Goal: Task Accomplishment & Management: Manage account settings

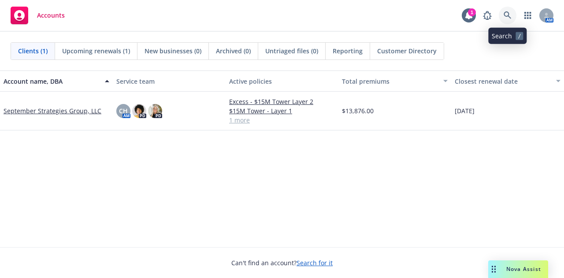
click at [504, 10] on link at bounding box center [508, 16] width 18 height 18
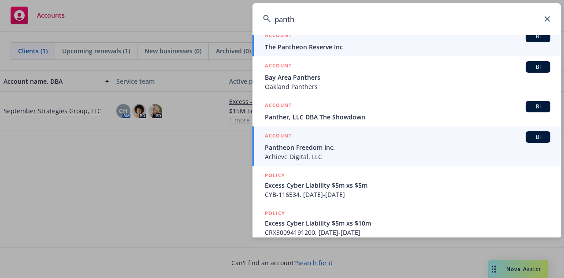
scroll to position [132, 0]
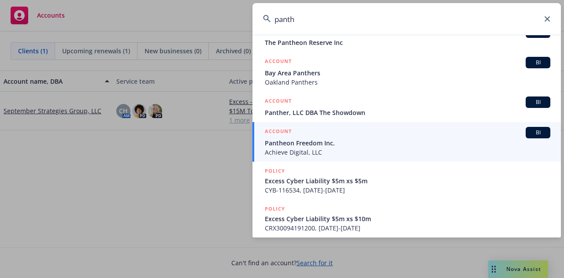
type input "panth"
click at [442, 152] on span "Achieve Digital, LLC" at bounding box center [407, 152] width 285 height 9
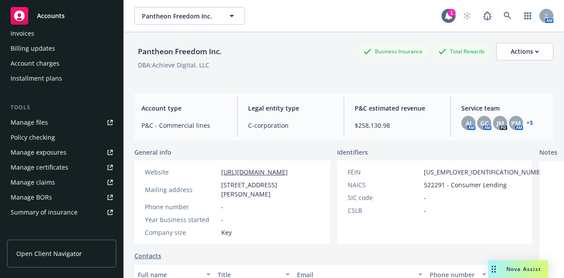
scroll to position [264, 0]
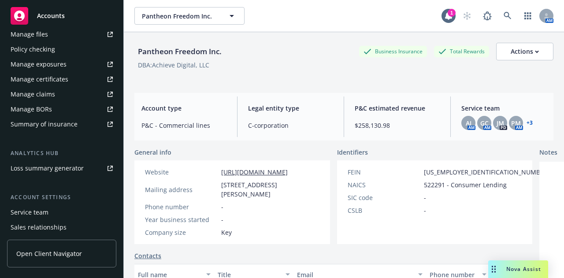
click at [41, 210] on div "Service team" at bounding box center [30, 212] width 38 height 14
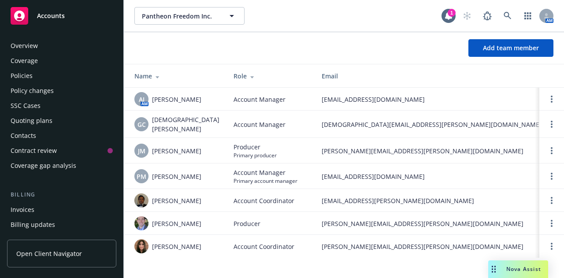
click at [41, 78] on div "Policies" at bounding box center [62, 76] width 102 height 14
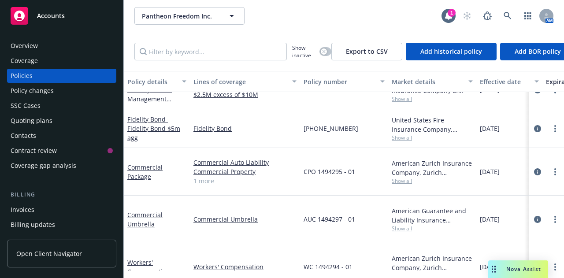
scroll to position [528, 0]
click at [147, 164] on link "Commercial Package" at bounding box center [144, 172] width 35 height 18
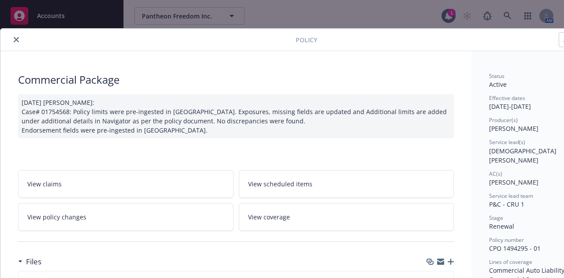
scroll to position [0, 49]
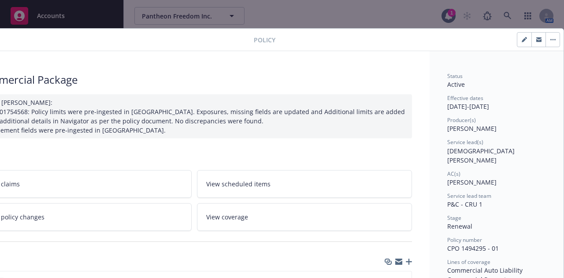
click at [517, 37] on button "button" at bounding box center [524, 40] width 14 height 14
select select "RENEWAL"
select select "12"
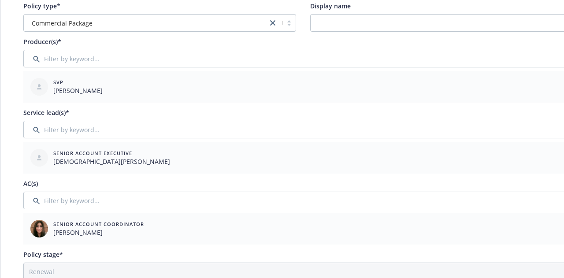
scroll to position [44, 0]
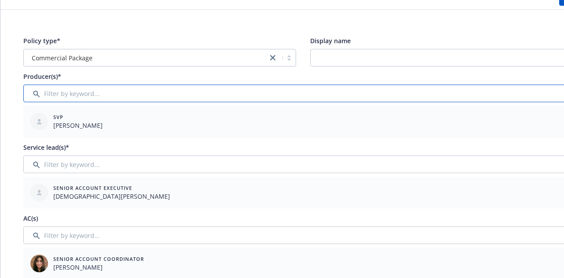
click at [148, 93] on input "Filter by keyword..." at bounding box center [302, 94] width 559 height 18
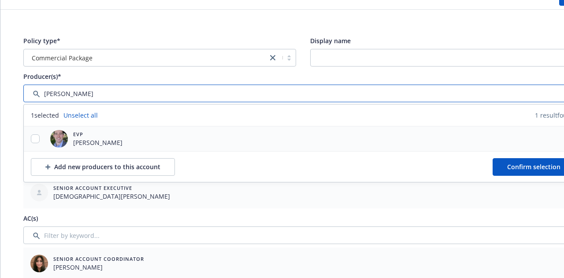
type input "[PERSON_NAME]"
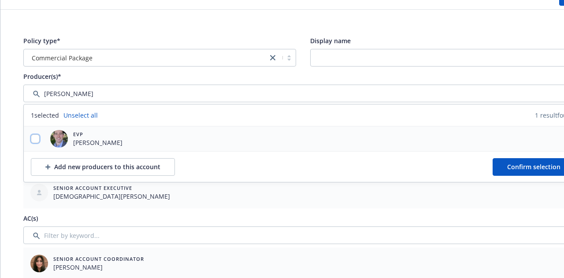
click at [33, 139] on input "checkbox" at bounding box center [35, 138] width 9 height 9
checkbox input "true"
click at [498, 163] on button "Confirm selection" at bounding box center [533, 167] width 82 height 18
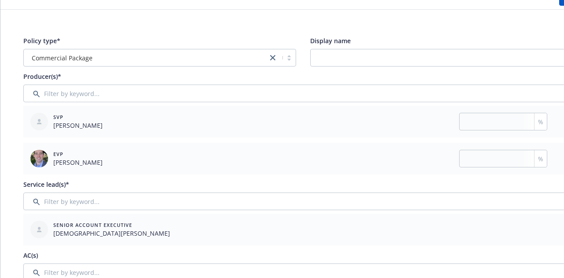
scroll to position [44, 49]
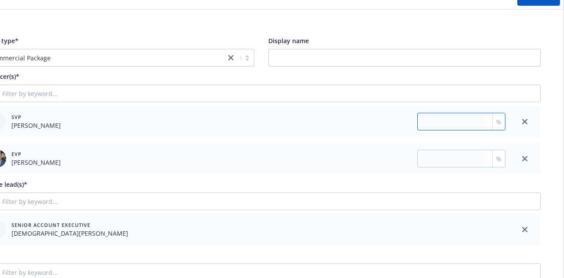
click at [424, 115] on input "number" at bounding box center [461, 122] width 88 height 18
type input "50"
click at [433, 157] on input "number" at bounding box center [461, 159] width 88 height 18
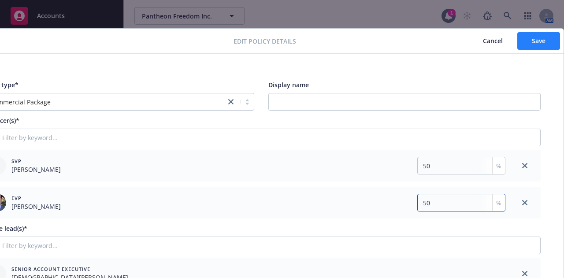
type input "50"
click at [534, 46] on button "Save" at bounding box center [538, 41] width 43 height 18
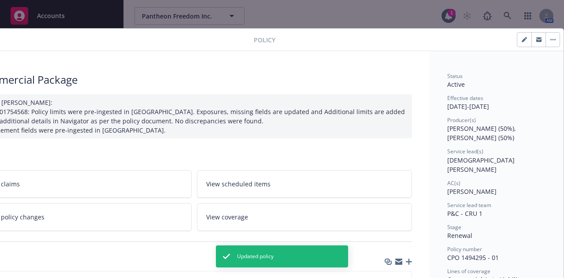
scroll to position [0, 0]
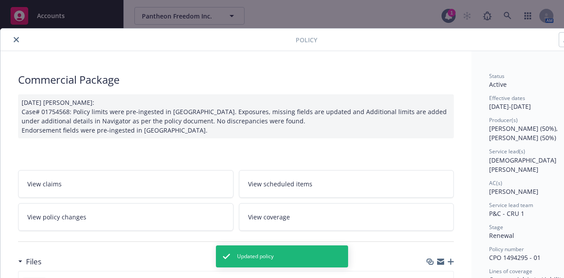
click at [13, 41] on button "close" at bounding box center [16, 39] width 11 height 11
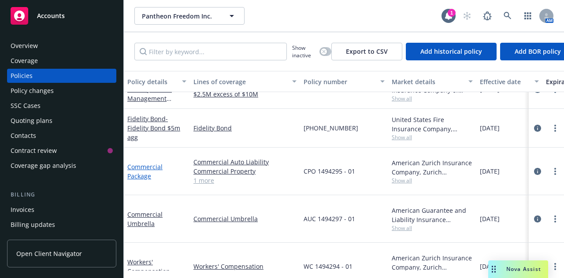
click at [134, 166] on link "Commercial Package" at bounding box center [144, 172] width 35 height 18
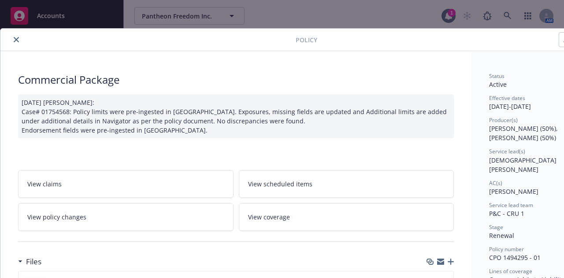
scroll to position [0, 49]
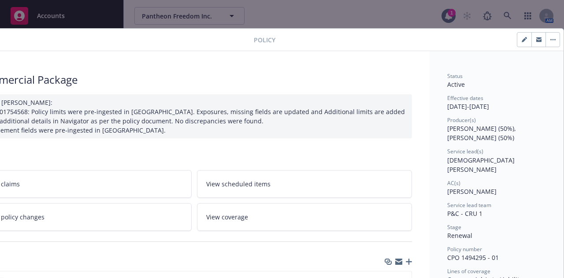
click at [517, 39] on button "button" at bounding box center [524, 40] width 14 height 14
select select "RENEWAL"
select select "12"
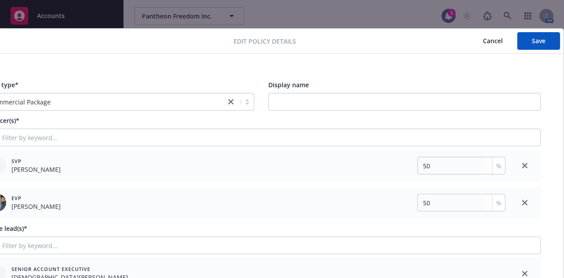
scroll to position [0, 0]
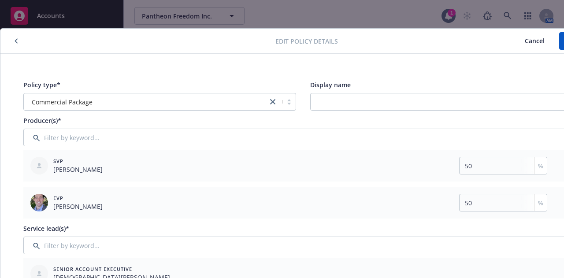
click at [534, 46] on button "Cancel" at bounding box center [534, 41] width 49 height 18
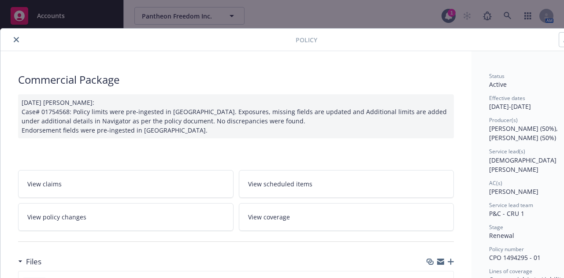
click at [16, 40] on icon "close" at bounding box center [16, 39] width 5 height 5
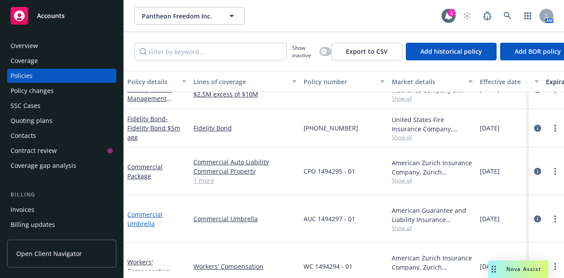
click at [137, 212] on link "Commercial Umbrella" at bounding box center [144, 219] width 35 height 18
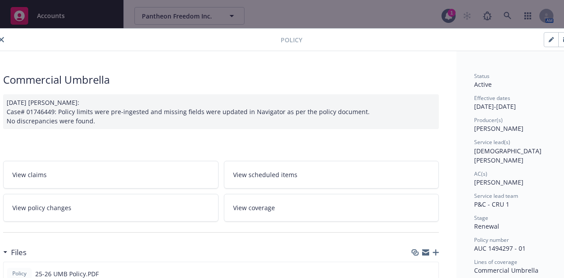
scroll to position [0, 49]
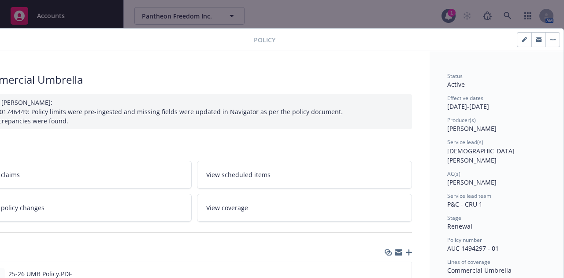
click at [517, 37] on div at bounding box center [538, 39] width 43 height 15
click at [522, 41] on icon "button" at bounding box center [524, 40] width 4 height 4
select select "RENEWAL"
select select "12"
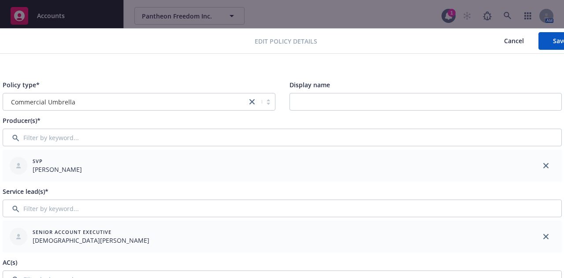
scroll to position [0, 0]
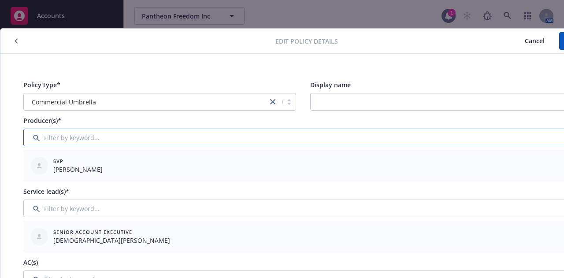
click at [144, 140] on input "Filter by keyword..." at bounding box center [302, 138] width 559 height 18
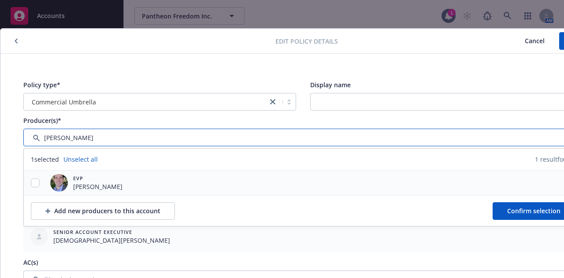
type input "[PERSON_NAME]"
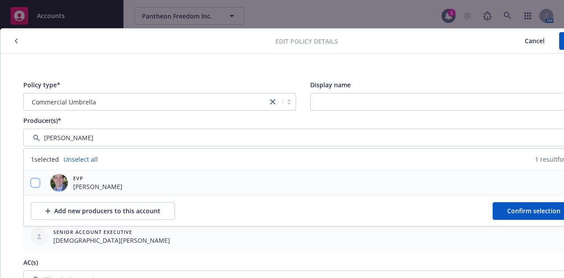
click at [33, 183] on input "checkbox" at bounding box center [35, 182] width 9 height 9
checkbox input "true"
click at [509, 212] on span "Confirm selection" at bounding box center [533, 211] width 53 height 8
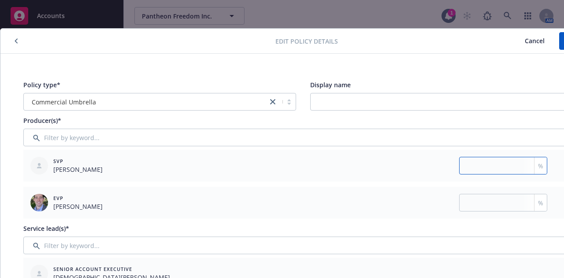
click at [466, 166] on input "number" at bounding box center [503, 166] width 88 height 18
type input "50"
click at [468, 206] on input "number" at bounding box center [503, 203] width 88 height 18
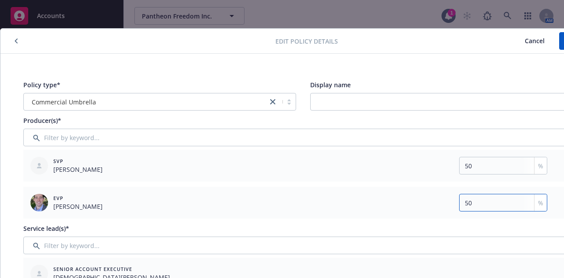
scroll to position [0, 49]
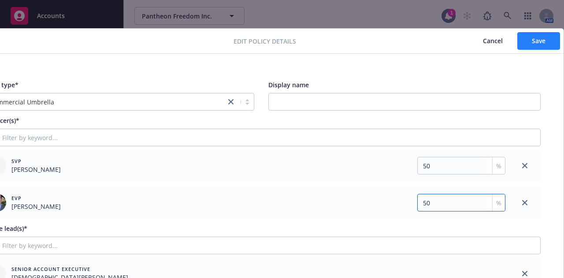
type input "50"
click at [540, 41] on button "Save" at bounding box center [538, 41] width 43 height 18
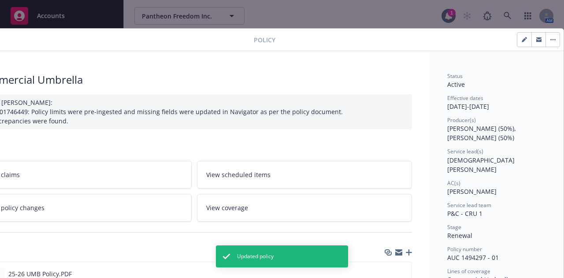
scroll to position [0, 0]
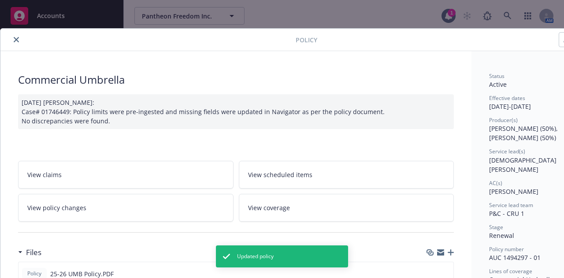
click at [15, 36] on button "close" at bounding box center [16, 39] width 11 height 11
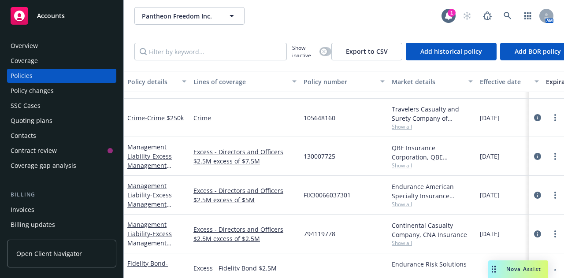
scroll to position [132, 0]
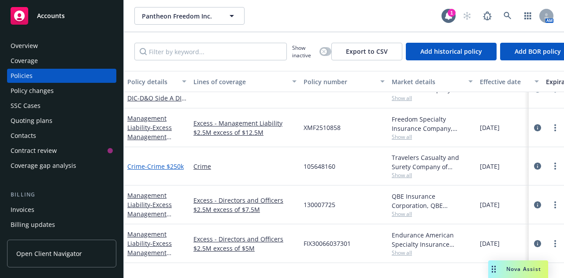
click at [171, 167] on span "- Crime $250k" at bounding box center [164, 166] width 39 height 8
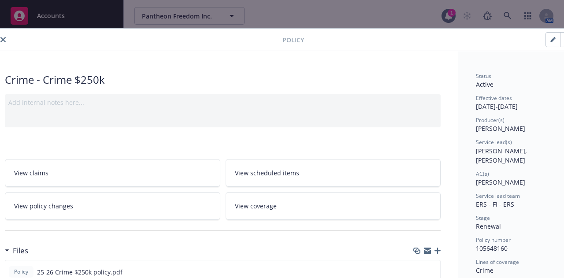
scroll to position [0, 49]
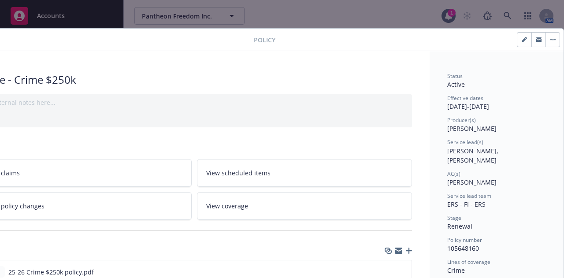
click at [517, 41] on button "button" at bounding box center [524, 40] width 14 height 14
select select "RENEWAL"
select select "12"
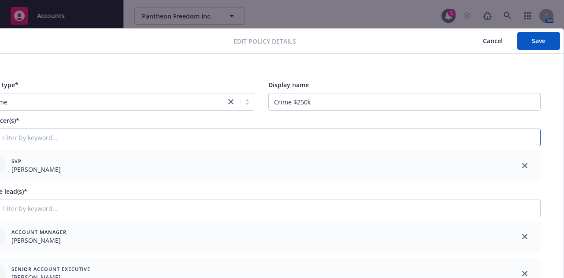
click at [150, 135] on input "Filter by keyword..." at bounding box center [260, 138] width 559 height 18
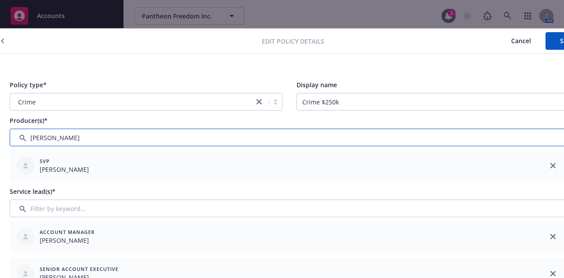
scroll to position [0, 0]
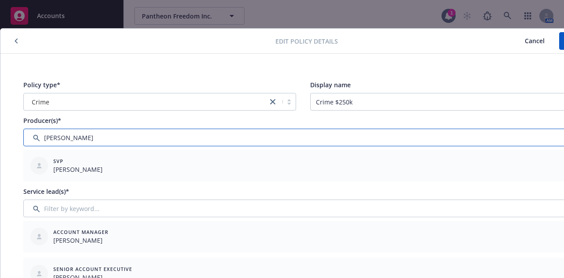
click at [76, 136] on input "Filter by keyword..." at bounding box center [302, 138] width 559 height 18
type input "t"
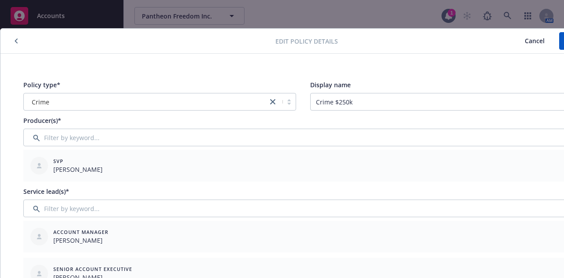
click at [99, 116] on div "Producer(s)*" at bounding box center [302, 120] width 559 height 9
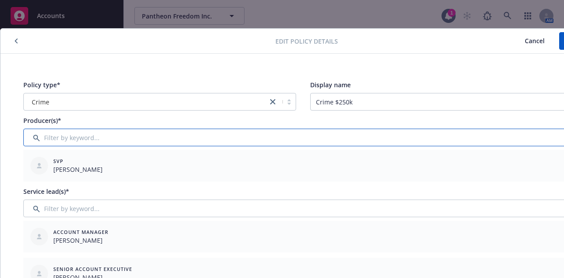
click at [89, 140] on input "Filter by keyword..." at bounding box center [302, 138] width 559 height 18
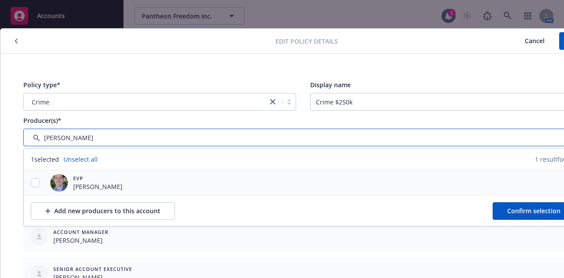
type input "[PERSON_NAME]"
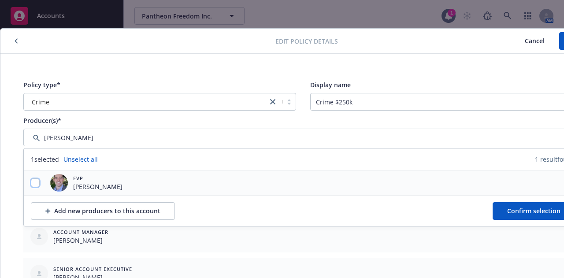
click at [38, 181] on input "checkbox" at bounding box center [35, 182] width 9 height 9
checkbox input "true"
click at [503, 211] on button "Confirm selection" at bounding box center [533, 211] width 82 height 18
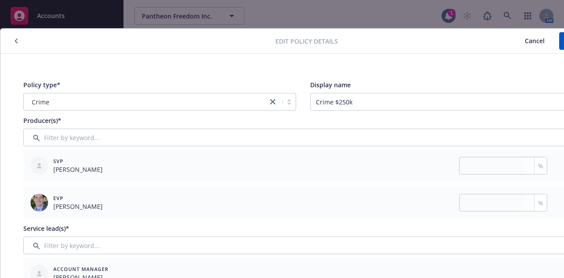
scroll to position [0, 49]
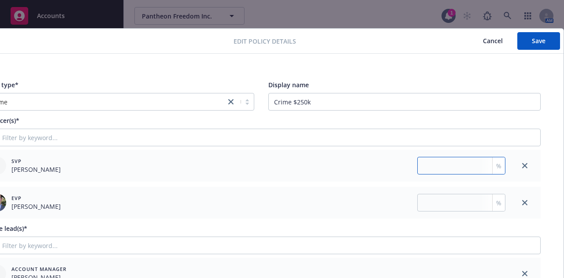
click at [430, 165] on input "number" at bounding box center [461, 166] width 88 height 18
type input "50"
click at [430, 202] on input "number" at bounding box center [461, 203] width 88 height 18
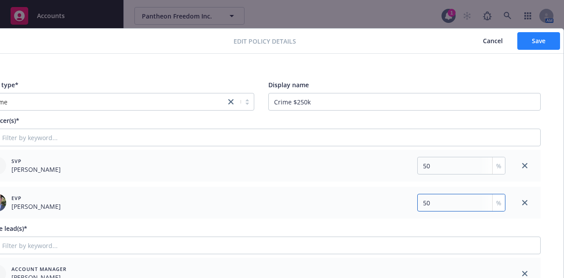
type input "50"
click at [541, 42] on button "Save" at bounding box center [538, 41] width 43 height 18
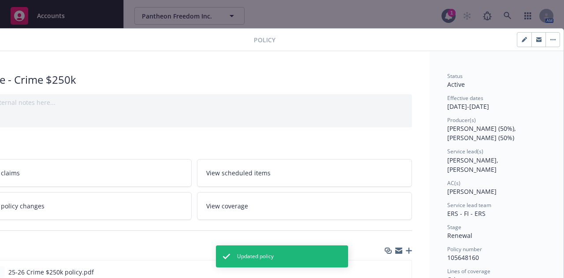
scroll to position [0, 0]
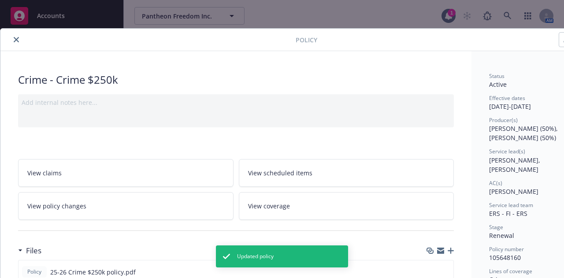
click at [17, 39] on icon "close" at bounding box center [16, 39] width 5 height 5
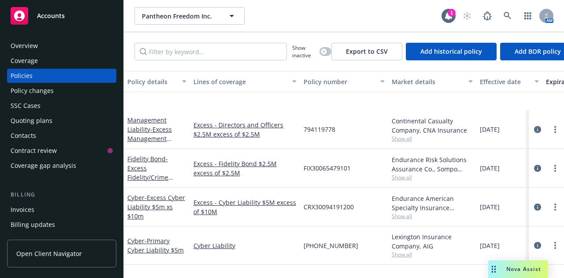
scroll to position [396, 0]
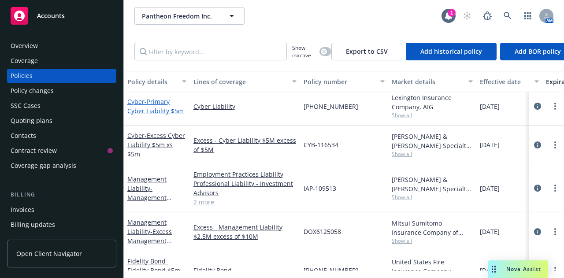
click at [156, 102] on span "- Primary Cyber Liability $5m" at bounding box center [155, 106] width 56 height 18
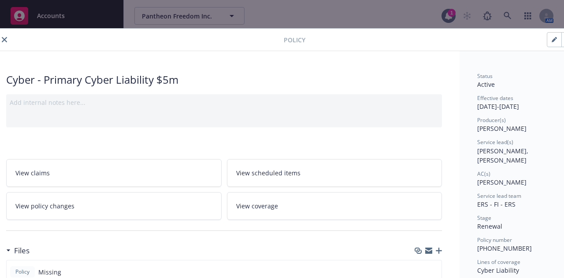
scroll to position [0, 49]
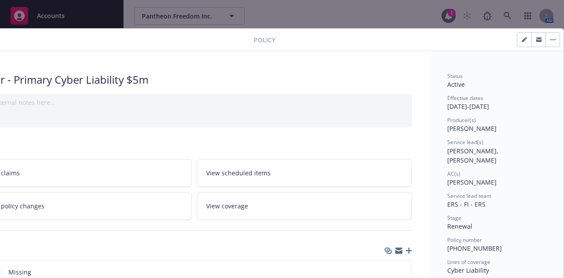
click at [517, 39] on button "button" at bounding box center [524, 40] width 14 height 14
select select "RENEWAL"
select select "12"
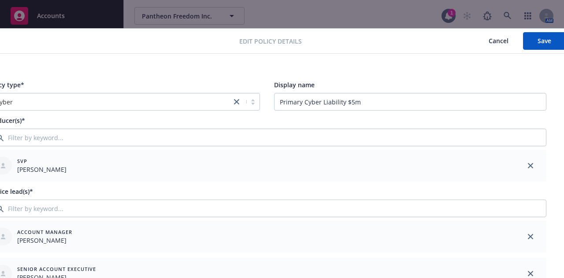
scroll to position [0, 0]
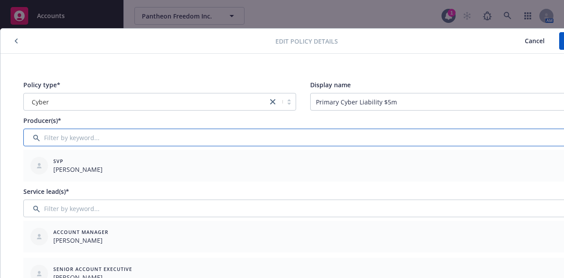
click at [128, 137] on input "Filter by keyword..." at bounding box center [302, 138] width 559 height 18
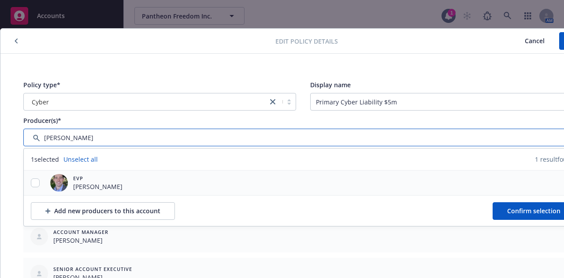
type input "[PERSON_NAME]"
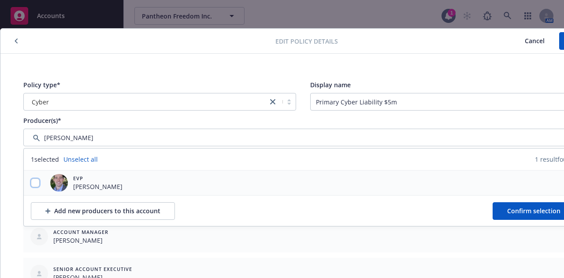
click at [32, 183] on input "checkbox" at bounding box center [35, 182] width 9 height 9
checkbox input "true"
click at [518, 209] on span "Confirm selection" at bounding box center [533, 211] width 53 height 8
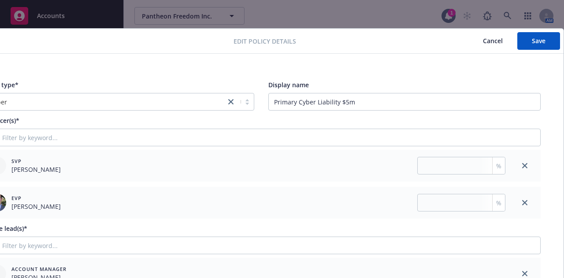
scroll to position [0, 48]
click at [425, 167] on input "number" at bounding box center [461, 166] width 88 height 18
type input "50"
click at [427, 204] on input "number" at bounding box center [461, 203] width 88 height 18
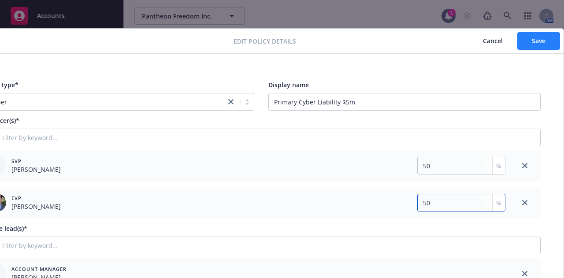
type input "50"
click at [523, 44] on button "Save" at bounding box center [538, 41] width 43 height 18
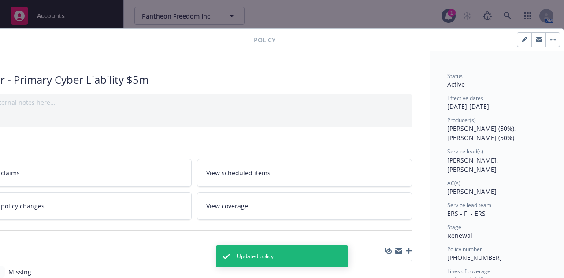
scroll to position [0, 0]
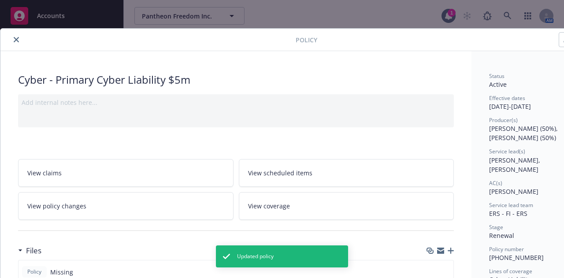
click at [15, 39] on icon "close" at bounding box center [16, 39] width 5 height 5
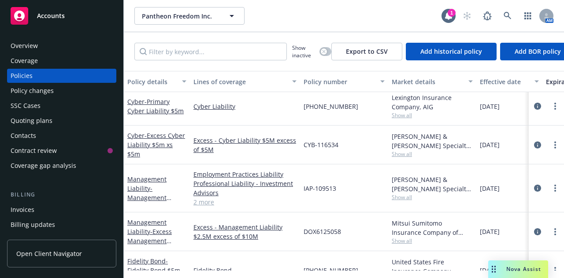
click at [144, 140] on div "Cyber - Excess Cyber Liability $5m xs $5m" at bounding box center [156, 145] width 59 height 28
click at [144, 146] on span "- Excess Cyber Liability $5m xs $5m" at bounding box center [156, 144] width 58 height 27
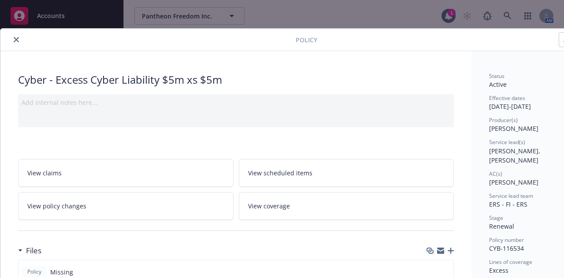
scroll to position [0, 49]
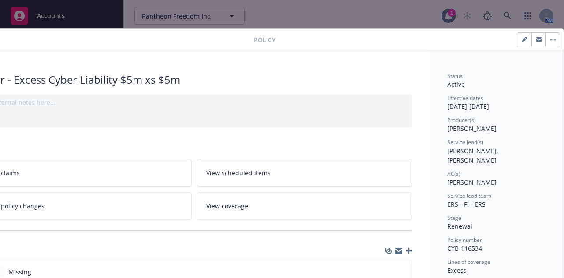
click at [521, 37] on button "button" at bounding box center [524, 40] width 14 height 14
select select "RENEWAL"
select select "12"
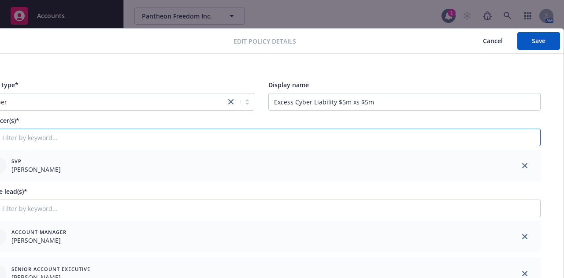
click at [115, 136] on input "Filter by keyword..." at bounding box center [260, 138] width 559 height 18
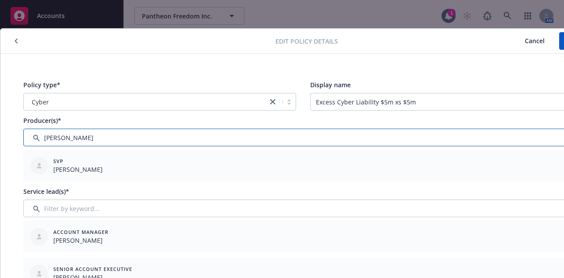
type input "[PERSON_NAME]"
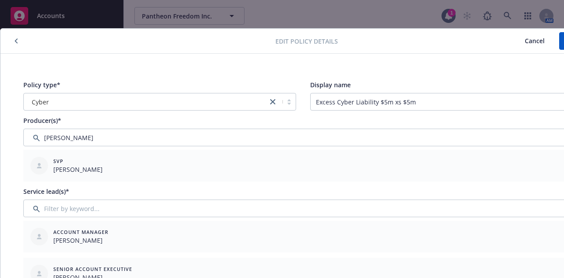
click at [78, 120] on div "Producer(s)*" at bounding box center [302, 120] width 559 height 9
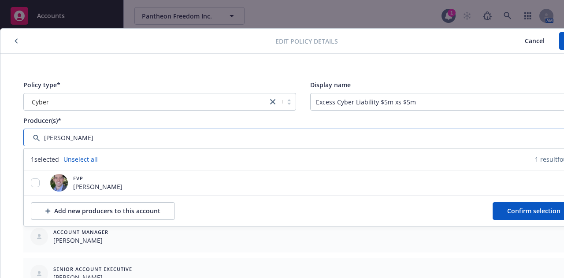
click at [76, 136] on input "Filter by keyword..." at bounding box center [302, 138] width 559 height 18
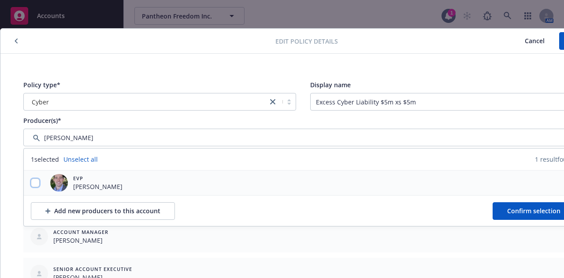
click at [37, 180] on input "checkbox" at bounding box center [35, 182] width 9 height 9
checkbox input "true"
click at [505, 212] on button "Confirm selection" at bounding box center [533, 211] width 82 height 18
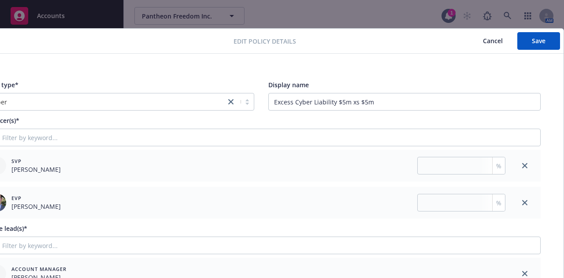
scroll to position [0, 49]
click at [441, 166] on input "number" at bounding box center [461, 166] width 88 height 18
type input "50"
click at [442, 204] on input "number" at bounding box center [461, 203] width 88 height 18
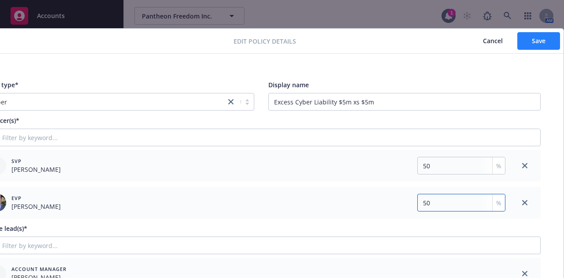
type input "50"
click at [532, 40] on span "Save" at bounding box center [539, 41] width 14 height 8
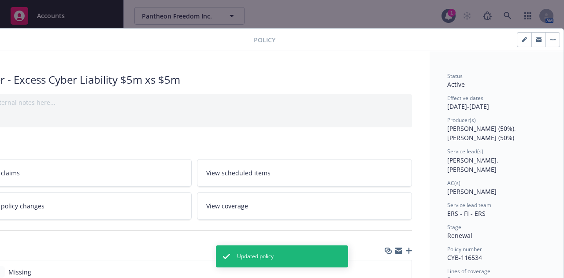
scroll to position [0, 0]
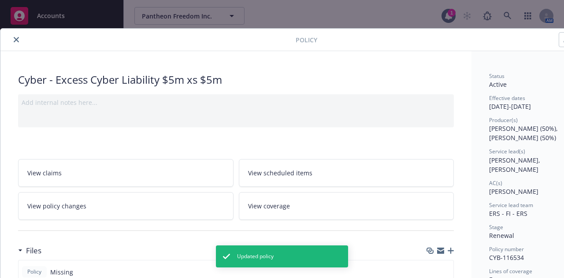
click at [13, 41] on button "close" at bounding box center [16, 39] width 11 height 11
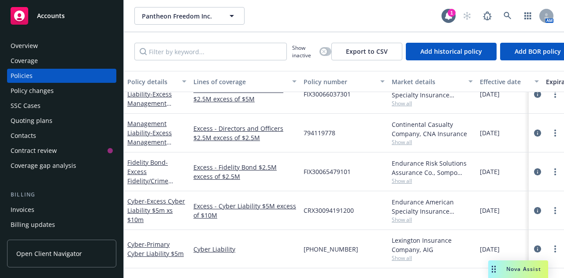
scroll to position [308, 0]
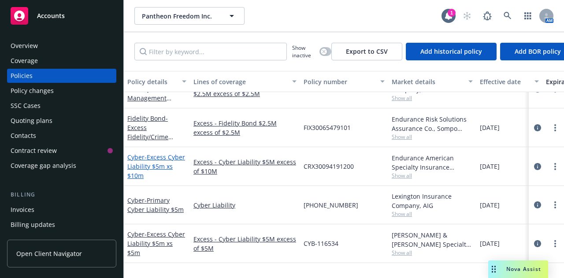
click at [148, 158] on span "- Excess Cyber Liability $5m xs $10m" at bounding box center [156, 166] width 58 height 27
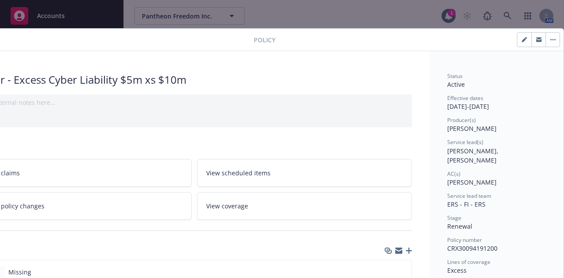
scroll to position [0, 47]
click at [517, 41] on button "button" at bounding box center [524, 40] width 14 height 14
select select "RENEWAL"
select select "12"
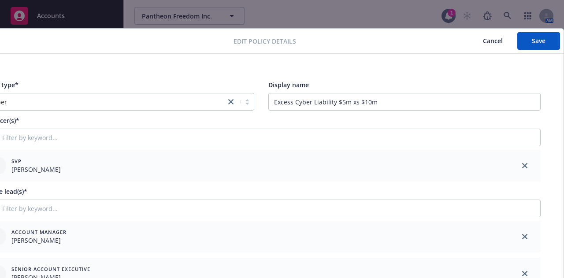
scroll to position [0, 0]
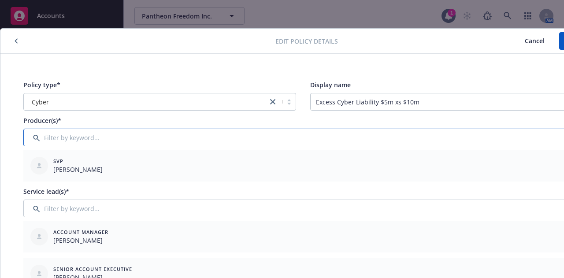
click at [82, 137] on input "Filter by keyword..." at bounding box center [302, 138] width 559 height 18
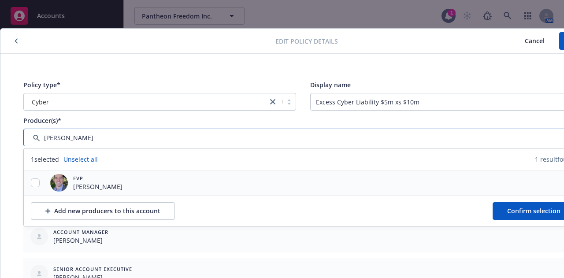
type input "[PERSON_NAME]"
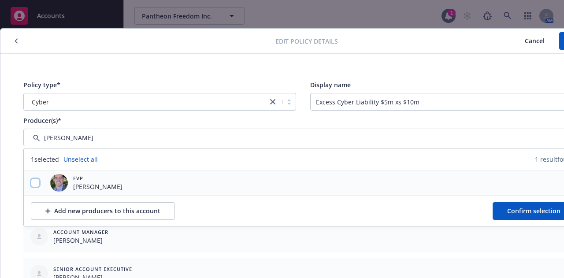
click at [34, 181] on input "checkbox" at bounding box center [35, 182] width 9 height 9
checkbox input "true"
click at [516, 209] on span "Confirm selection" at bounding box center [533, 211] width 53 height 8
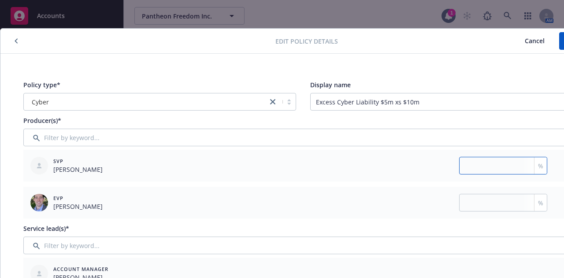
click at [488, 169] on input "number" at bounding box center [503, 166] width 88 height 18
type input "50"
click at [481, 201] on input "number" at bounding box center [503, 203] width 88 height 18
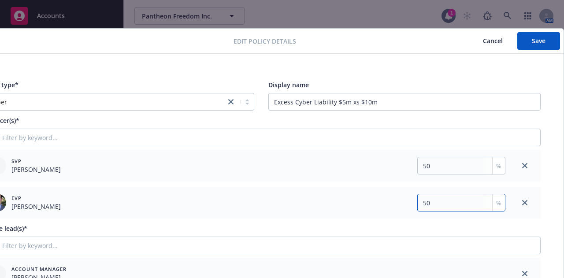
scroll to position [0, 49]
type input "50"
click at [520, 46] on button "Save" at bounding box center [538, 41] width 43 height 18
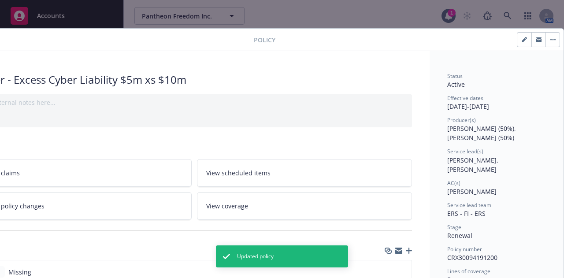
scroll to position [0, 0]
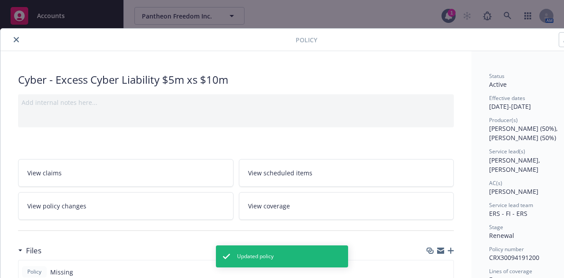
click at [17, 37] on icon "close" at bounding box center [16, 39] width 5 height 5
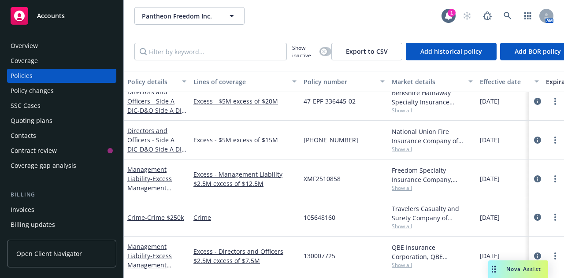
scroll to position [44, 0]
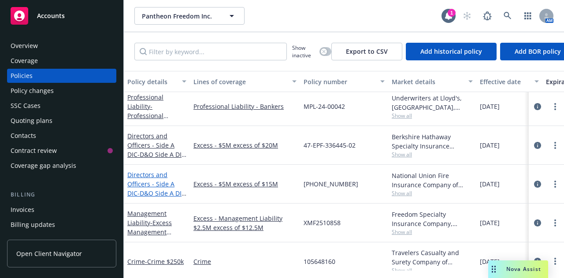
click at [152, 184] on link "Directors and Officers - Side A DIC - D&O Side A DIC $5m xs $15m" at bounding box center [156, 188] width 58 height 36
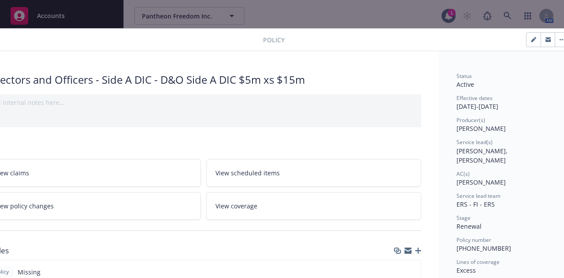
scroll to position [0, 49]
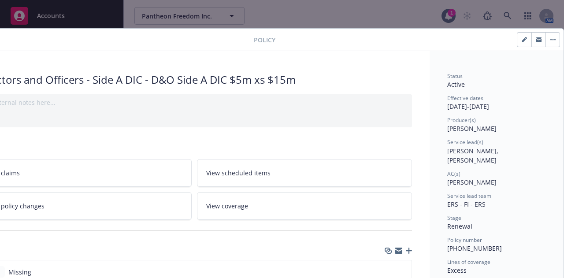
click at [517, 44] on button "button" at bounding box center [524, 40] width 14 height 14
select select "RENEWAL"
select select "12"
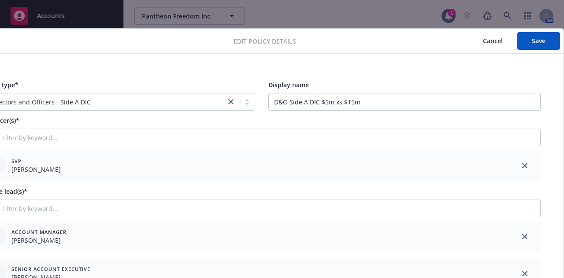
scroll to position [0, 0]
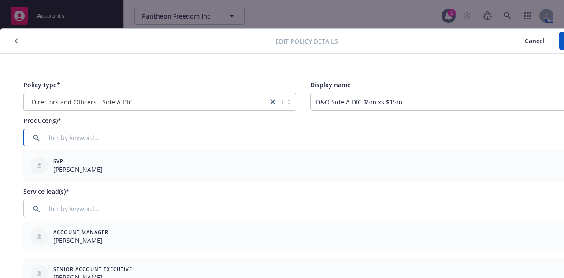
click at [72, 140] on input "Filter by keyword..." at bounding box center [302, 138] width 559 height 18
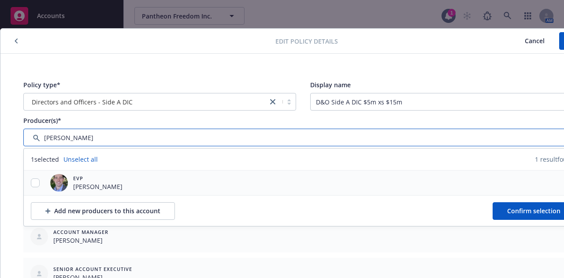
type input "[PERSON_NAME]"
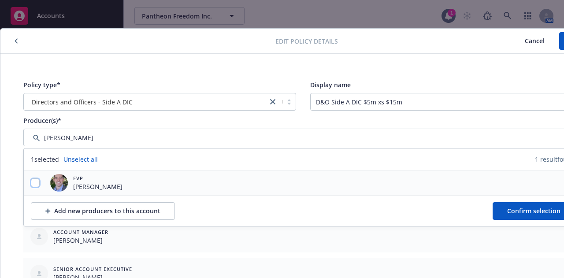
click at [34, 181] on input "checkbox" at bounding box center [35, 182] width 9 height 9
checkbox input "true"
click at [518, 210] on span "Confirm selection" at bounding box center [533, 211] width 53 height 8
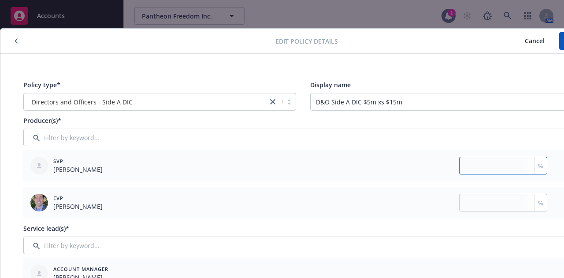
click at [483, 166] on input "number" at bounding box center [503, 166] width 88 height 18
type input "50"
click at [486, 206] on input "number" at bounding box center [503, 203] width 88 height 18
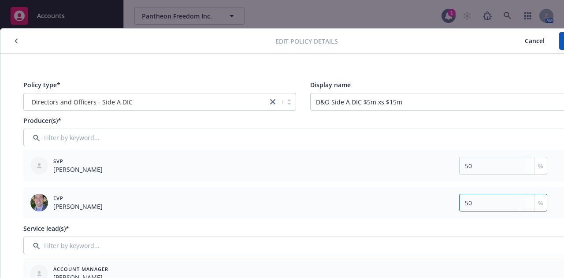
scroll to position [0, 49]
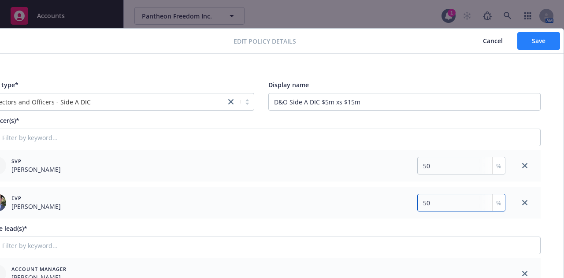
type input "50"
click at [532, 38] on span "Save" at bounding box center [539, 41] width 14 height 8
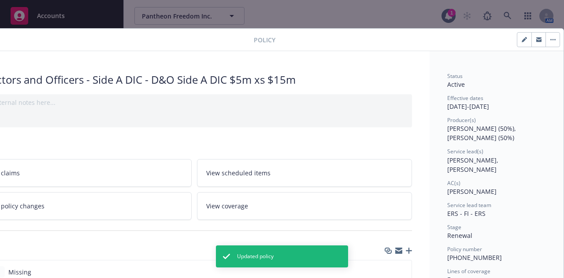
scroll to position [0, 0]
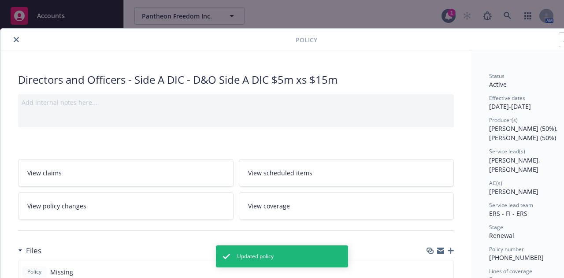
click at [13, 39] on button "close" at bounding box center [16, 39] width 11 height 11
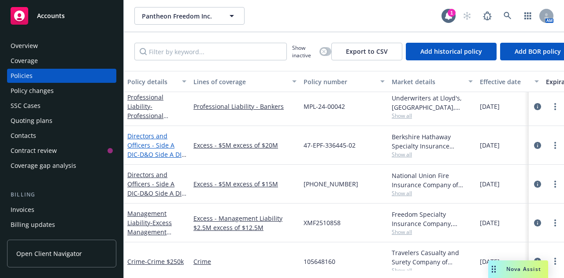
click at [160, 144] on link "Directors and Officers - Side A DIC - D&O Side A DIC $5m xs $20m" at bounding box center [156, 150] width 58 height 36
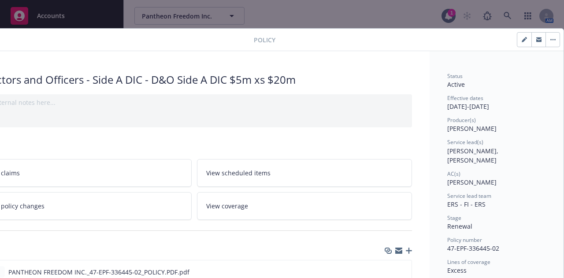
scroll to position [0, 49]
click at [522, 37] on icon "button" at bounding box center [524, 39] width 5 height 5
select select "RENEWAL"
select select "12"
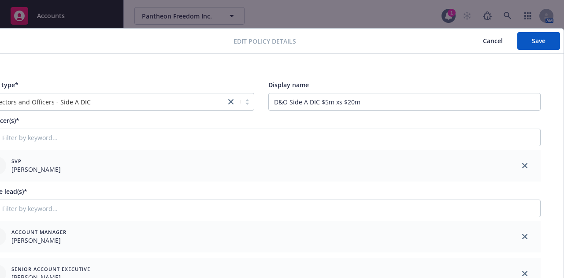
scroll to position [0, 0]
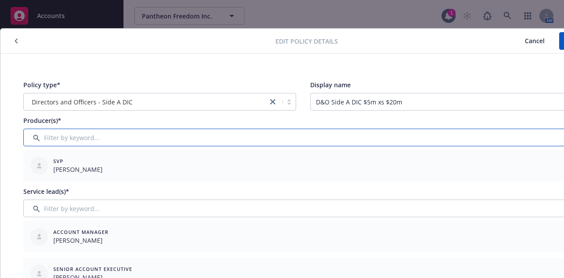
click at [150, 136] on input "Filter by keyword..." at bounding box center [302, 138] width 559 height 18
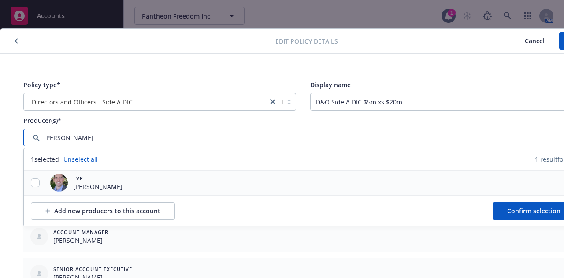
type input "[PERSON_NAME]"
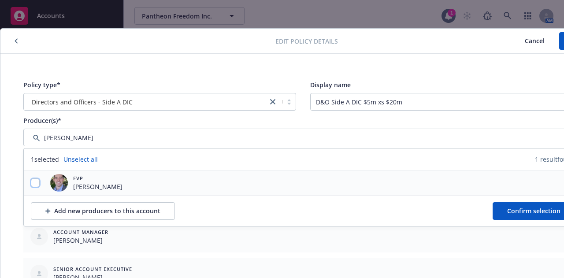
click at [36, 184] on input "checkbox" at bounding box center [35, 182] width 9 height 9
checkbox input "true"
click at [508, 209] on span "Confirm selection" at bounding box center [533, 211] width 53 height 8
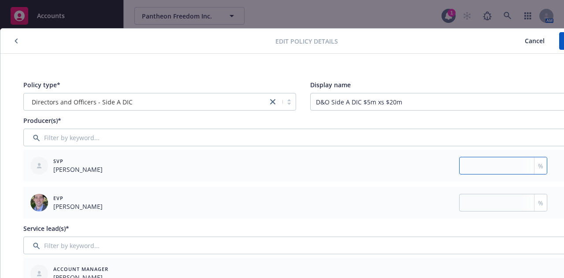
click at [513, 166] on input "number" at bounding box center [503, 166] width 88 height 18
type input "50"
click at [514, 207] on input "number" at bounding box center [503, 203] width 88 height 18
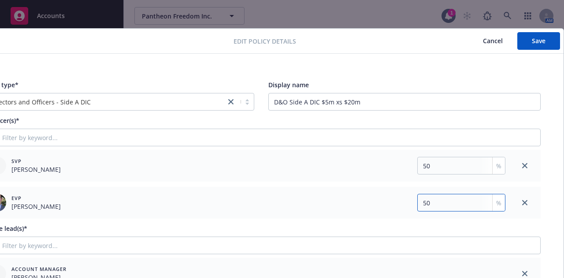
scroll to position [0, 49]
type input "50"
click at [517, 46] on button "Save" at bounding box center [538, 41] width 43 height 18
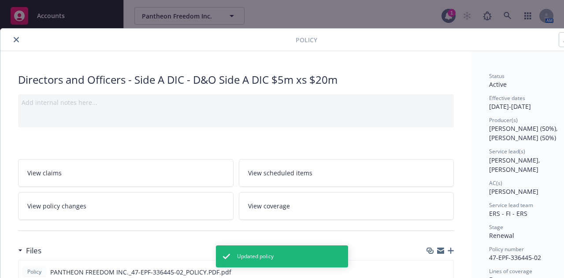
scroll to position [0, 0]
click at [15, 41] on icon "close" at bounding box center [16, 39] width 5 height 5
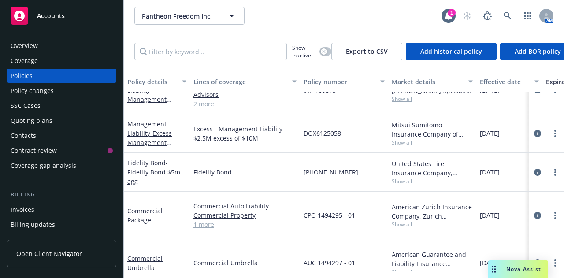
scroll to position [528, 0]
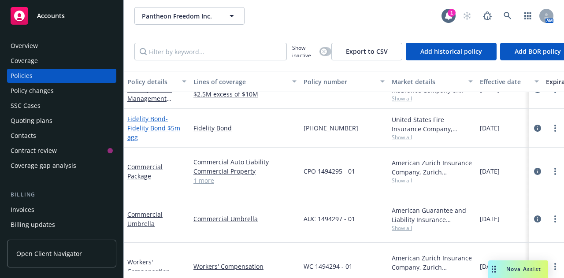
click at [152, 130] on span "- Fidelity Bond $5m agg" at bounding box center [153, 128] width 53 height 27
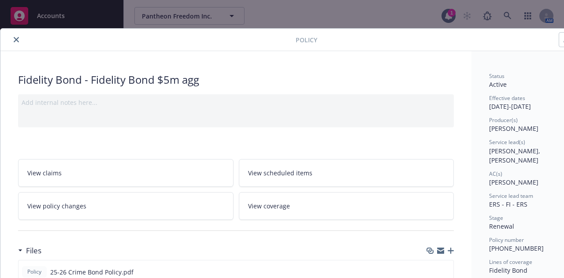
scroll to position [0, 49]
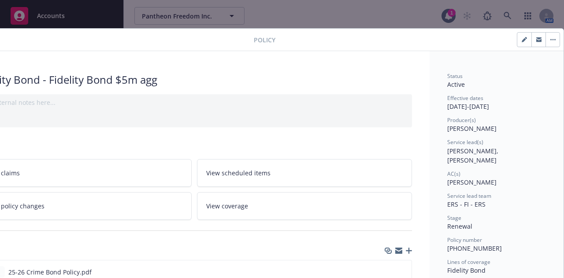
click at [517, 43] on button "button" at bounding box center [524, 40] width 14 height 14
select select "RENEWAL"
select select "12"
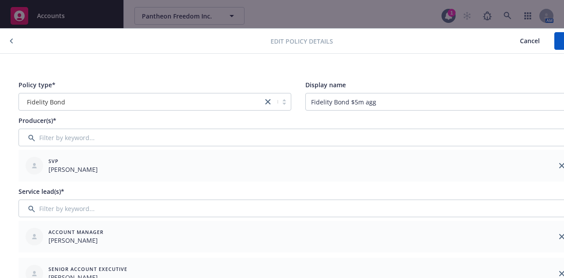
scroll to position [0, 0]
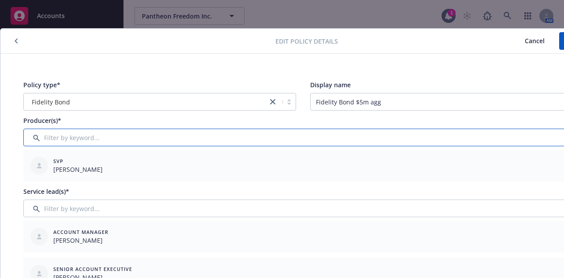
click at [110, 133] on input "Filter by keyword..." at bounding box center [302, 138] width 559 height 18
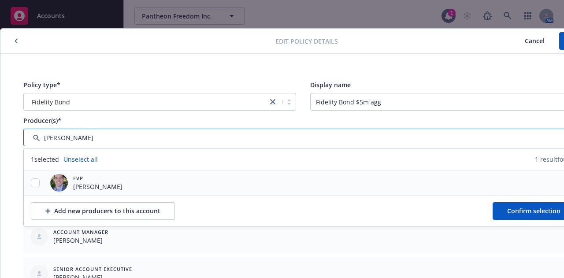
type input "[PERSON_NAME]"
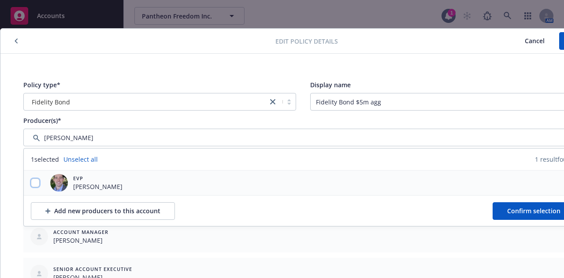
click at [35, 183] on input "checkbox" at bounding box center [35, 182] width 9 height 9
checkbox input "true"
click at [519, 209] on span "Confirm selection" at bounding box center [533, 211] width 53 height 8
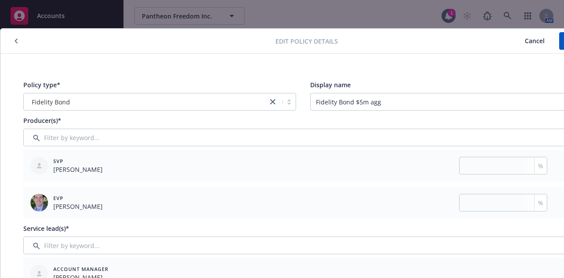
scroll to position [0, 49]
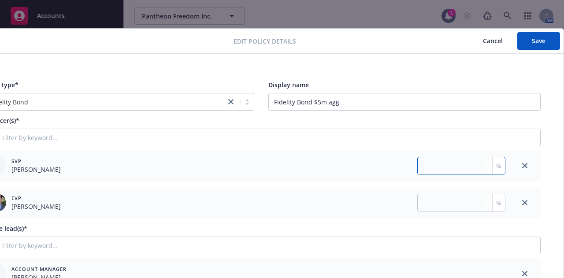
click at [436, 172] on input "number" at bounding box center [461, 166] width 88 height 18
type input "50"
click at [439, 201] on input "number" at bounding box center [461, 203] width 88 height 18
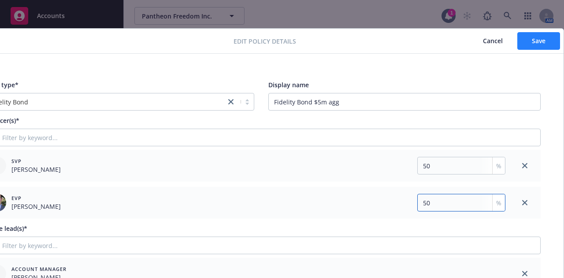
type input "50"
click at [517, 43] on button "Save" at bounding box center [538, 41] width 43 height 18
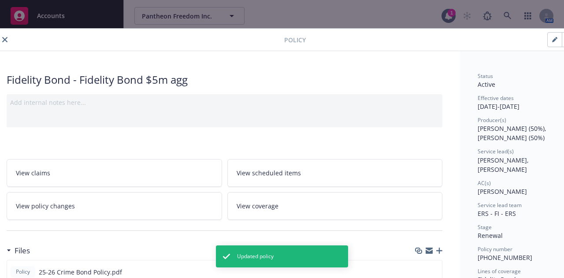
scroll to position [0, 0]
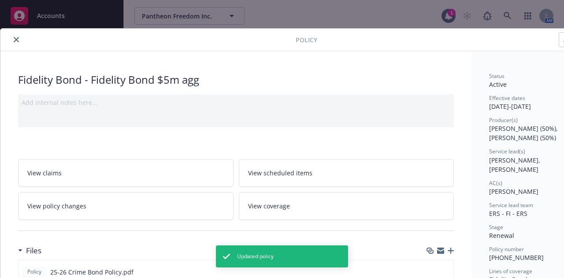
click at [12, 36] on button "close" at bounding box center [16, 39] width 11 height 11
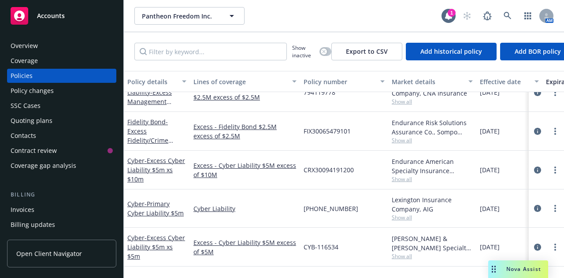
scroll to position [264, 0]
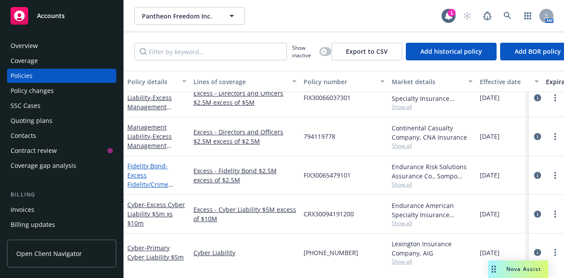
click at [147, 167] on link "Fidelity Bond - Excess Fidelity/Crime $2.5m Xs $2.5m" at bounding box center [150, 180] width 46 height 36
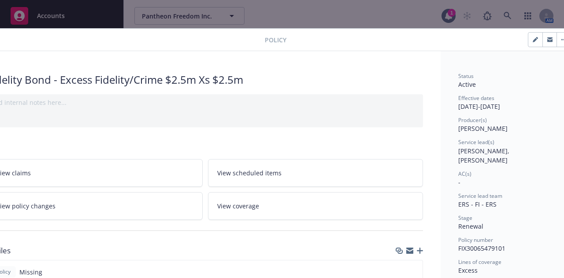
scroll to position [0, 49]
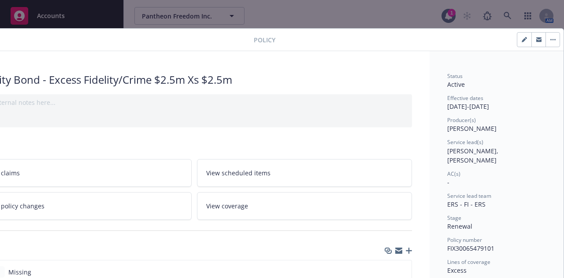
click at [517, 36] on button "button" at bounding box center [524, 40] width 14 height 14
select select "RENEWAL"
select select "12"
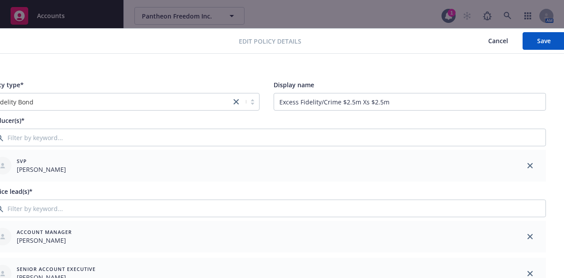
scroll to position [0, 0]
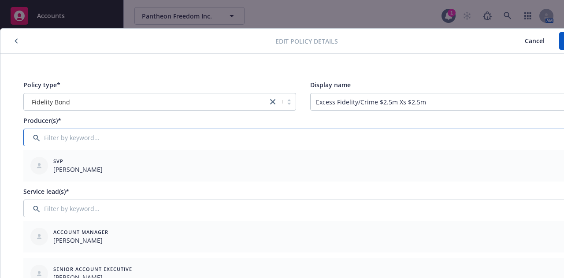
click at [157, 138] on input "Filter by keyword..." at bounding box center [302, 138] width 559 height 18
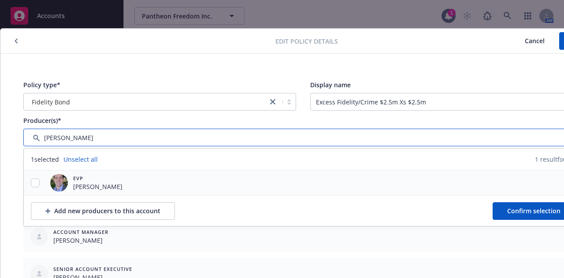
type input "[PERSON_NAME]"
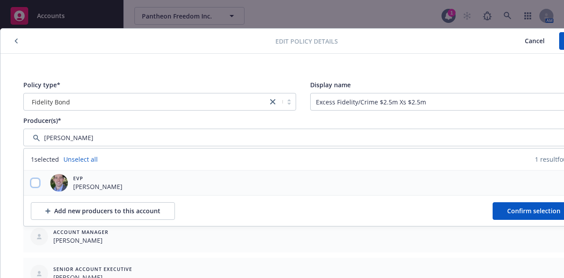
click at [37, 185] on input "checkbox" at bounding box center [35, 182] width 9 height 9
checkbox input "true"
click at [533, 210] on span "Confirm selection" at bounding box center [533, 211] width 53 height 8
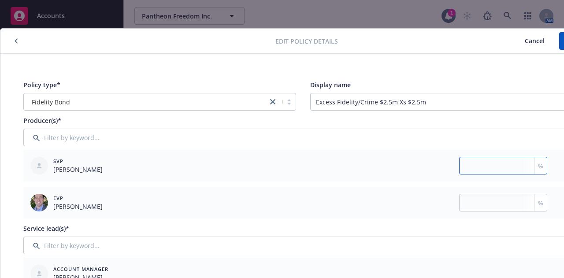
click at [471, 170] on input "number" at bounding box center [503, 166] width 88 height 18
type input "50"
click at [477, 208] on input "number" at bounding box center [503, 203] width 88 height 18
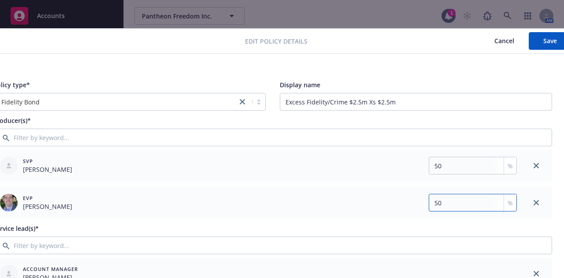
scroll to position [0, 49]
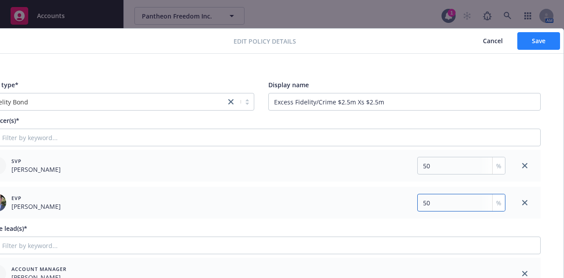
type input "50"
click at [522, 42] on button "Save" at bounding box center [538, 41] width 43 height 18
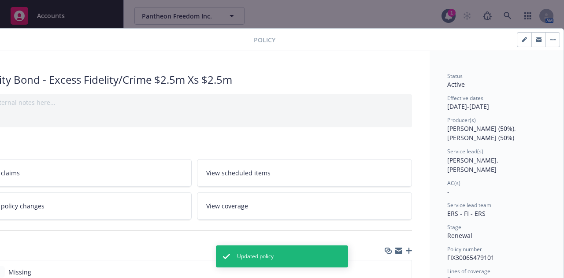
scroll to position [0, 0]
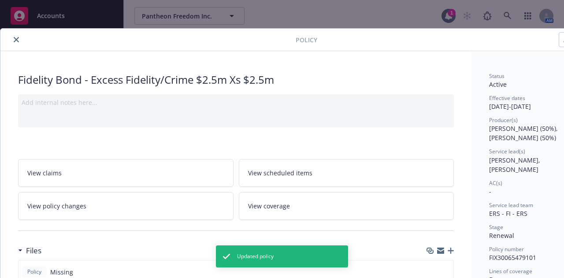
click at [14, 40] on icon "close" at bounding box center [16, 39] width 5 height 5
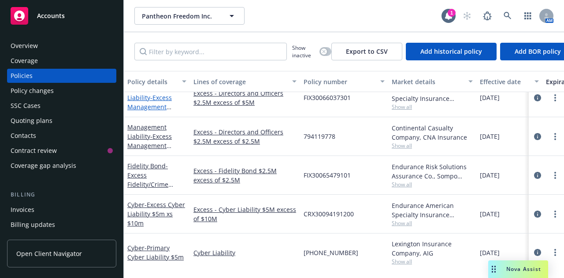
click at [153, 98] on span "- Excess Management Liability Layer 2 $2.5m Xs $5m" at bounding box center [150, 111] width 46 height 36
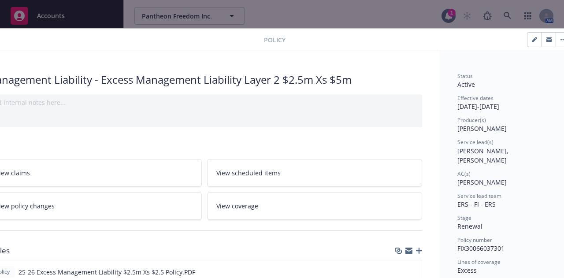
scroll to position [0, 49]
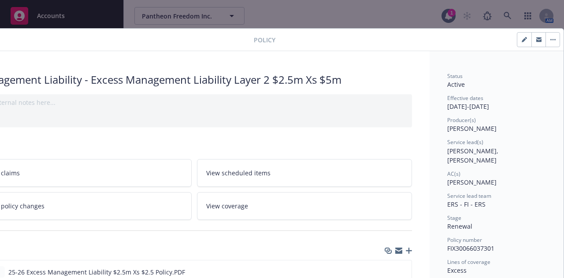
click at [517, 35] on button "button" at bounding box center [524, 40] width 14 height 14
select select "RENEWAL"
select select "12"
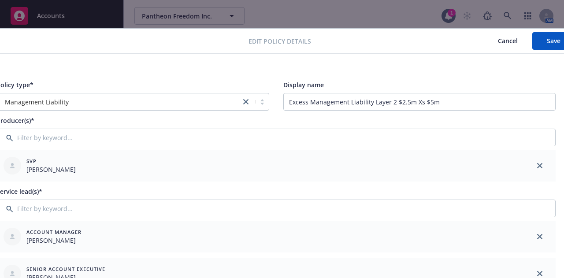
scroll to position [0, 0]
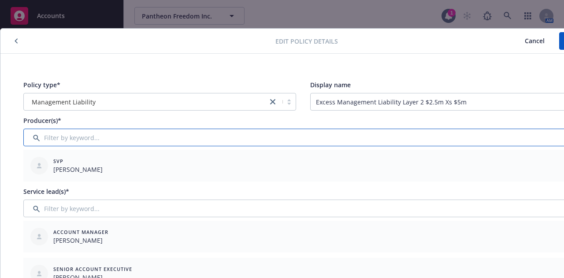
click at [118, 137] on input "Filter by keyword..." at bounding box center [302, 138] width 559 height 18
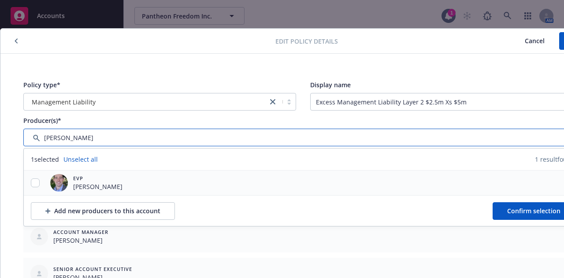
type input "[PERSON_NAME]"
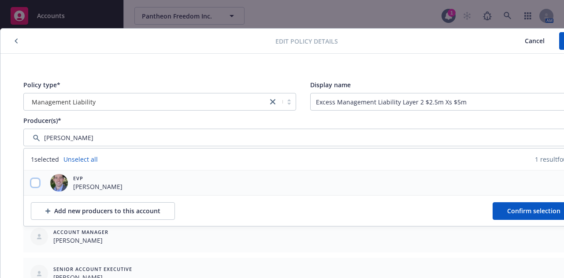
click at [33, 181] on input "checkbox" at bounding box center [35, 182] width 9 height 9
checkbox input "true"
click at [523, 207] on span "Confirm selection" at bounding box center [533, 211] width 53 height 8
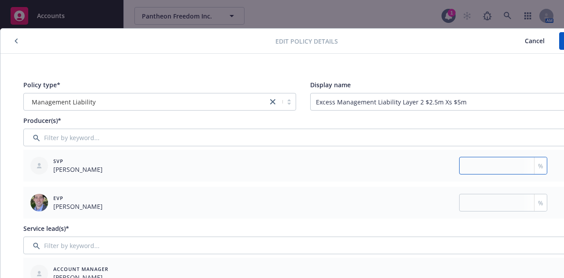
click at [488, 166] on input "number" at bounding box center [503, 166] width 88 height 18
type input "50"
click at [488, 204] on input "number" at bounding box center [503, 203] width 88 height 18
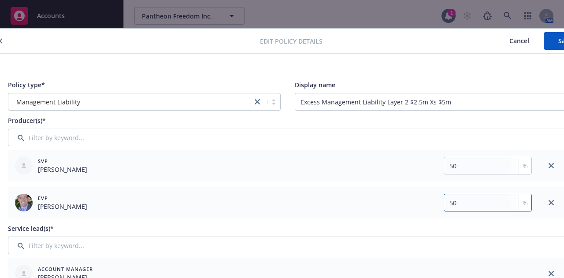
scroll to position [0, 49]
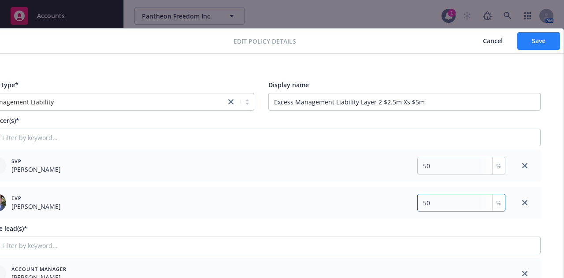
type input "50"
click at [523, 45] on button "Save" at bounding box center [538, 41] width 43 height 18
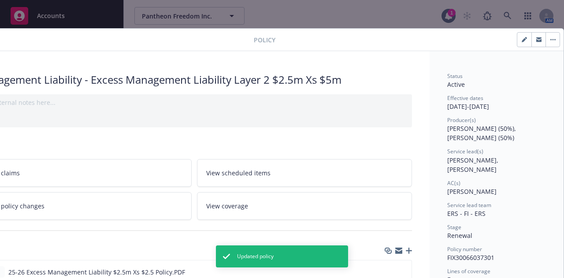
scroll to position [0, 0]
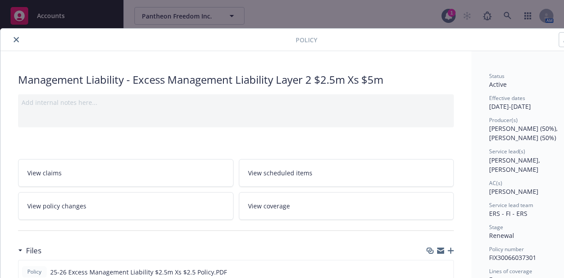
click at [18, 40] on icon "close" at bounding box center [16, 39] width 5 height 5
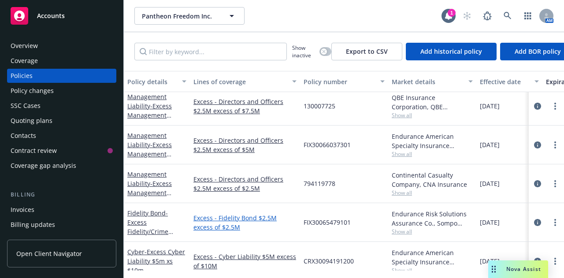
scroll to position [176, 0]
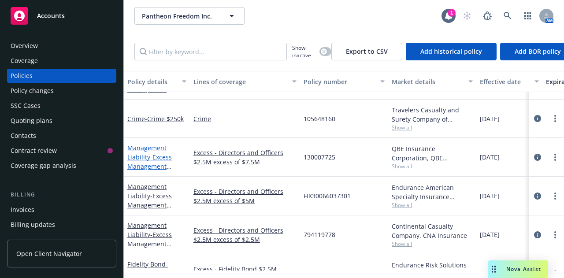
click at [155, 156] on span "- Excess Management Liability Layer 3 $2.5m Xs $7.5m" at bounding box center [150, 171] width 46 height 36
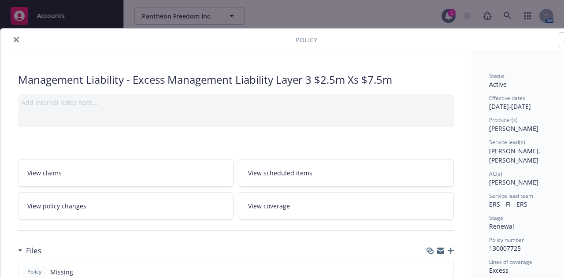
scroll to position [0, 49]
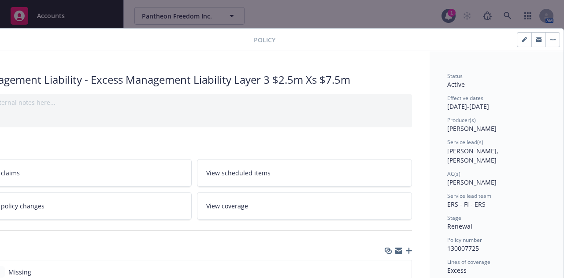
click at [517, 40] on button "button" at bounding box center [524, 40] width 14 height 14
select select "RENEWAL"
select select "12"
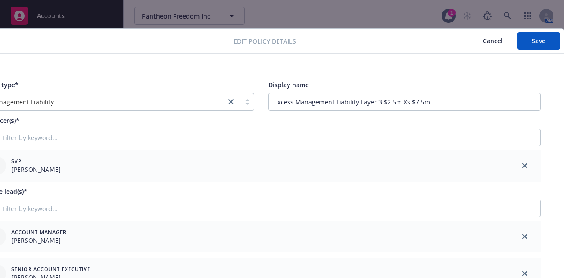
scroll to position [0, 0]
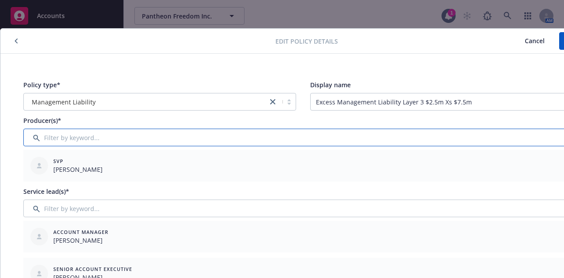
click at [70, 139] on input "Filter by keyword..." at bounding box center [302, 138] width 559 height 18
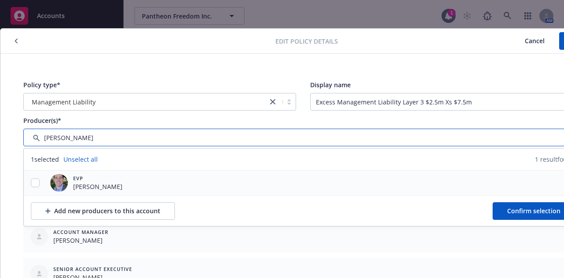
type input "[PERSON_NAME]"
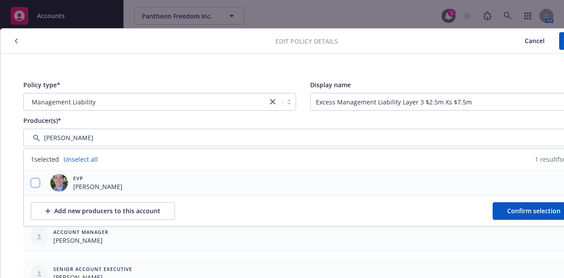
click at [35, 184] on input "checkbox" at bounding box center [35, 182] width 9 height 9
checkbox input "true"
click at [519, 215] on span "Confirm selection" at bounding box center [533, 211] width 53 height 8
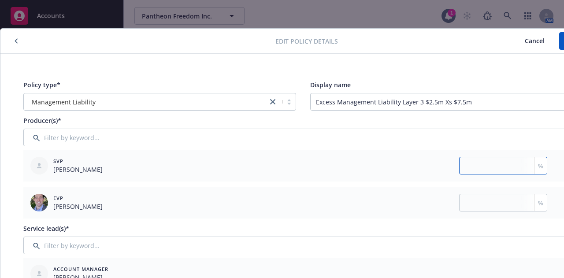
click at [514, 167] on input "number" at bounding box center [503, 166] width 88 height 18
type input "50"
click at [518, 207] on input "number" at bounding box center [503, 203] width 88 height 18
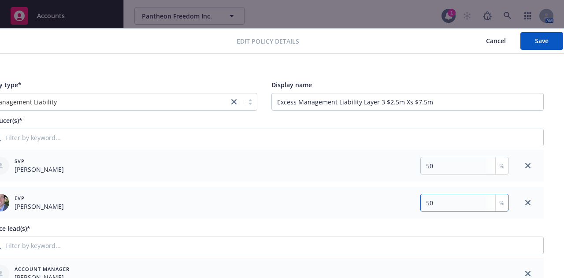
scroll to position [0, 49]
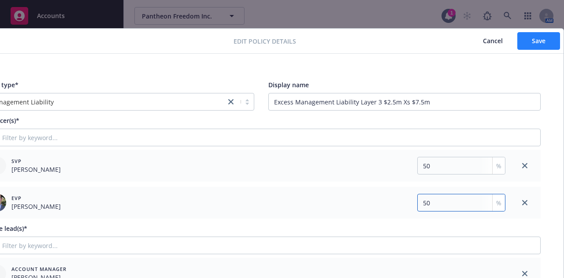
type input "50"
click at [523, 44] on button "Save" at bounding box center [538, 41] width 43 height 18
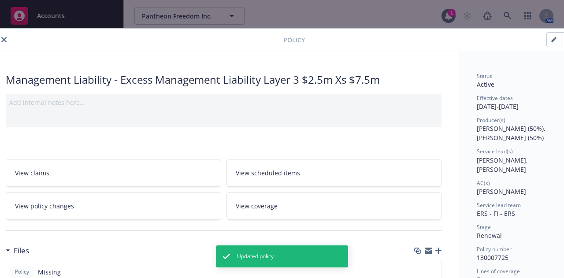
scroll to position [0, 0]
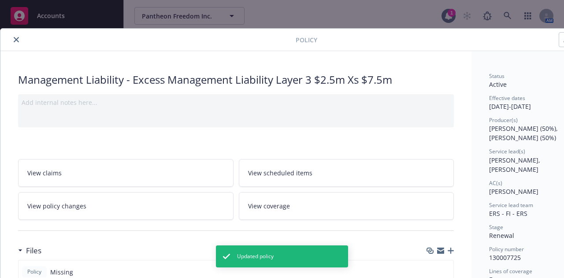
click at [15, 39] on icon "close" at bounding box center [16, 39] width 5 height 5
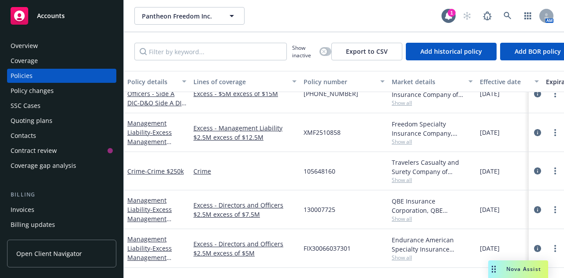
scroll to position [88, 0]
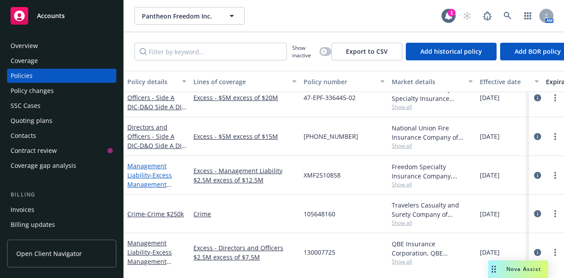
click at [139, 166] on link "Management Liability - Excess Management Liability Layer 5th $2.5m xs 12.5m" at bounding box center [153, 184] width 52 height 45
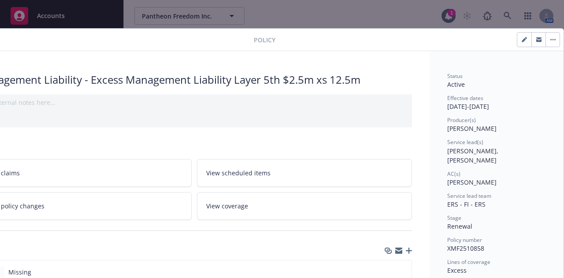
scroll to position [0, 49]
click at [522, 40] on icon "button" at bounding box center [524, 40] width 4 height 4
select select "RENEWAL"
select select "12"
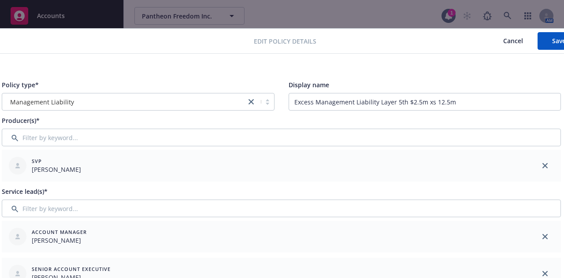
scroll to position [0, 0]
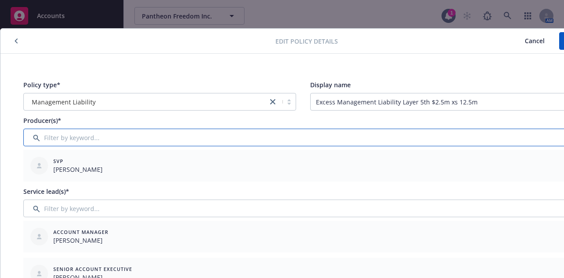
click at [45, 133] on input "Filter by keyword..." at bounding box center [302, 138] width 559 height 18
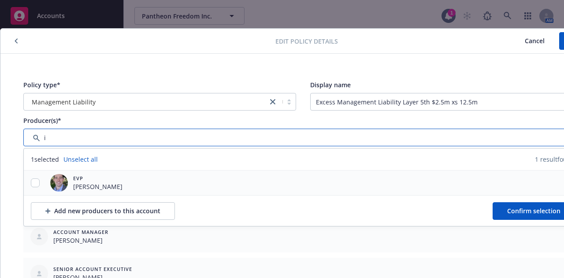
type input "i"
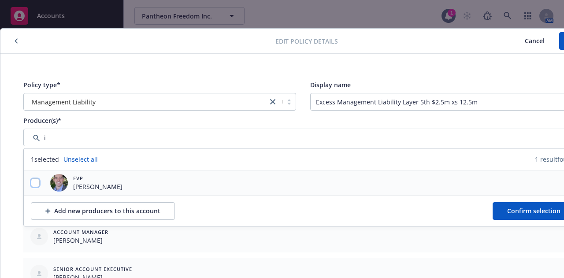
click at [33, 184] on input "checkbox" at bounding box center [35, 182] width 9 height 9
checkbox input "true"
click at [522, 215] on span "Confirm selection" at bounding box center [533, 211] width 53 height 8
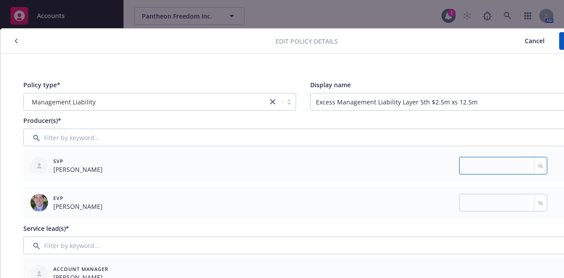
click at [491, 168] on input "number" at bounding box center [503, 166] width 88 height 18
type input "50"
click at [489, 201] on input "number" at bounding box center [503, 203] width 88 height 18
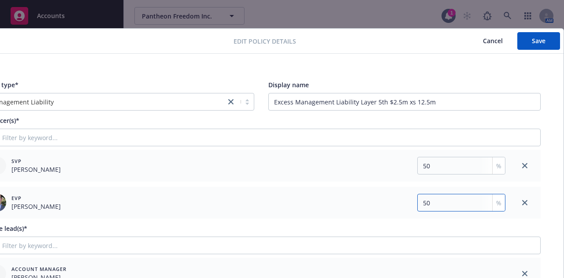
scroll to position [0, 49]
type input "50"
click at [520, 42] on button "Save" at bounding box center [538, 41] width 43 height 18
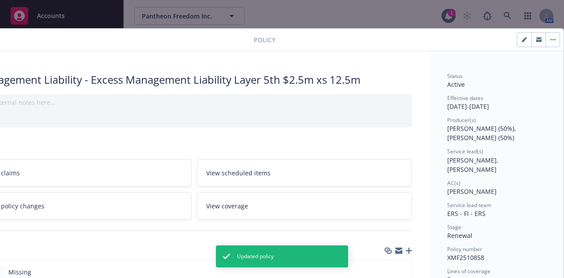
scroll to position [0, 0]
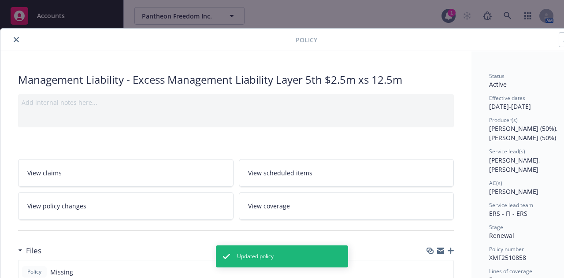
click at [18, 41] on icon "close" at bounding box center [16, 39] width 5 height 5
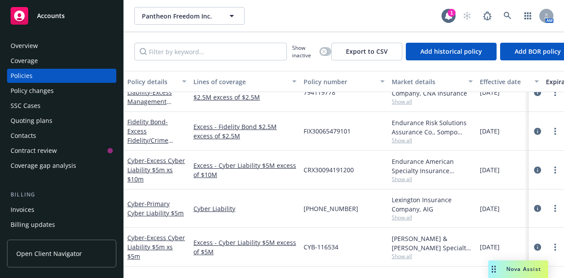
scroll to position [264, 0]
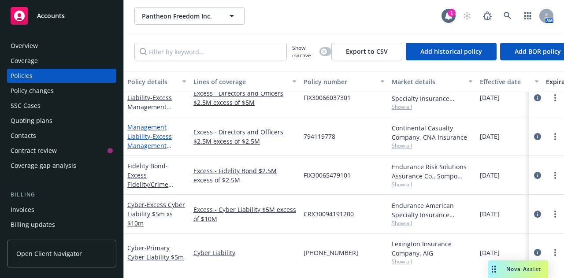
click at [163, 137] on span "- Excess Management Liability Layer 1 $2.5 Xs $2.5" at bounding box center [150, 150] width 46 height 36
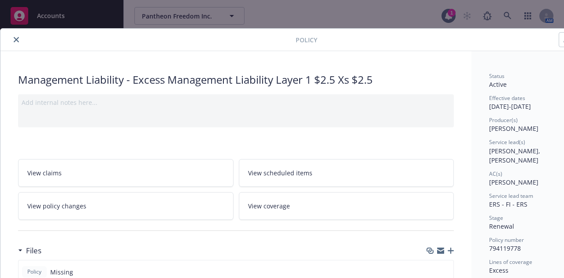
scroll to position [0, 49]
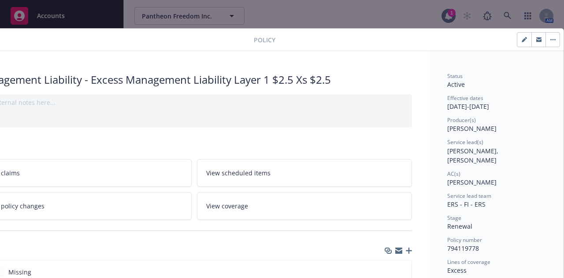
click at [522, 40] on icon "button" at bounding box center [524, 39] width 5 height 5
select select "RENEWAL"
select select "12"
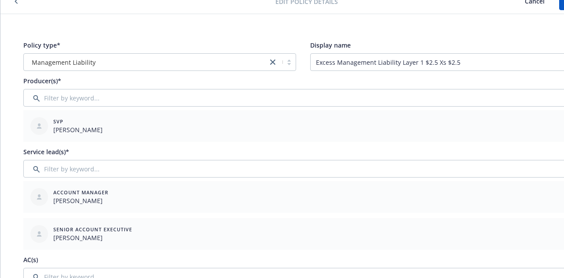
scroll to position [44, 0]
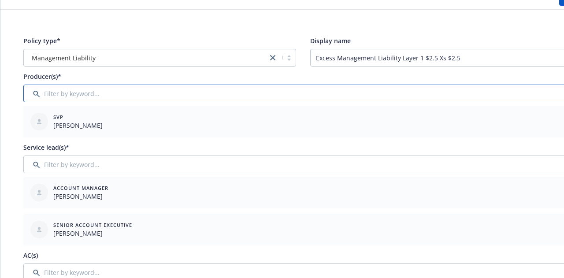
click at [91, 93] on input "Filter by keyword..." at bounding box center [302, 94] width 559 height 18
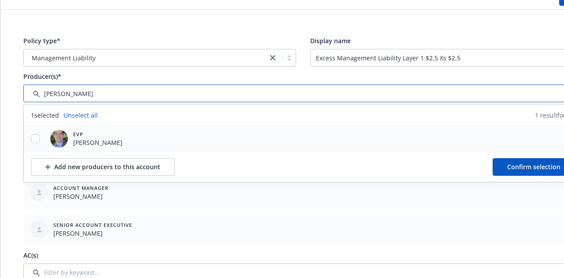
type input "[PERSON_NAME]"
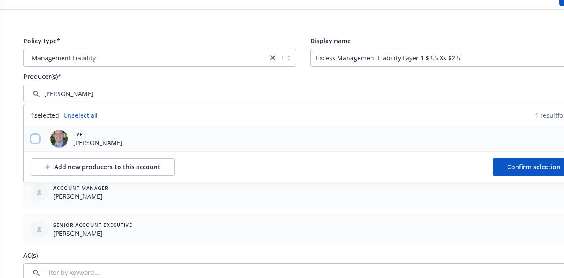
click at [36, 137] on input "checkbox" at bounding box center [35, 138] width 9 height 9
checkbox input "true"
click at [502, 163] on button "Confirm selection" at bounding box center [533, 167] width 82 height 18
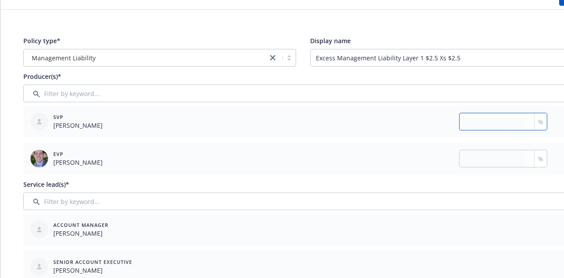
click at [479, 124] on input "number" at bounding box center [503, 122] width 88 height 18
type input "50"
click at [480, 158] on input "number" at bounding box center [503, 159] width 88 height 18
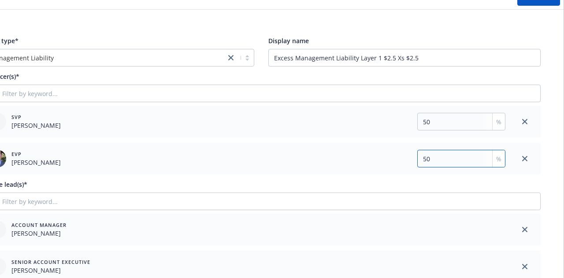
scroll to position [0, 49]
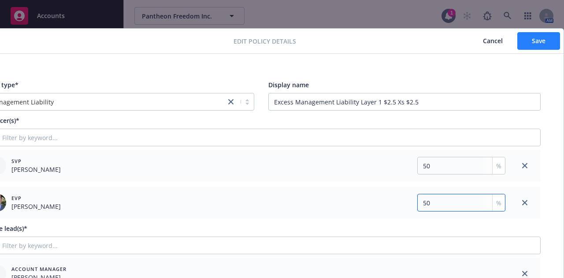
type input "50"
click at [532, 44] on span "Save" at bounding box center [539, 41] width 14 height 8
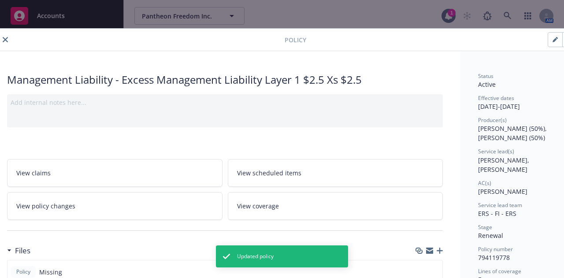
scroll to position [0, 0]
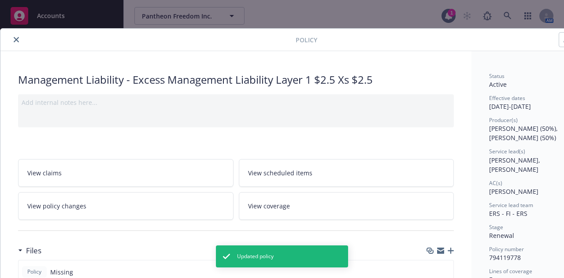
click at [14, 38] on icon "close" at bounding box center [16, 39] width 5 height 5
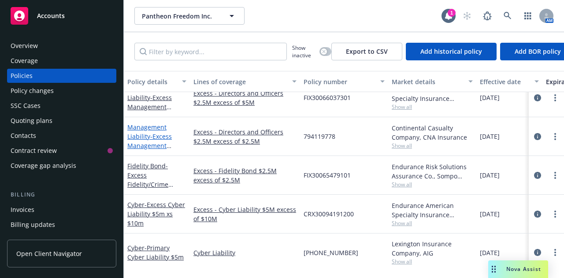
click at [152, 127] on link "Management Liability - Excess Management Liability Layer 1 $2.5 Xs $2.5" at bounding box center [150, 145] width 46 height 45
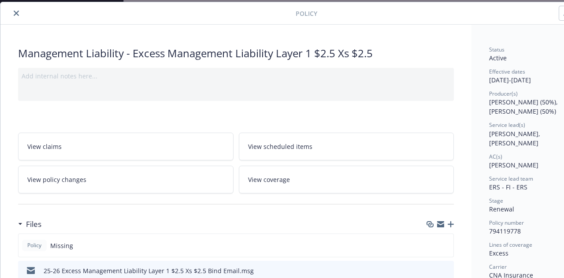
scroll to position [26, 49]
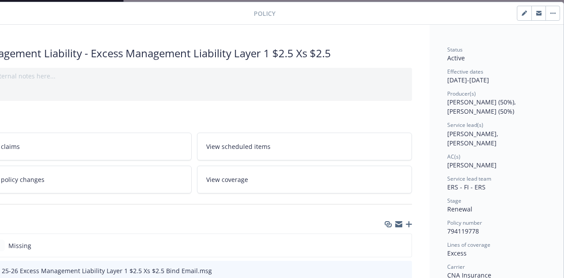
click at [522, 15] on icon "button" at bounding box center [524, 13] width 5 height 5
select select "RENEWAL"
select select "12"
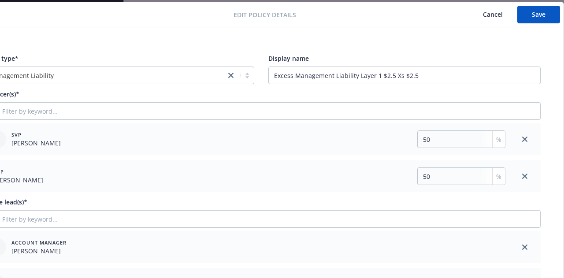
scroll to position [28, 49]
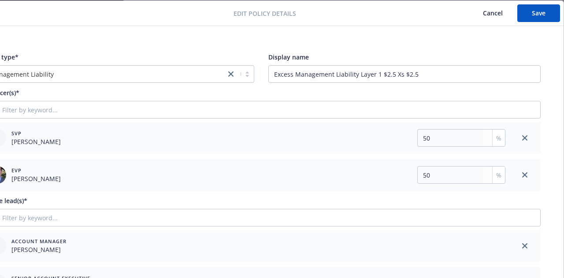
click at [488, 8] on button "Cancel" at bounding box center [492, 13] width 49 height 18
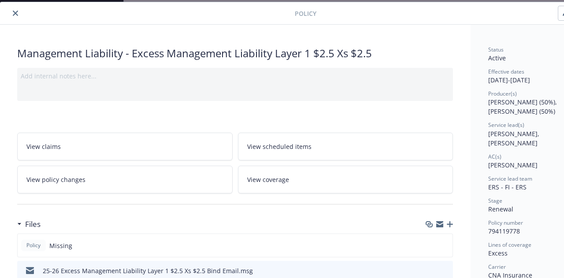
scroll to position [26, 0]
click at [15, 16] on button "close" at bounding box center [16, 13] width 11 height 11
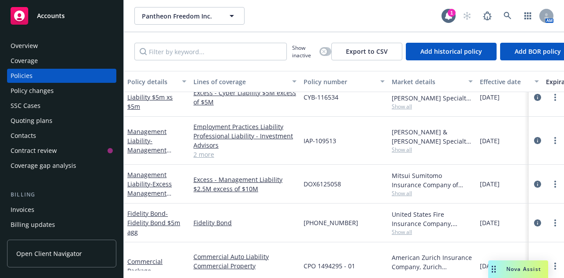
scroll to position [484, 0]
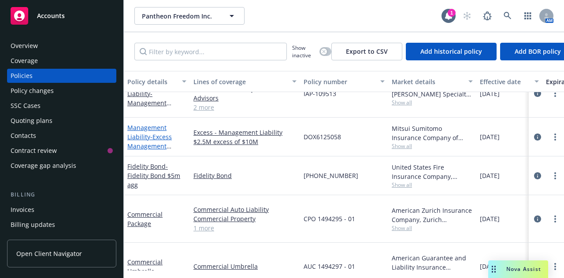
click at [153, 139] on span "- Excess Management Liability Layer 4th 2.5m xs 10m" at bounding box center [153, 151] width 52 height 36
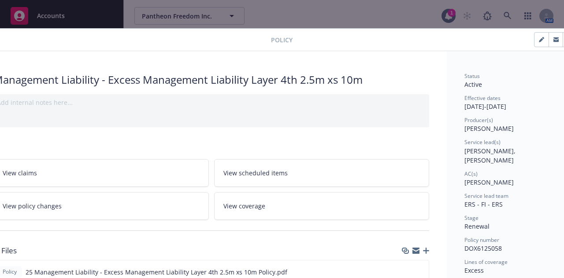
scroll to position [0, 49]
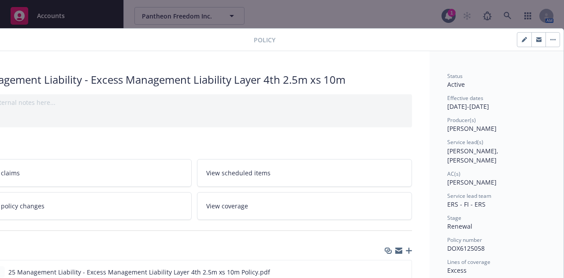
click at [517, 42] on button "button" at bounding box center [524, 40] width 14 height 14
select select "RENEWAL"
select select "12"
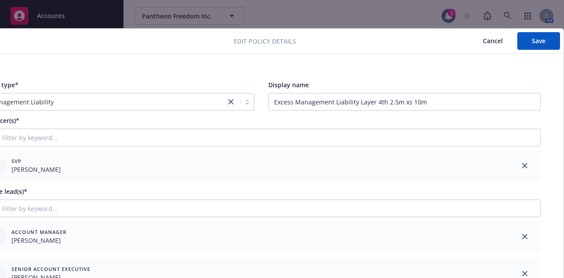
scroll to position [0, 0]
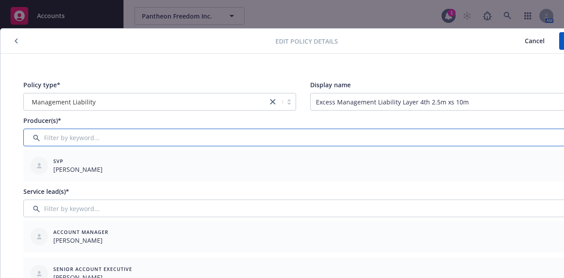
click at [56, 133] on input "Filter by keyword..." at bounding box center [302, 138] width 559 height 18
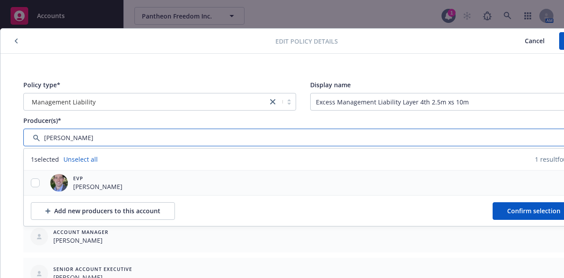
type input "[PERSON_NAME]"
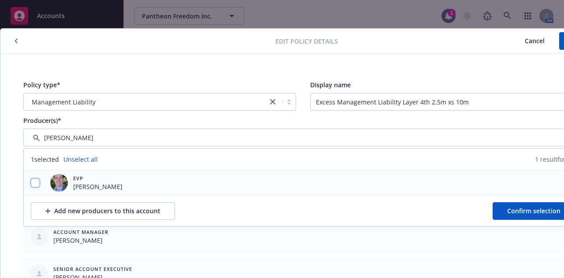
click at [35, 185] on input "checkbox" at bounding box center [35, 182] width 9 height 9
checkbox input "true"
click at [505, 208] on button "Confirm selection" at bounding box center [533, 211] width 82 height 18
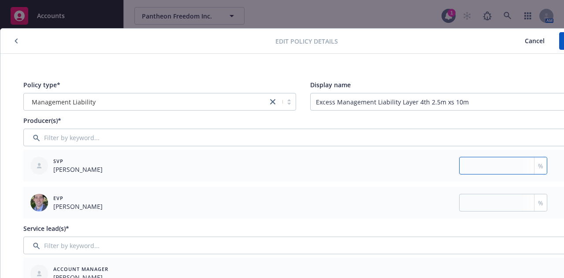
click at [482, 168] on input "number" at bounding box center [503, 166] width 88 height 18
type input "50"
click at [482, 203] on input "number" at bounding box center [503, 203] width 88 height 18
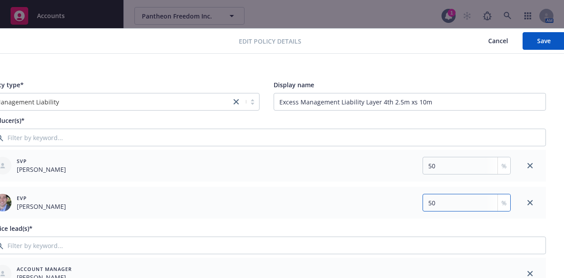
scroll to position [0, 49]
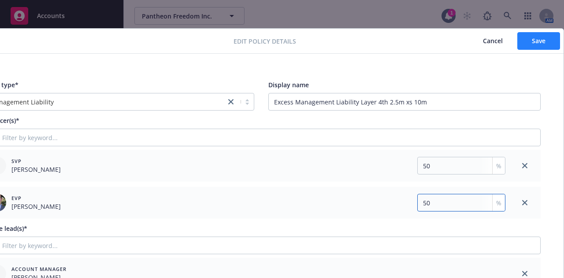
type input "50"
click at [521, 44] on button "Save" at bounding box center [538, 41] width 43 height 18
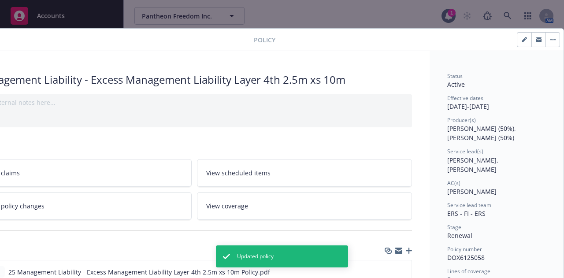
scroll to position [0, 0]
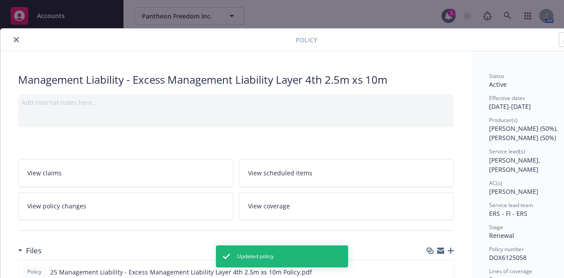
click at [16, 37] on button "close" at bounding box center [16, 39] width 11 height 11
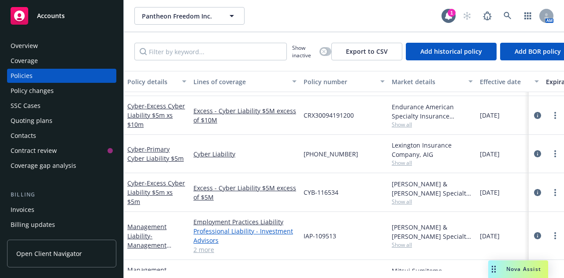
scroll to position [396, 0]
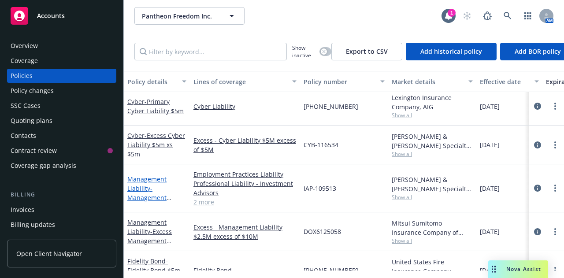
click at [147, 178] on link "Management Liability - Management Liability (PL $2.5m, D&O $2.5m, EPL $2.5m)" at bounding box center [154, 202] width 55 height 55
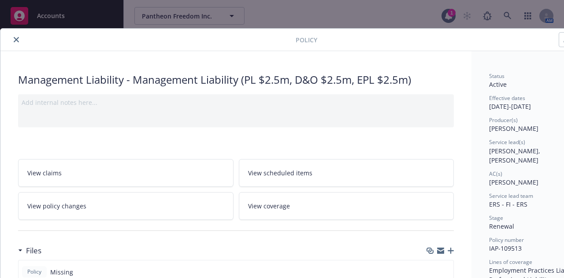
scroll to position [0, 49]
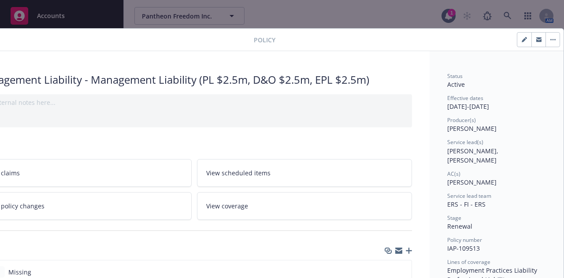
click at [517, 44] on button "button" at bounding box center [524, 40] width 14 height 14
select select "RENEWAL"
select select "12"
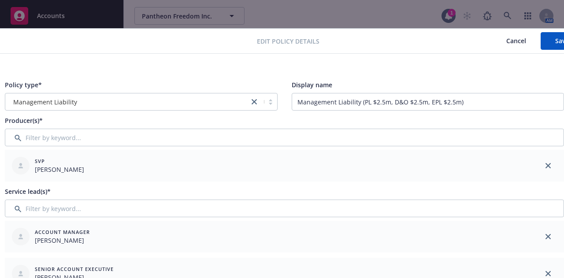
scroll to position [0, 0]
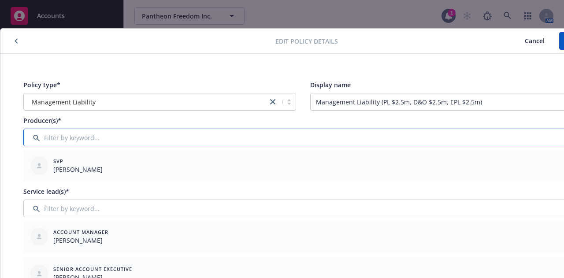
click at [115, 137] on input "Filter by keyword..." at bounding box center [302, 138] width 559 height 18
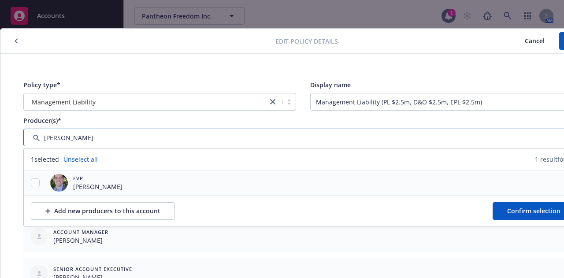
type input "[PERSON_NAME]"
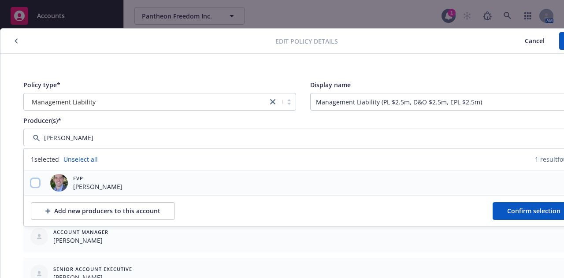
click at [33, 182] on input "checkbox" at bounding box center [35, 182] width 9 height 9
checkbox input "true"
click at [521, 214] on span "Confirm selection" at bounding box center [533, 211] width 53 height 8
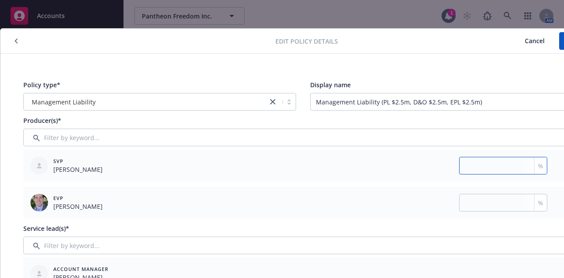
click at [491, 161] on input "number" at bounding box center [503, 166] width 88 height 18
type input "50"
click at [499, 202] on input "number" at bounding box center [503, 203] width 88 height 18
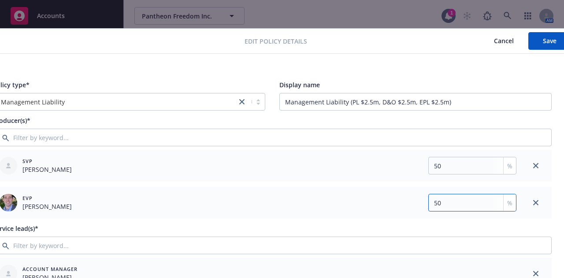
scroll to position [0, 49]
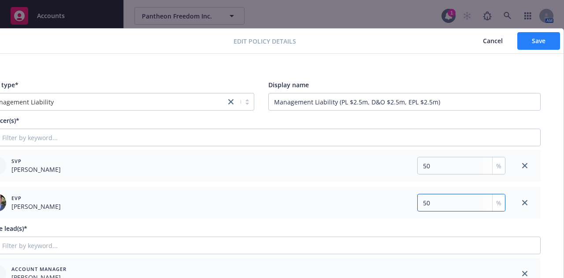
type input "50"
click at [525, 45] on button "Save" at bounding box center [538, 41] width 43 height 18
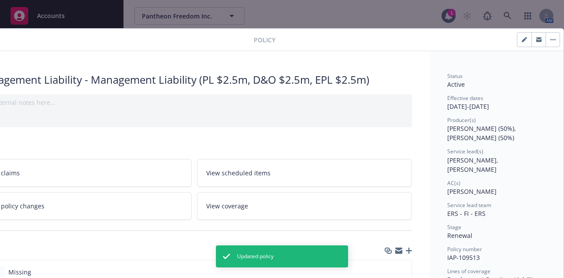
scroll to position [0, 0]
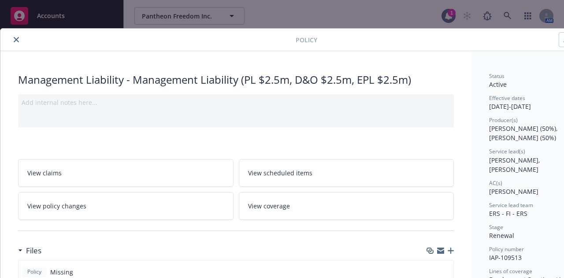
click at [15, 38] on icon "close" at bounding box center [16, 39] width 5 height 5
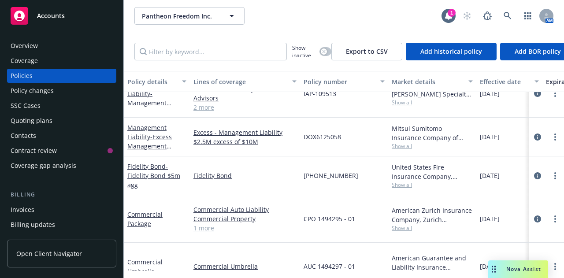
scroll to position [528, 0]
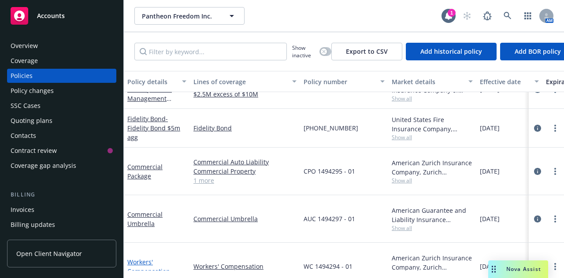
click at [152, 258] on link "Workers' Compensation" at bounding box center [148, 267] width 43 height 18
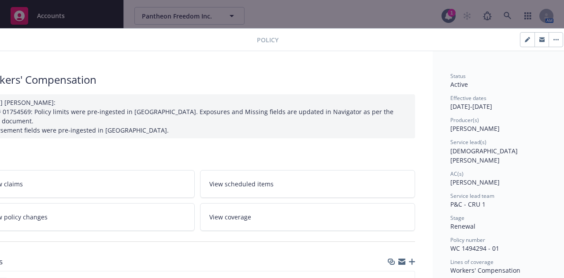
scroll to position [0, 49]
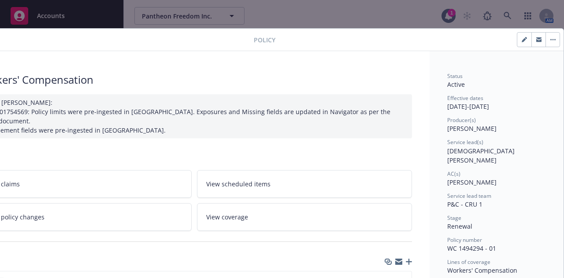
click at [517, 42] on button "button" at bounding box center [524, 40] width 14 height 14
select select "RENEWAL"
select select "12"
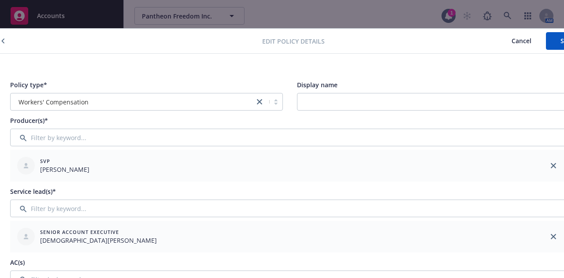
scroll to position [0, 0]
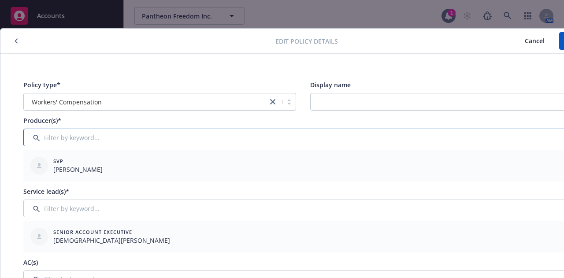
click at [89, 137] on input "Filter by keyword..." at bounding box center [302, 138] width 559 height 18
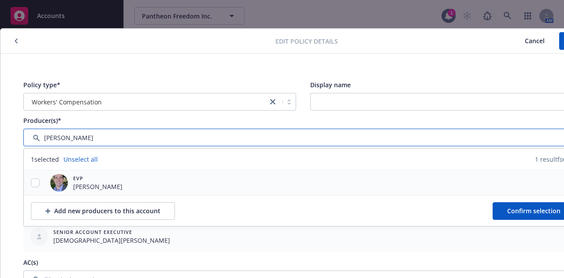
type input "[PERSON_NAME]"
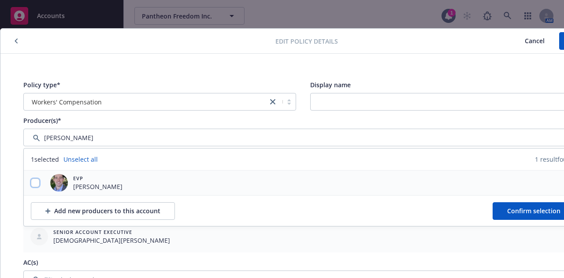
click at [38, 180] on input "checkbox" at bounding box center [35, 182] width 9 height 9
checkbox input "true"
click at [513, 212] on span "Confirm selection" at bounding box center [533, 211] width 53 height 8
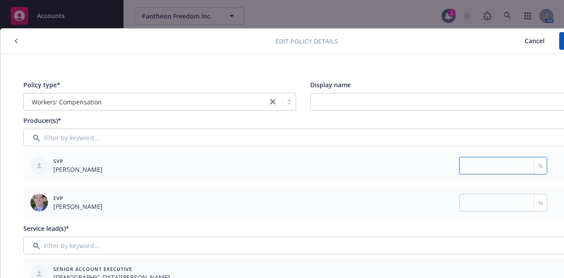
click at [472, 169] on input "number" at bounding box center [503, 166] width 88 height 18
type input "50"
click at [479, 205] on input "number" at bounding box center [503, 203] width 88 height 18
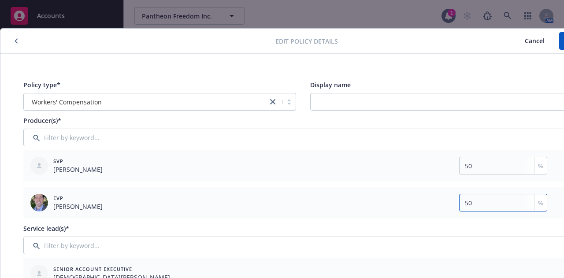
scroll to position [0, 49]
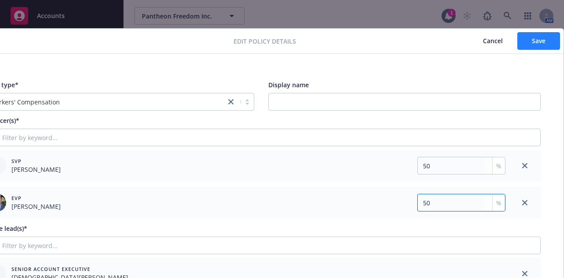
type input "50"
click at [519, 39] on button "Save" at bounding box center [538, 41] width 43 height 18
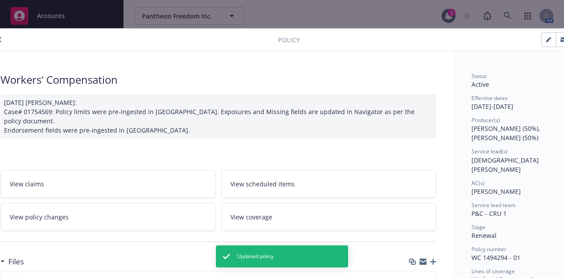
scroll to position [0, 0]
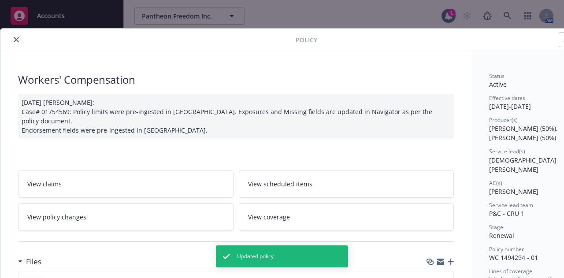
click at [19, 40] on icon "close" at bounding box center [16, 39] width 5 height 5
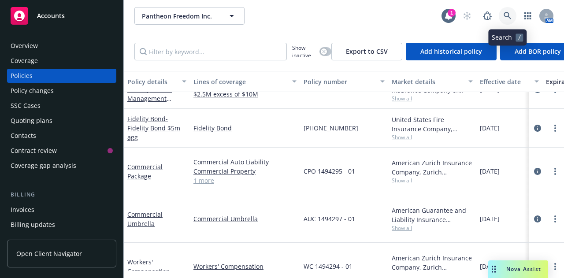
click at [510, 13] on icon at bounding box center [507, 16] width 8 height 8
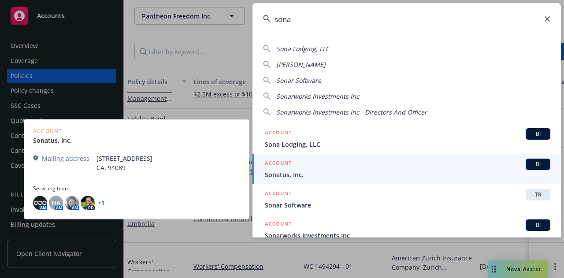
type input "sona"
click at [380, 171] on span "Sonatus, Inc." at bounding box center [407, 174] width 285 height 9
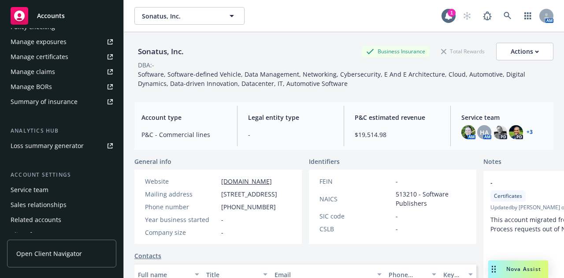
scroll to position [311, 0]
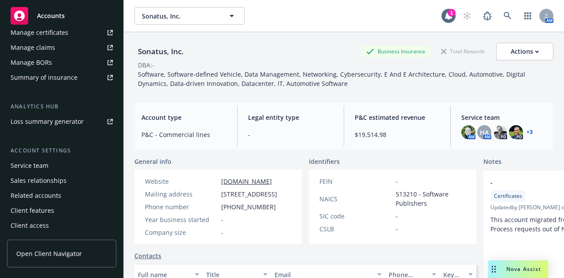
click at [35, 166] on div "Service team" at bounding box center [30, 166] width 38 height 14
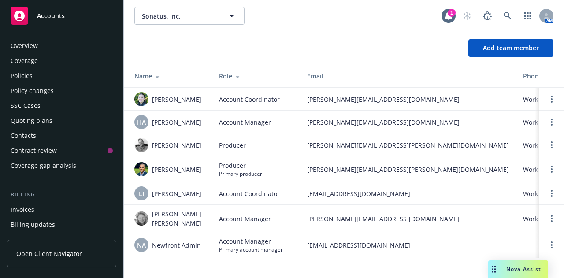
click at [45, 78] on div "Policies" at bounding box center [62, 76] width 102 height 14
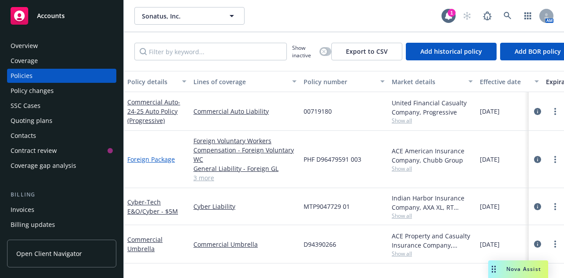
click at [163, 162] on link "Foreign Package" at bounding box center [151, 159] width 48 height 8
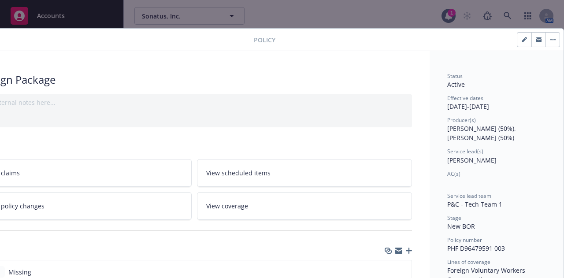
scroll to position [0, 49]
click at [517, 40] on button "button" at bounding box center [524, 40] width 14 height 14
select select "NEW_BOR"
select select "other"
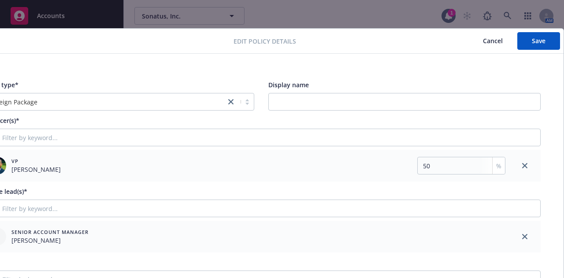
scroll to position [0, 0]
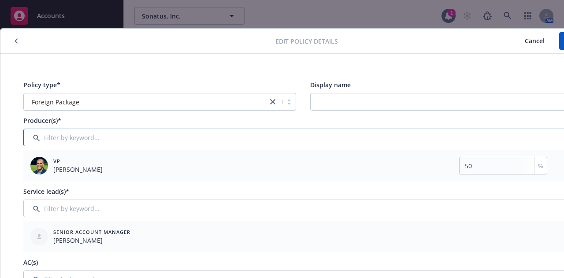
click at [105, 139] on input "Filter by keyword..." at bounding box center [302, 138] width 559 height 18
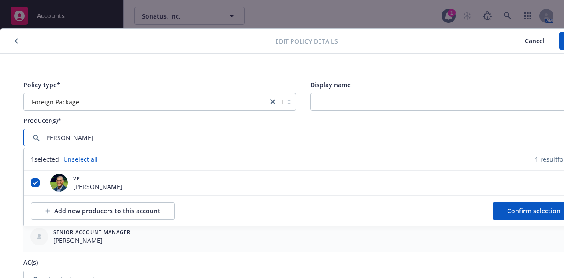
type input "[PERSON_NAME]"
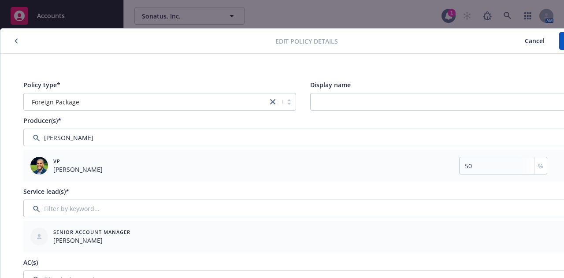
click at [533, 41] on span "Cancel" at bounding box center [535, 41] width 20 height 8
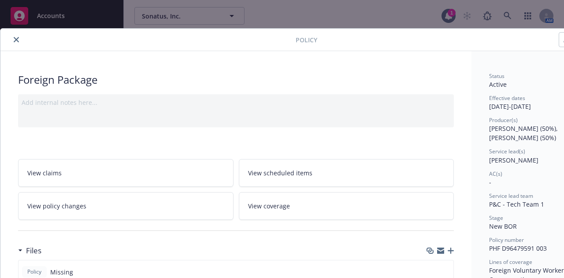
click at [14, 43] on button "close" at bounding box center [16, 39] width 11 height 11
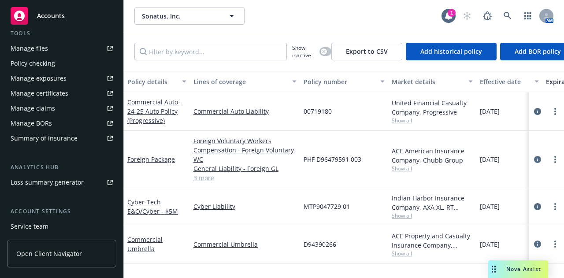
scroll to position [255, 0]
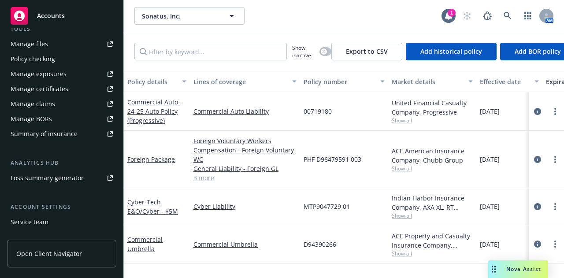
click at [38, 222] on div "Service team" at bounding box center [30, 222] width 38 height 14
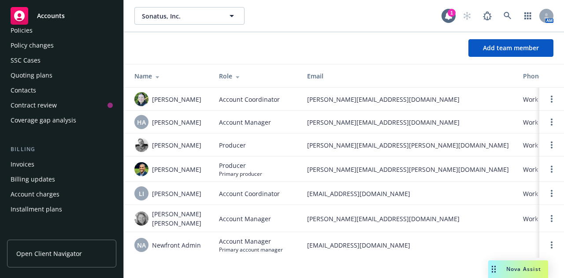
scroll to position [26, 0]
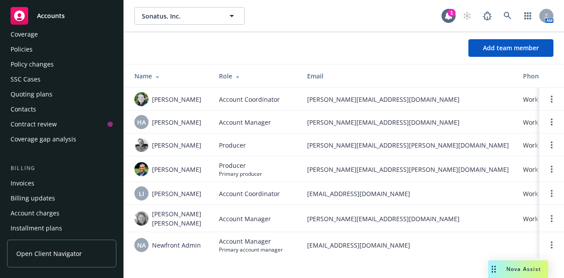
click at [41, 49] on div "Policies" at bounding box center [62, 49] width 102 height 14
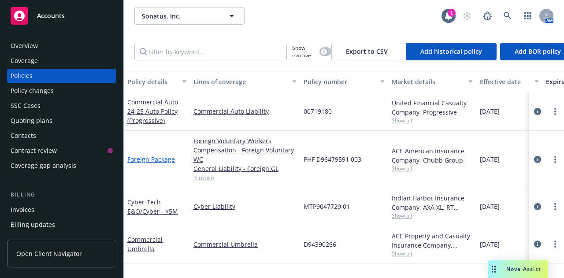
click at [164, 160] on link "Foreign Package" at bounding box center [151, 159] width 48 height 8
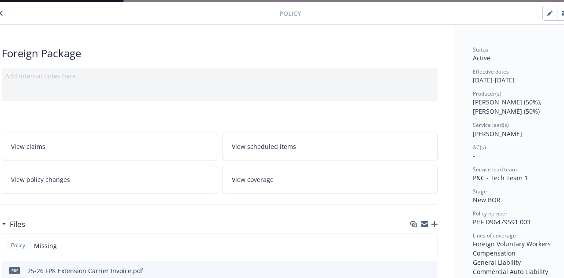
scroll to position [26, 49]
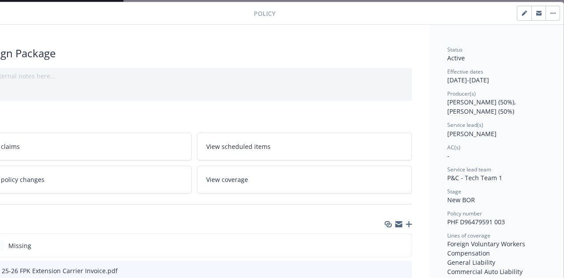
click at [517, 17] on button "button" at bounding box center [524, 13] width 14 height 14
select select "NEW_BOR"
select select "other"
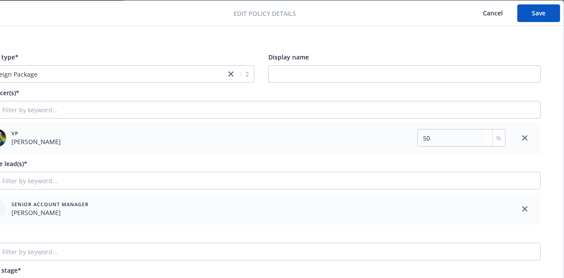
scroll to position [28, 0]
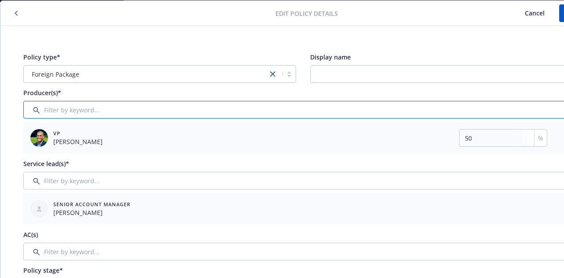
click at [70, 107] on input "Filter by keyword..." at bounding box center [302, 110] width 559 height 18
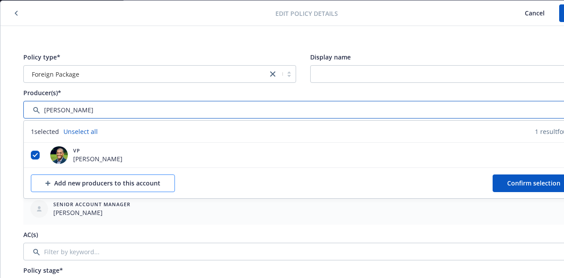
type input "[PERSON_NAME]"
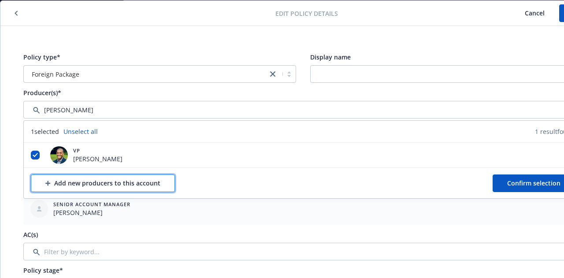
click at [93, 185] on div "Add new producers to this account" at bounding box center [102, 183] width 115 height 17
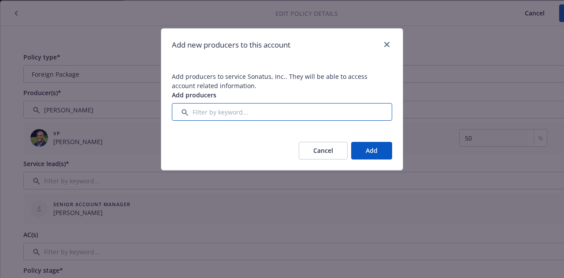
click at [222, 110] on input "Filter by keyword..." at bounding box center [282, 112] width 220 height 18
type input "[PERSON_NAME]"
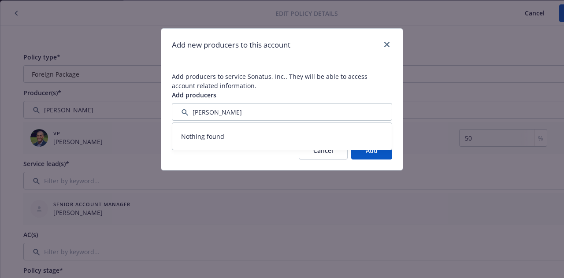
click at [244, 161] on div "Cancel Add" at bounding box center [281, 150] width 241 height 39
click at [317, 151] on button "Cancel" at bounding box center [323, 151] width 49 height 18
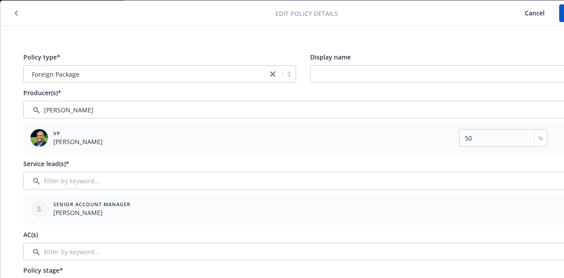
click at [227, 162] on div "Service lead(s)*" at bounding box center [302, 163] width 559 height 9
click at [534, 12] on span "Cancel" at bounding box center [535, 13] width 20 height 8
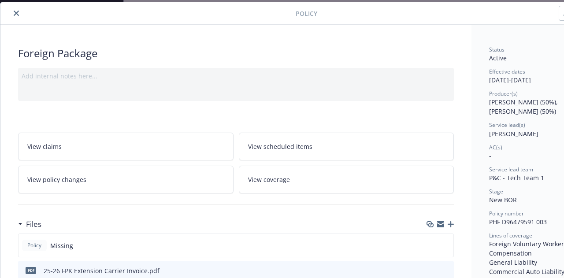
click at [17, 15] on icon "close" at bounding box center [16, 13] width 5 height 5
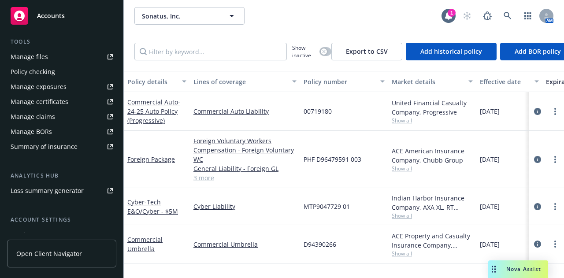
scroll to position [311, 0]
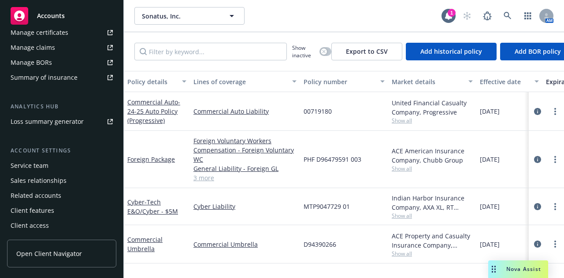
click at [29, 168] on div "Service team" at bounding box center [30, 166] width 38 height 14
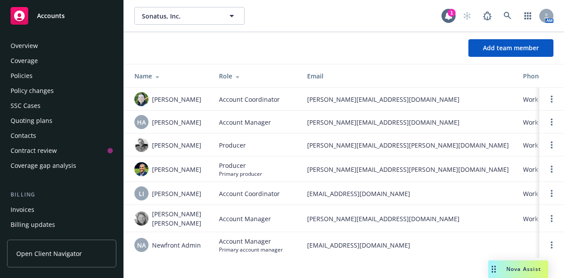
click at [56, 75] on div "Policies" at bounding box center [62, 76] width 102 height 14
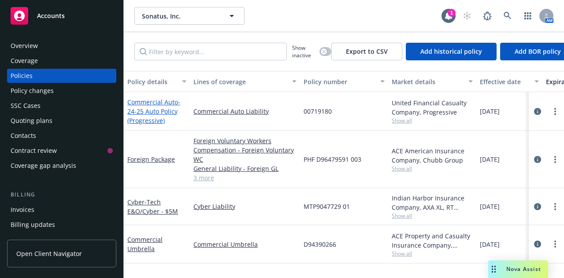
click at [169, 104] on link "Commercial Auto - 24-25 Auto Policy (Progressive)" at bounding box center [153, 111] width 53 height 27
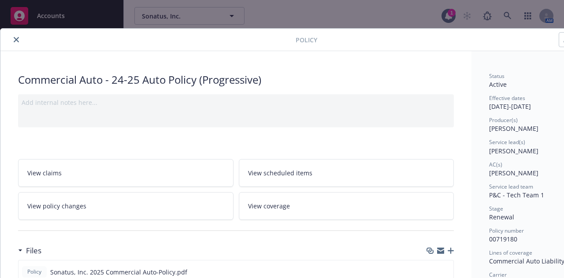
scroll to position [0, 49]
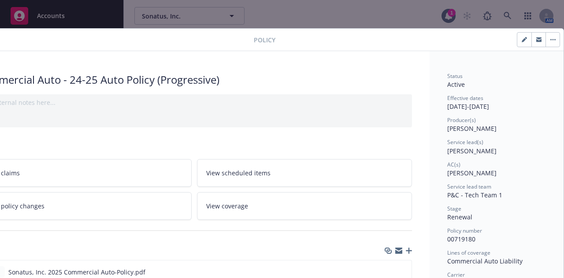
click at [522, 39] on icon "button" at bounding box center [524, 39] width 5 height 5
select select "RENEWAL"
select select "6"
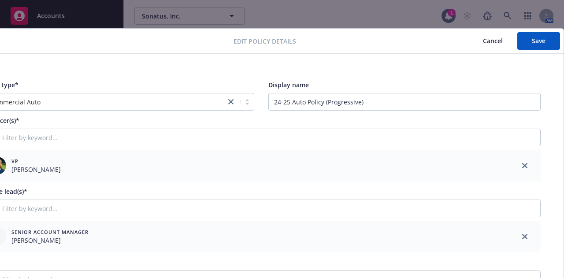
scroll to position [0, 0]
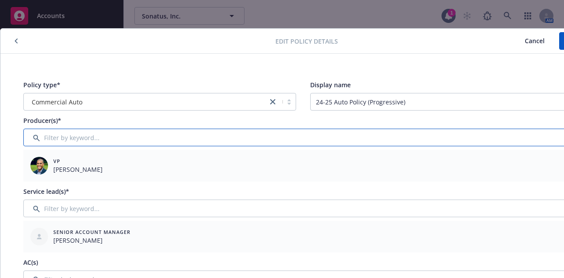
click at [83, 137] on input "Filter by keyword..." at bounding box center [302, 138] width 559 height 18
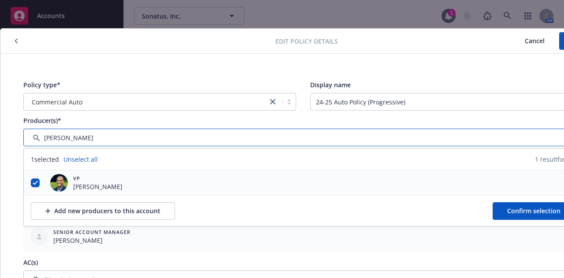
type input "[PERSON_NAME]"
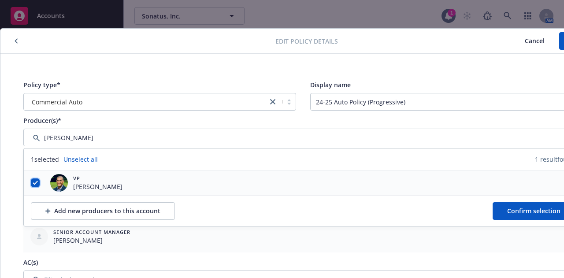
click at [33, 183] on input "checkbox" at bounding box center [35, 182] width 9 height 9
checkbox input "false"
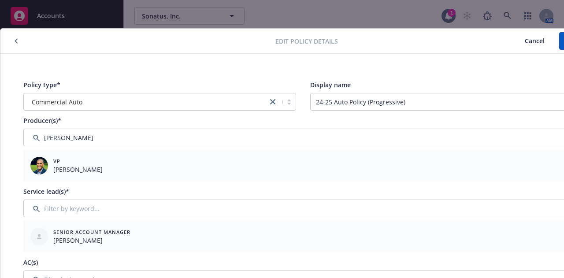
scroll to position [0, 49]
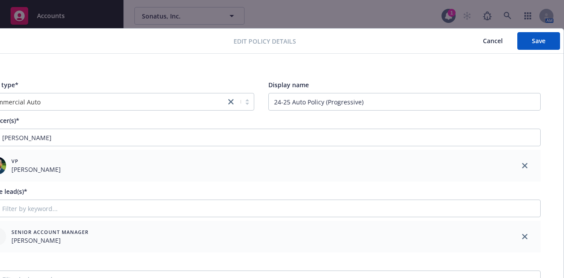
click at [226, 189] on div "Service lead(s)*" at bounding box center [260, 191] width 559 height 9
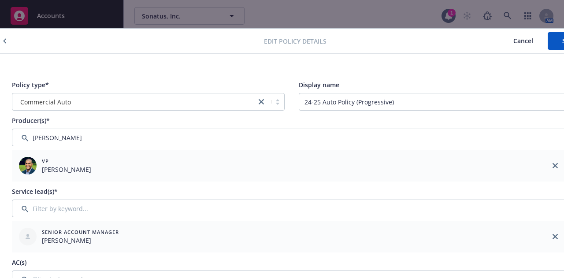
scroll to position [0, 0]
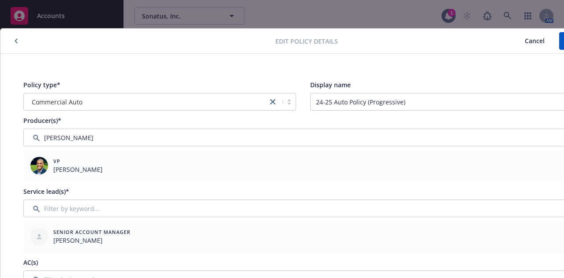
click at [543, 42] on span "Cancel" at bounding box center [535, 41] width 20 height 8
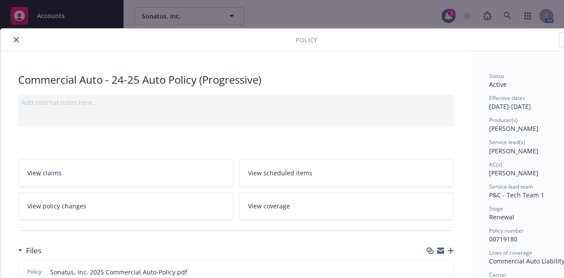
click at [17, 41] on icon "close" at bounding box center [16, 39] width 5 height 5
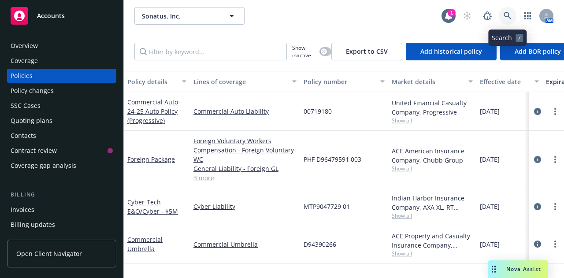
click at [508, 19] on icon at bounding box center [507, 16] width 8 height 8
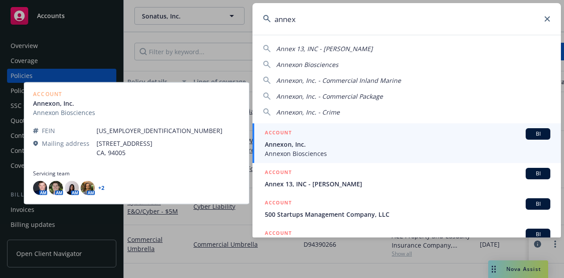
type input "annex"
click at [415, 144] on span "Annexon, Inc." at bounding box center [407, 144] width 285 height 9
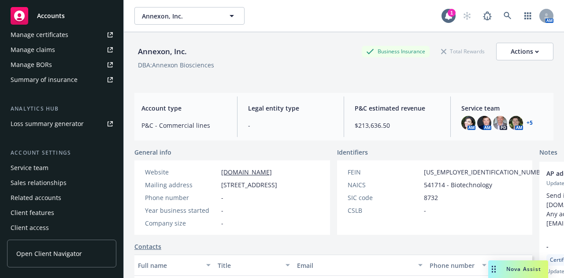
scroll to position [311, 0]
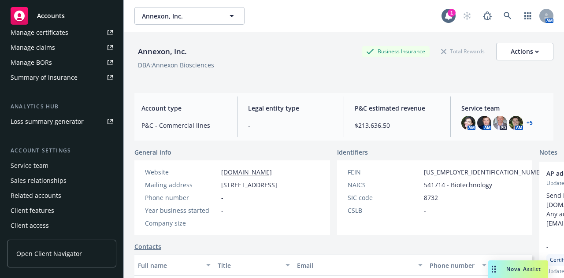
click at [37, 171] on div "Service team" at bounding box center [30, 166] width 38 height 14
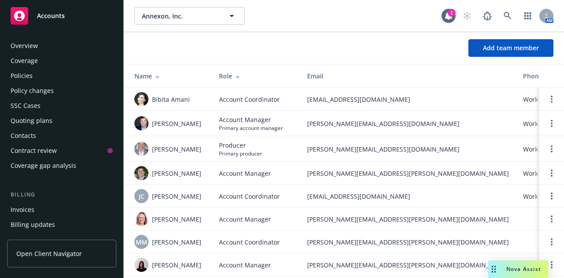
click at [27, 80] on div "Policies" at bounding box center [22, 76] width 22 height 14
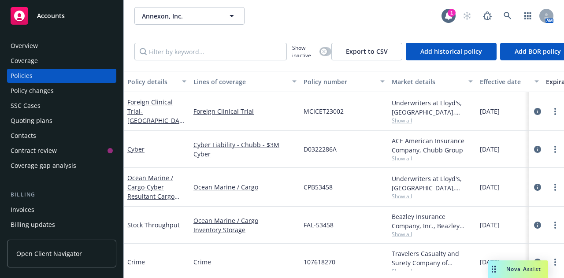
click at [505, 81] on div "Effective date" at bounding box center [504, 81] width 49 height 9
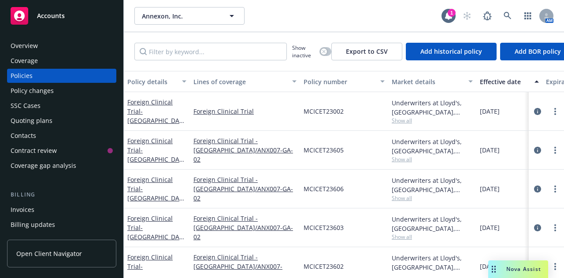
click at [505, 81] on div "Effective date" at bounding box center [504, 81] width 49 height 9
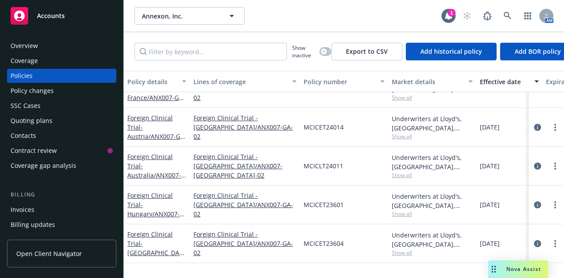
scroll to position [617, 0]
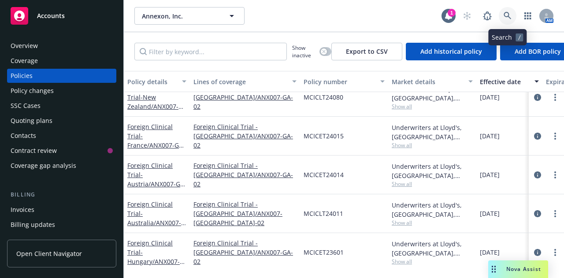
click at [508, 15] on icon at bounding box center [506, 15] width 7 height 7
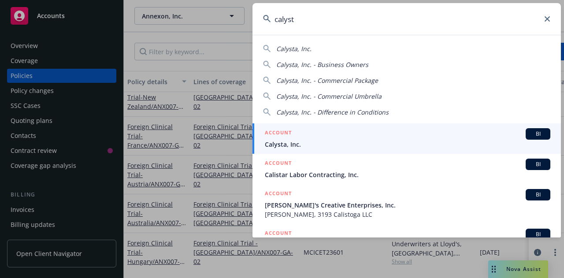
type input "calyst"
click at [383, 141] on span "Calysta, Inc." at bounding box center [407, 144] width 285 height 9
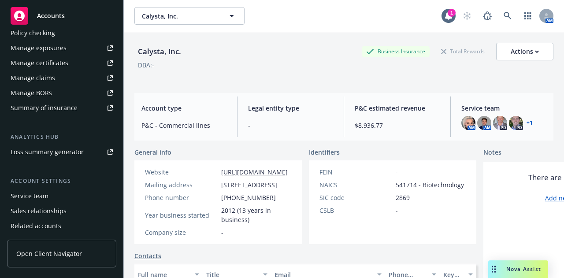
scroll to position [311, 0]
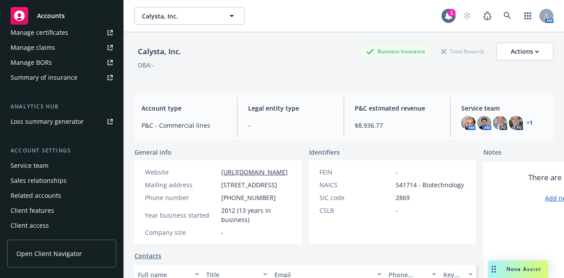
click at [33, 167] on div "Service team" at bounding box center [30, 166] width 38 height 14
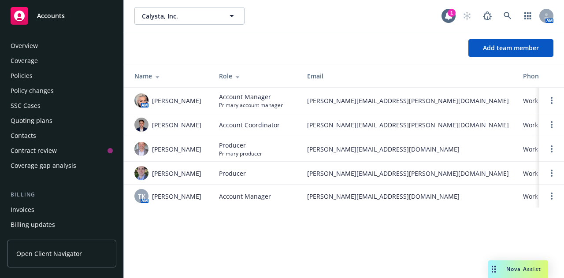
click at [28, 76] on div "Policies" at bounding box center [22, 76] width 22 height 14
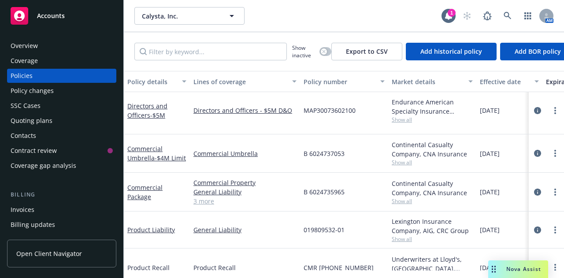
scroll to position [129, 0]
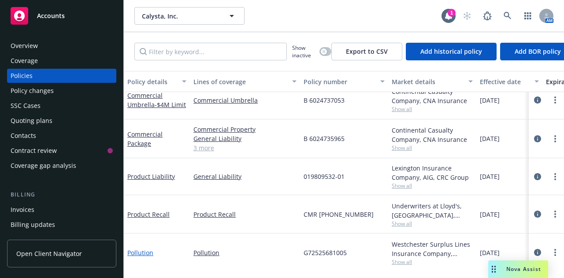
click at [145, 248] on link "Pollution" at bounding box center [140, 252] width 26 height 8
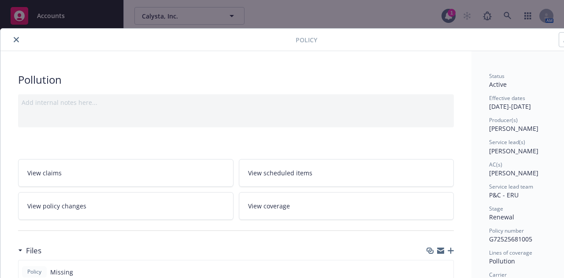
scroll to position [0, 49]
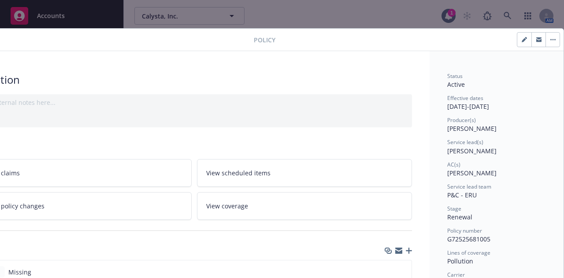
click at [517, 44] on button "button" at bounding box center [524, 40] width 14 height 14
select select "RENEWAL"
select select "12"
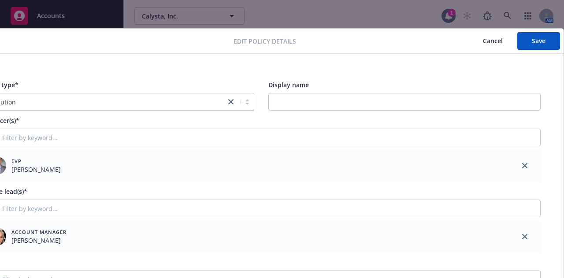
scroll to position [0, 0]
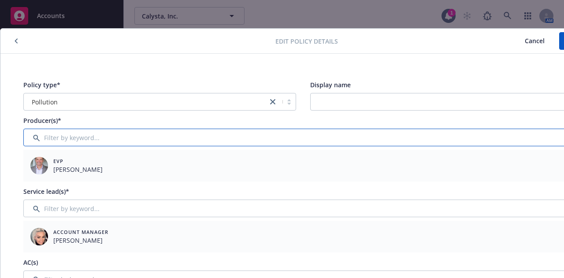
click at [91, 138] on input "Filter by keyword..." at bounding box center [302, 138] width 559 height 18
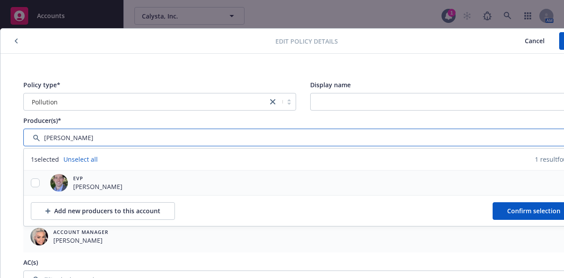
type input "[PERSON_NAME]"
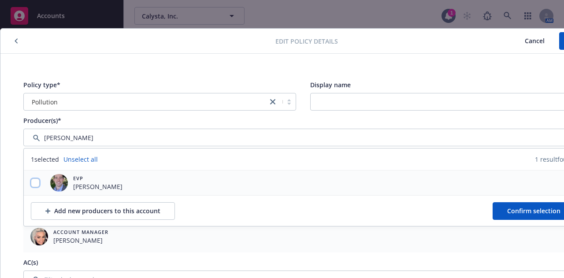
click at [35, 183] on input "checkbox" at bounding box center [35, 182] width 9 height 9
checkbox input "true"
click at [514, 211] on span "Confirm selection" at bounding box center [533, 211] width 53 height 8
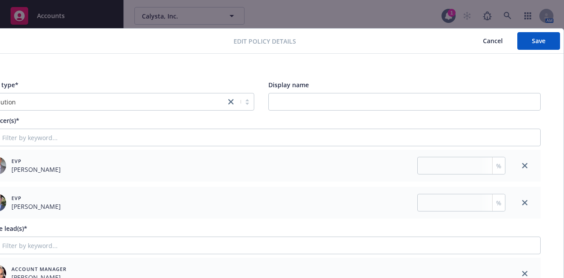
scroll to position [0, 49]
click at [522, 202] on icon "close" at bounding box center [524, 202] width 5 height 5
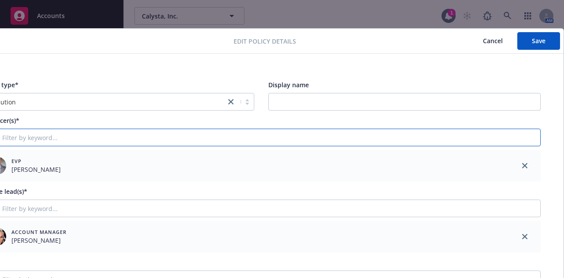
click at [287, 140] on input "Filter by keyword..." at bounding box center [260, 138] width 559 height 18
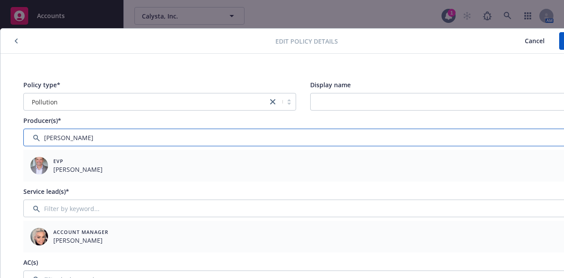
type input "[PERSON_NAME]"
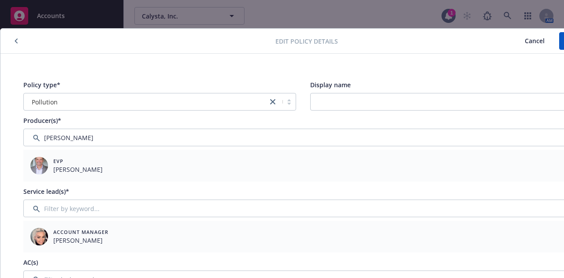
click at [159, 119] on div "Producer(s)*" at bounding box center [302, 120] width 559 height 9
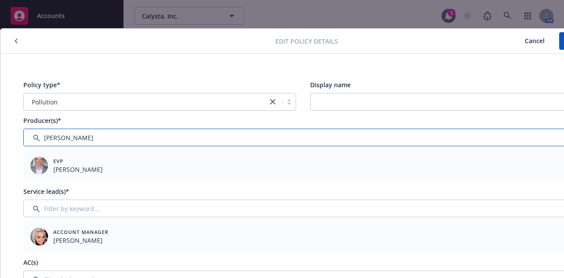
click at [155, 132] on input "Filter by keyword..." at bounding box center [302, 138] width 559 height 18
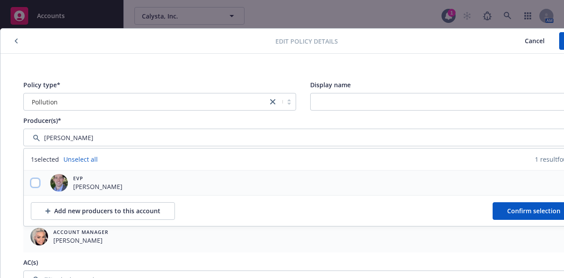
click at [39, 182] on input "checkbox" at bounding box center [35, 182] width 9 height 9
checkbox input "true"
click at [506, 211] on button "Confirm selection" at bounding box center [533, 211] width 82 height 18
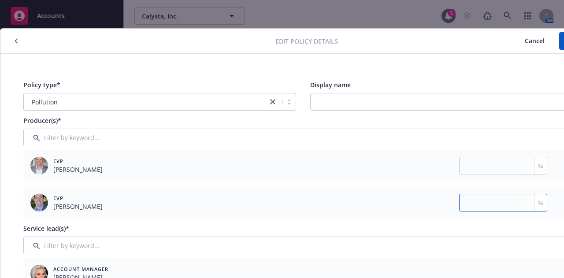
click at [470, 201] on input "number" at bounding box center [503, 203] width 88 height 18
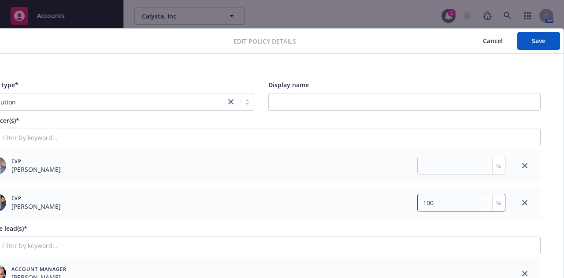
scroll to position [0, 49]
type input "100"
click at [522, 165] on icon "close" at bounding box center [524, 165] width 5 height 5
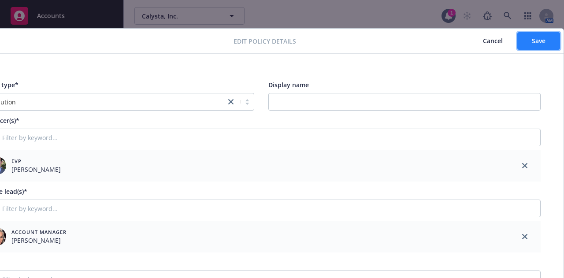
click at [518, 48] on button "Save" at bounding box center [538, 41] width 43 height 18
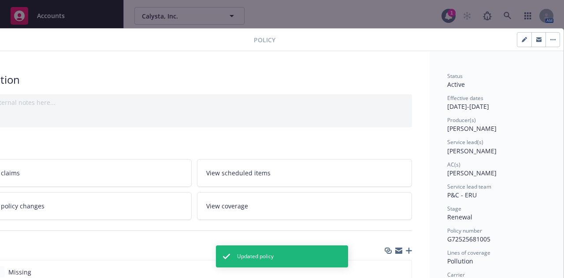
scroll to position [0, 0]
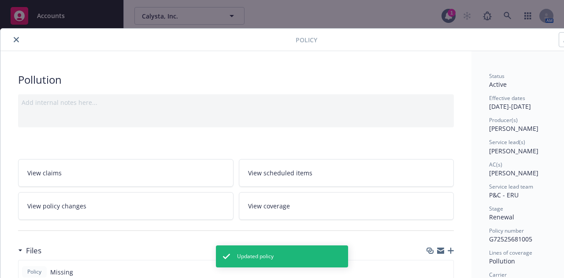
click at [17, 42] on button "close" at bounding box center [16, 39] width 11 height 11
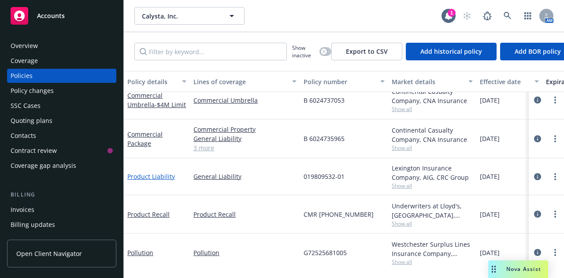
click at [160, 172] on link "Product Liability" at bounding box center [151, 176] width 48 height 8
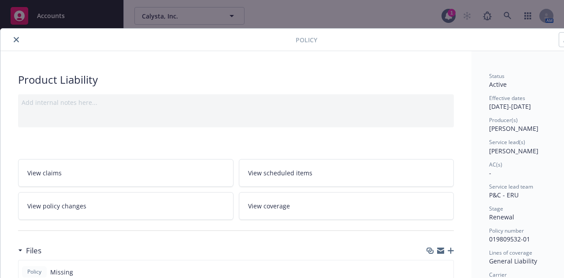
scroll to position [0, 49]
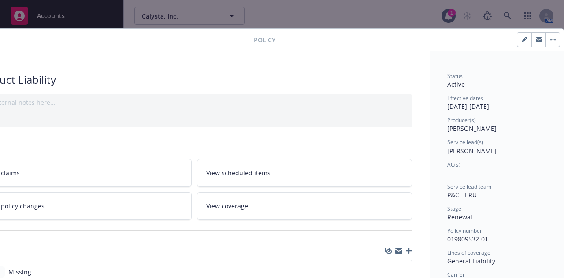
click at [517, 38] on button "button" at bounding box center [524, 40] width 14 height 14
select select "RENEWAL"
select select "other"
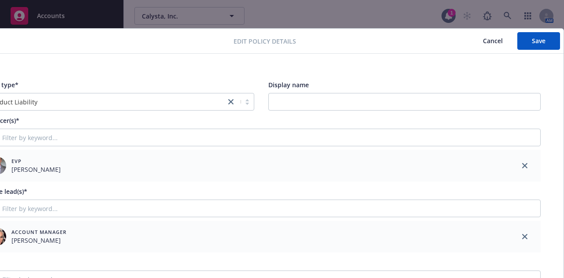
scroll to position [0, 0]
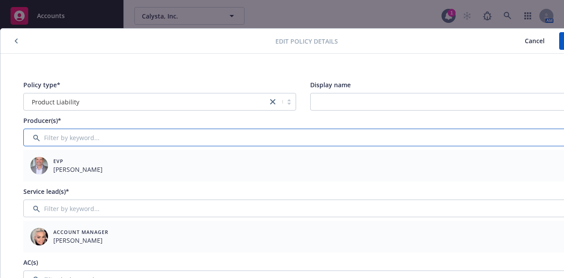
click at [88, 135] on input "Filter by keyword..." at bounding box center [302, 138] width 559 height 18
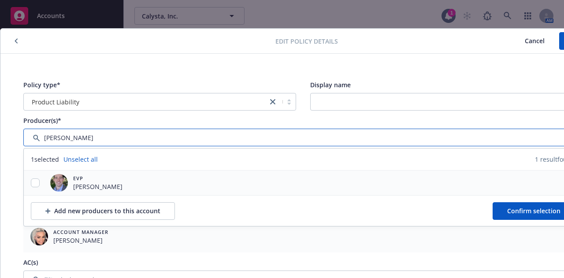
type input "[PERSON_NAME]"
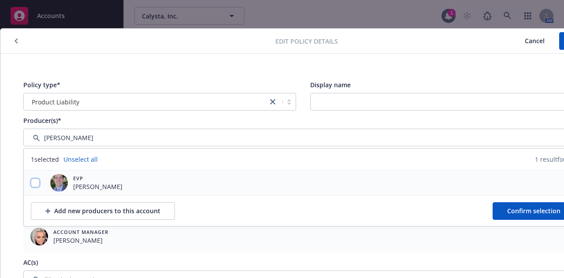
click at [35, 180] on input "checkbox" at bounding box center [35, 182] width 9 height 9
checkbox input "true"
click at [526, 209] on span "Confirm selection" at bounding box center [533, 211] width 53 height 8
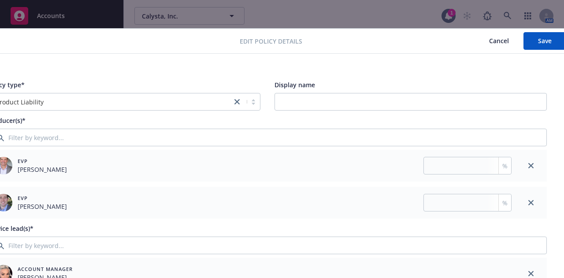
scroll to position [0, 49]
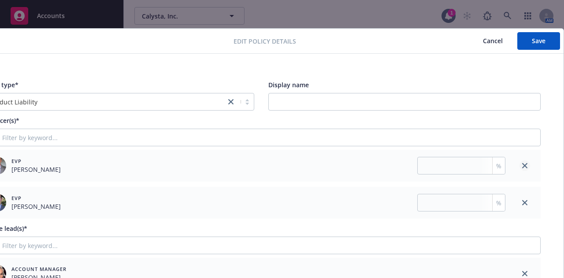
click at [522, 165] on icon "close" at bounding box center [524, 165] width 5 height 5
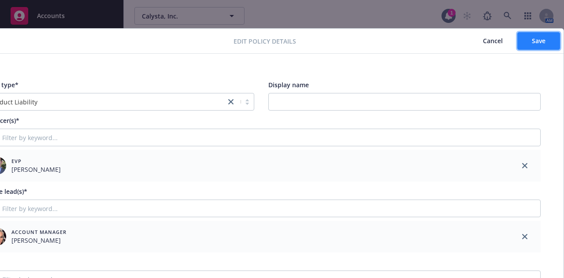
click at [532, 38] on span "Save" at bounding box center [539, 41] width 14 height 8
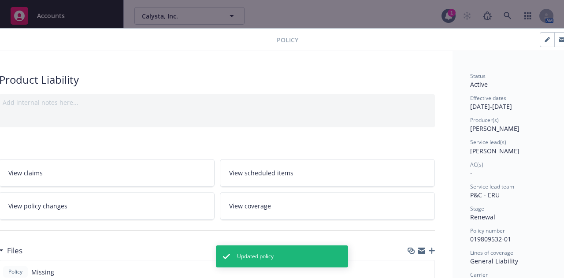
scroll to position [0, 0]
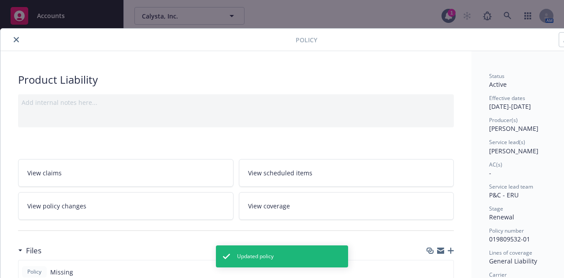
click at [14, 41] on icon "close" at bounding box center [16, 39] width 5 height 5
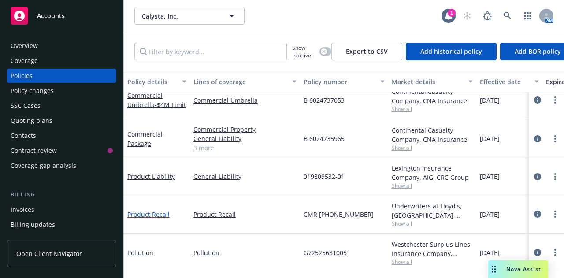
click at [159, 210] on link "Product Recall" at bounding box center [148, 214] width 42 height 8
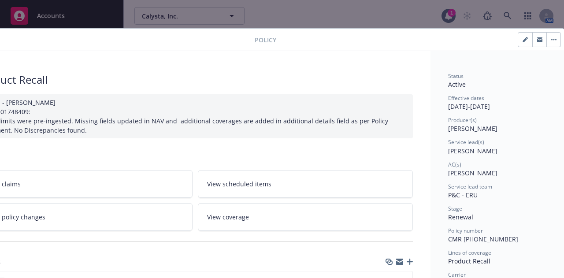
scroll to position [0, 49]
click at [517, 41] on button "button" at bounding box center [524, 40] width 14 height 14
select select "RENEWAL"
select select "other"
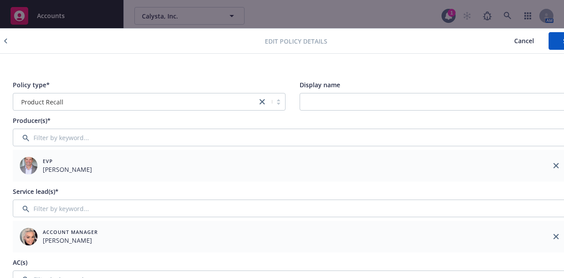
scroll to position [0, 0]
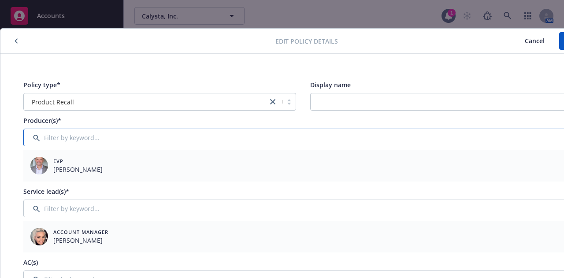
click at [127, 136] on input "Filter by keyword..." at bounding box center [302, 138] width 559 height 18
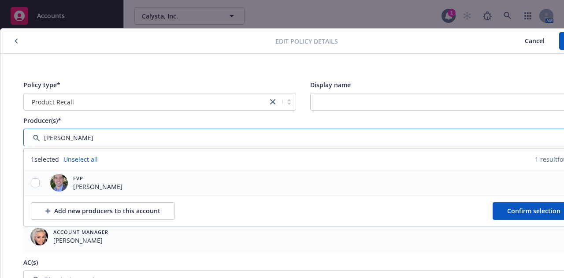
type input "[PERSON_NAME]"
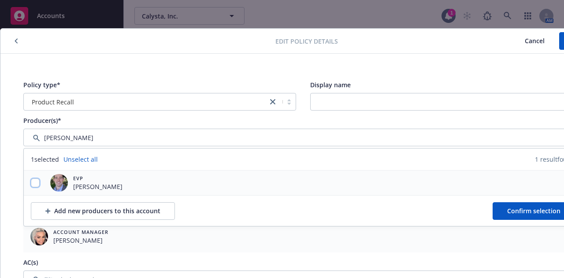
click at [37, 181] on input "checkbox" at bounding box center [35, 182] width 9 height 9
checkbox input "true"
click at [514, 213] on span "Confirm selection" at bounding box center [533, 211] width 53 height 8
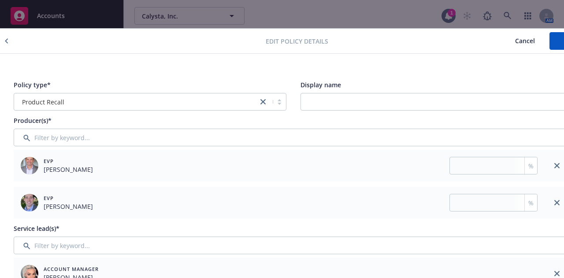
scroll to position [0, 49]
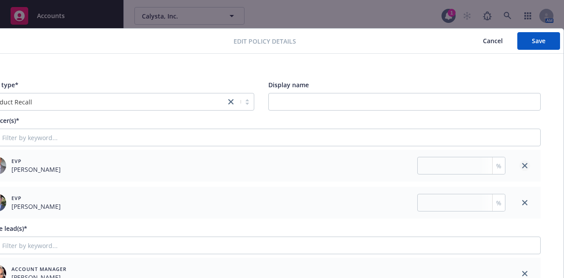
click at [522, 165] on icon "close" at bounding box center [524, 165] width 5 height 5
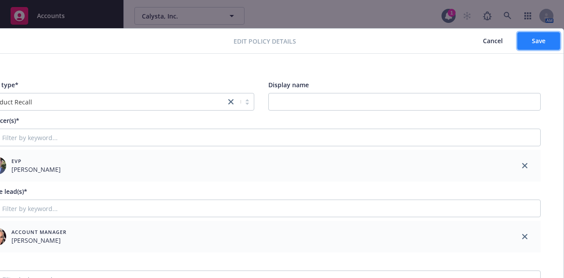
click at [532, 41] on span "Save" at bounding box center [539, 41] width 14 height 8
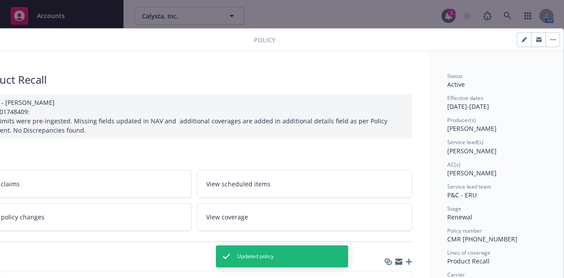
scroll to position [0, 0]
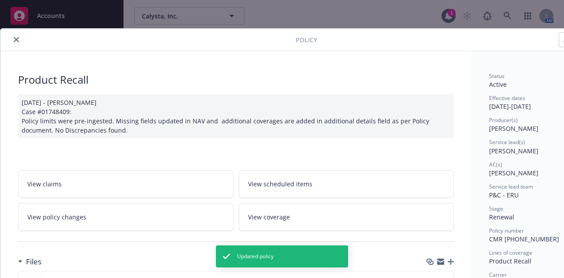
click at [18, 38] on icon "close" at bounding box center [16, 39] width 5 height 5
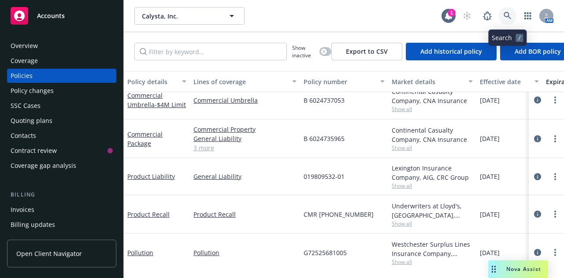
click at [508, 14] on icon at bounding box center [507, 16] width 8 height 8
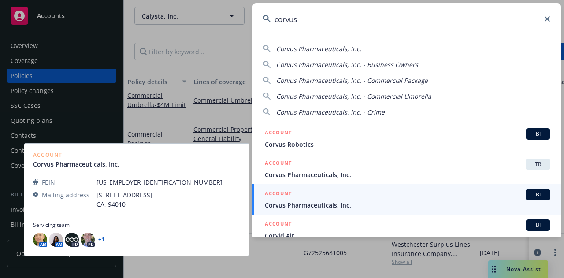
type input "corvus"
click at [336, 203] on span "Corvus Pharmaceuticals, Inc." at bounding box center [407, 204] width 285 height 9
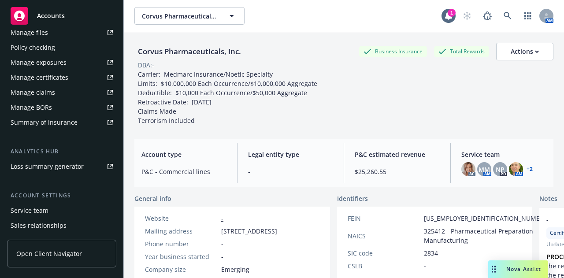
scroll to position [311, 0]
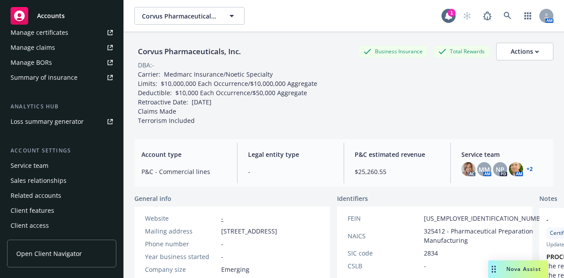
click at [20, 165] on div "Service team" at bounding box center [30, 166] width 38 height 14
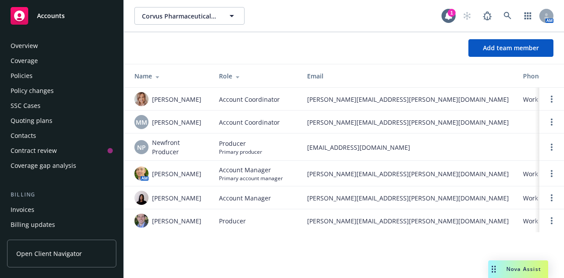
click at [30, 77] on div "Policies" at bounding box center [22, 76] width 22 height 14
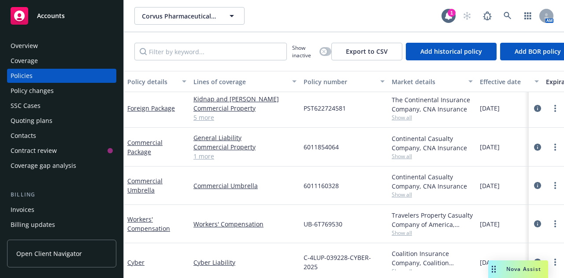
scroll to position [51, 0]
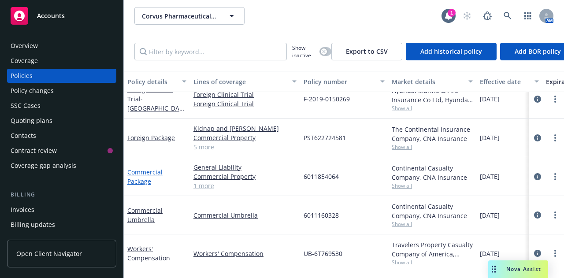
click at [148, 175] on link "Commercial Package" at bounding box center [144, 177] width 35 height 18
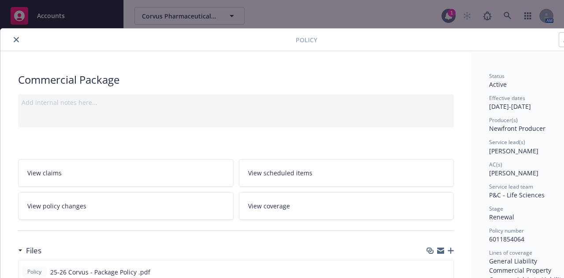
scroll to position [0, 49]
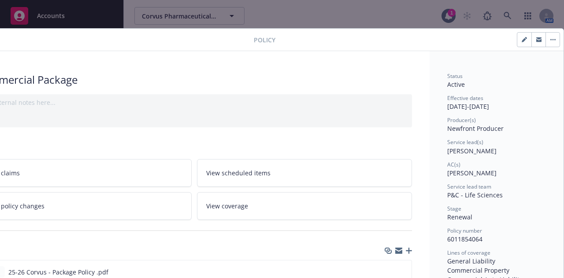
click at [522, 40] on icon "button" at bounding box center [524, 40] width 4 height 4
select select "RENEWAL"
select select "12"
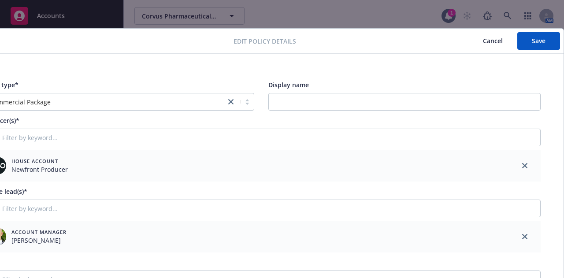
scroll to position [0, 0]
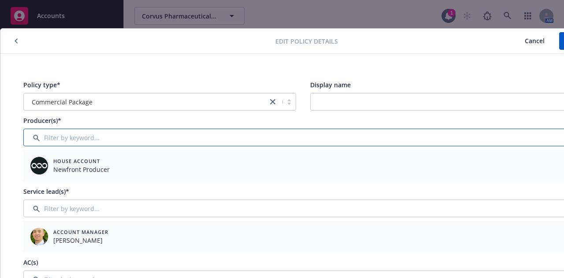
click at [118, 139] on input "Filter by keyword..." at bounding box center [302, 138] width 559 height 18
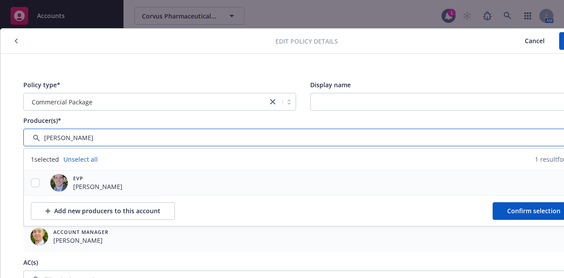
type input "[PERSON_NAME]"
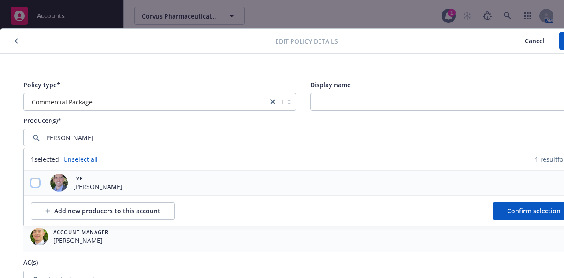
click at [33, 180] on input "checkbox" at bounding box center [35, 182] width 9 height 9
checkbox input "true"
click at [514, 208] on span "Confirm selection" at bounding box center [533, 211] width 53 height 8
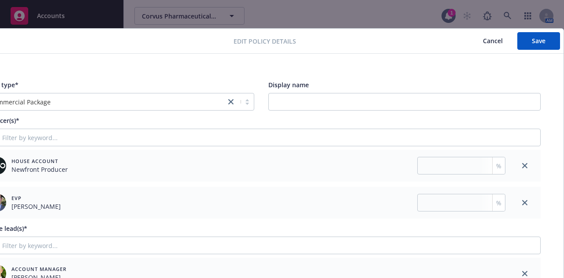
scroll to position [0, 49]
click at [520, 167] on link "close" at bounding box center [524, 165] width 11 height 11
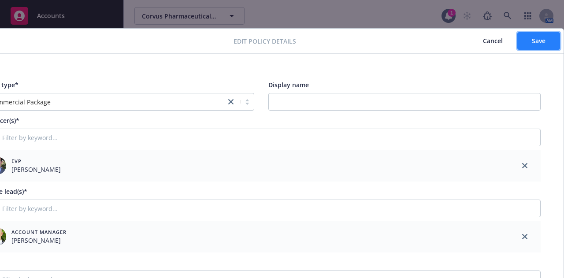
click at [529, 45] on button "Save" at bounding box center [538, 41] width 43 height 18
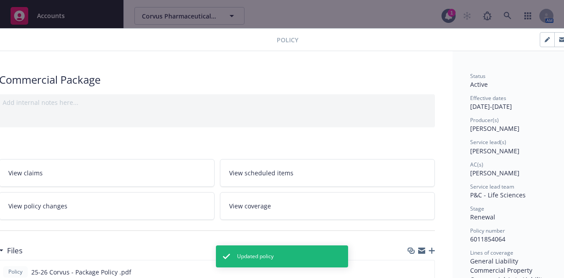
scroll to position [0, 0]
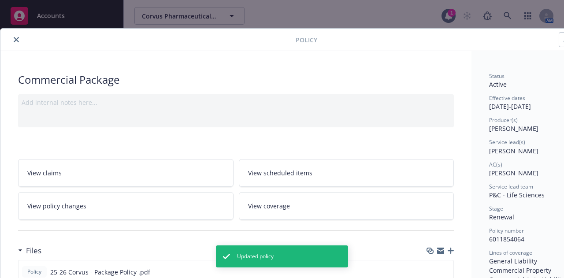
click at [16, 41] on icon "close" at bounding box center [16, 39] width 5 height 5
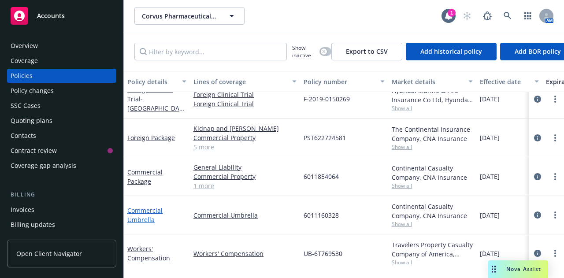
click at [133, 213] on link "Commercial Umbrella" at bounding box center [144, 215] width 35 height 18
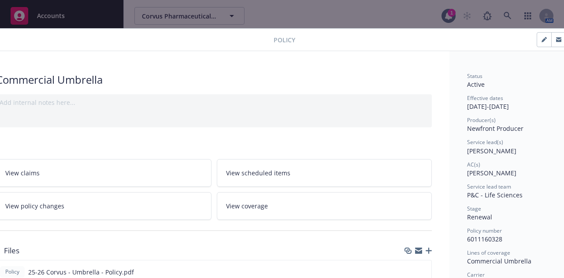
scroll to position [0, 49]
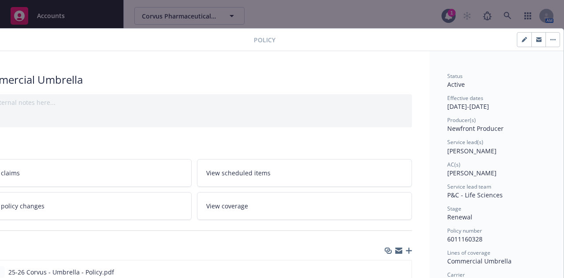
click at [517, 34] on button "button" at bounding box center [524, 40] width 14 height 14
select select "RENEWAL"
select select "12"
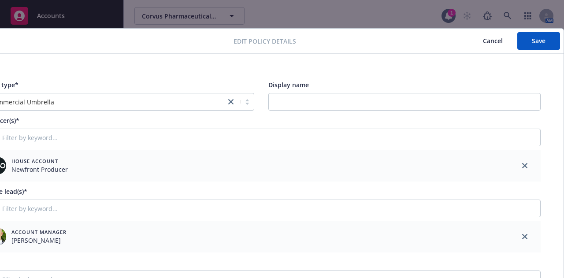
scroll to position [0, 0]
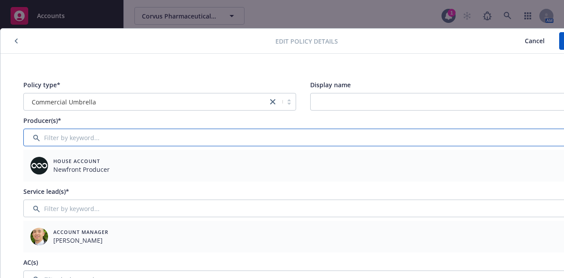
click at [86, 131] on input "Filter by keyword..." at bounding box center [302, 138] width 559 height 18
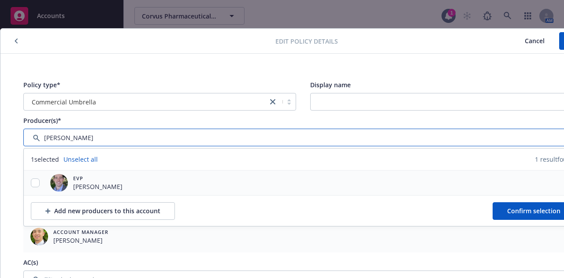
type input "[PERSON_NAME]"
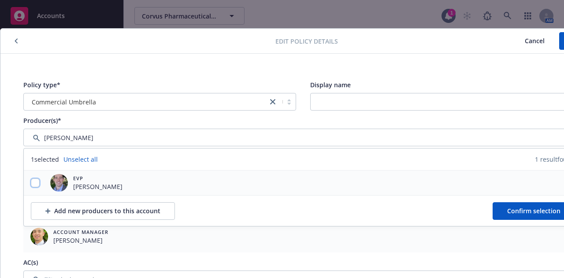
click at [38, 181] on input "checkbox" at bounding box center [35, 182] width 9 height 9
checkbox input "true"
click at [519, 210] on span "Confirm selection" at bounding box center [533, 211] width 53 height 8
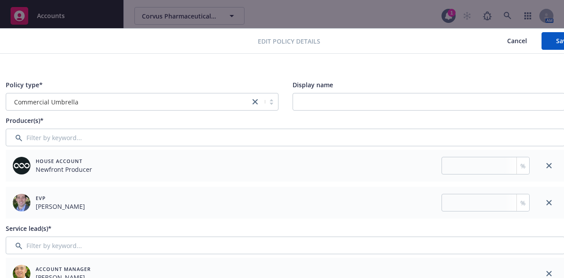
scroll to position [0, 49]
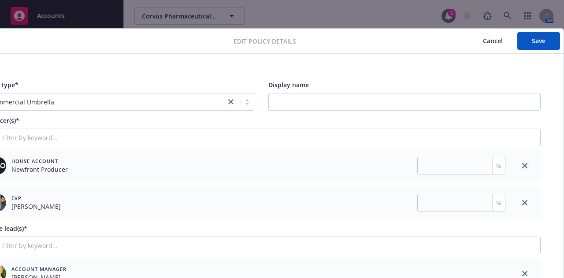
click at [520, 163] on link "close" at bounding box center [524, 165] width 11 height 11
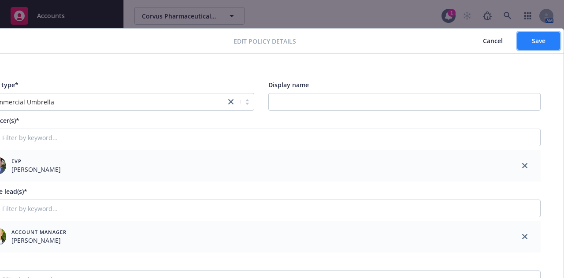
click at [530, 45] on button "Save" at bounding box center [538, 41] width 43 height 18
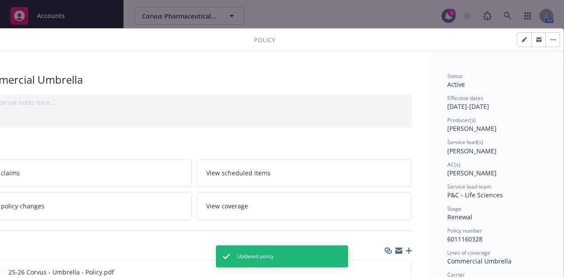
scroll to position [0, 0]
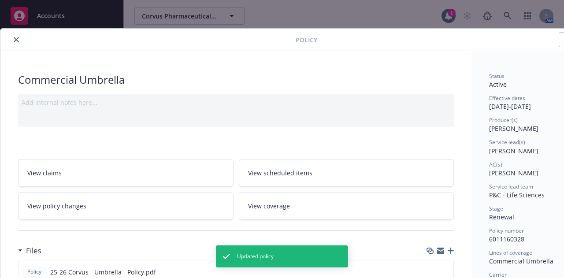
click at [14, 40] on icon "close" at bounding box center [16, 39] width 5 height 5
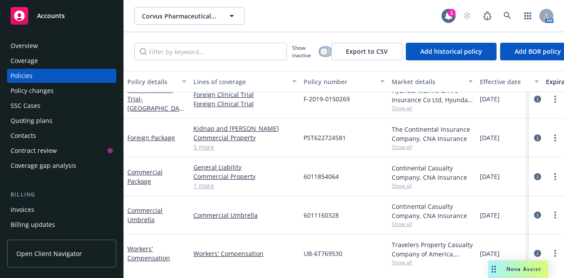
click at [323, 53] on icon "button" at bounding box center [324, 52] width 4 height 4
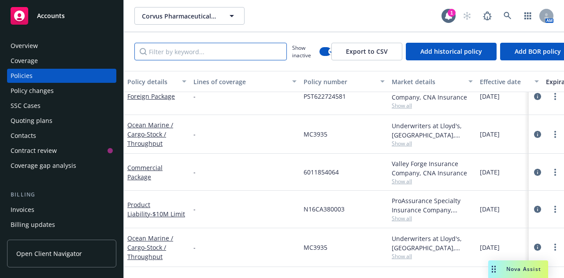
click at [168, 52] on input "Filter by keyword..." at bounding box center [210, 52] width 152 height 18
paste input "6011854064"
type input "6011854064"
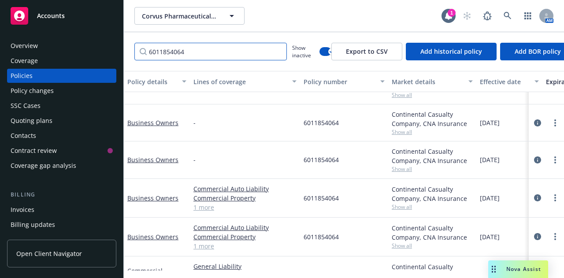
scroll to position [268, 0]
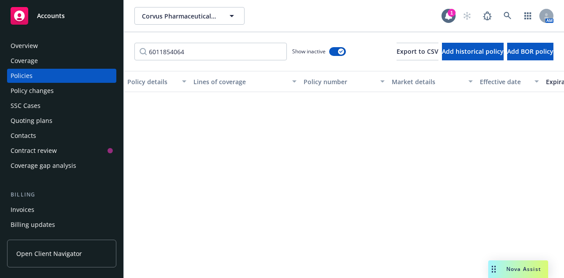
scroll to position [268, 0]
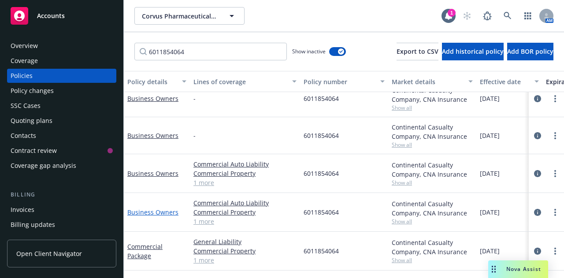
type input "6011854064"
click at [154, 208] on link "Business Owners" at bounding box center [152, 212] width 51 height 8
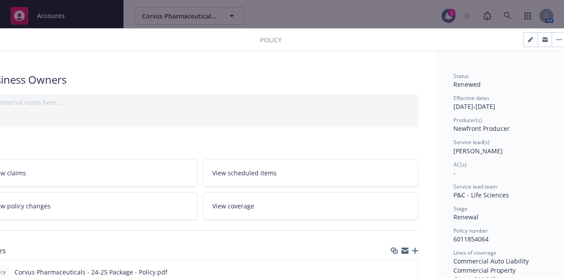
scroll to position [0, 49]
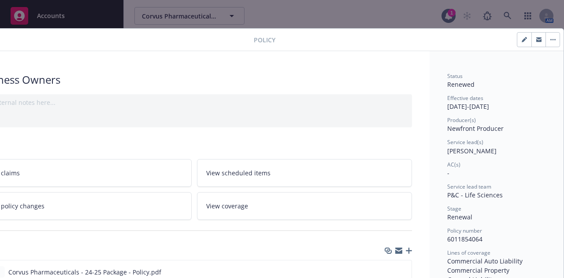
click at [522, 42] on icon "button" at bounding box center [524, 40] width 4 height 4
select select "RENEWAL"
select select "12"
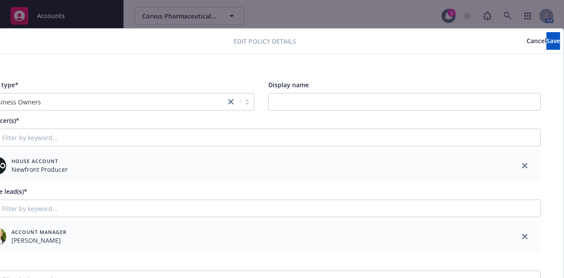
scroll to position [0, 0]
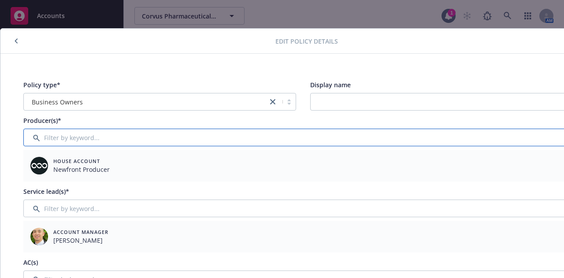
click at [87, 132] on input "Filter by keyword..." at bounding box center [302, 138] width 559 height 18
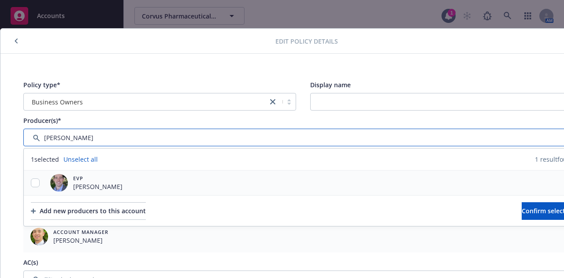
type input "[PERSON_NAME]"
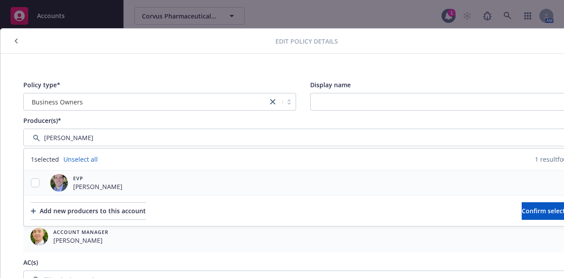
click at [40, 181] on div at bounding box center [35, 182] width 23 height 9
click at [36, 182] on input "checkbox" at bounding box center [35, 182] width 9 height 9
checkbox input "true"
click at [522, 208] on span "Confirm selection" at bounding box center [548, 211] width 53 height 8
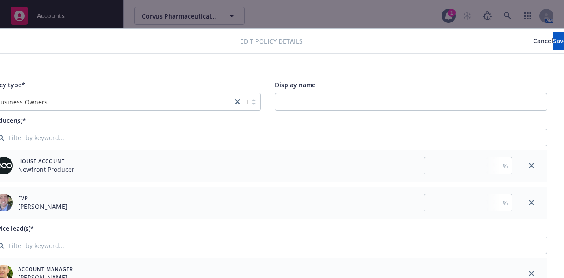
scroll to position [0, 49]
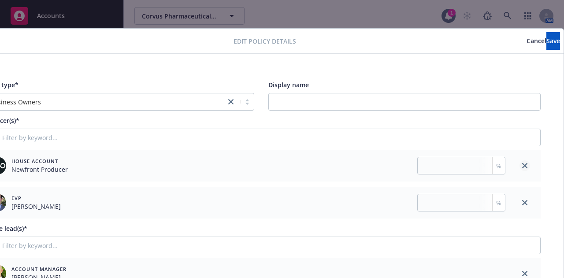
click at [519, 162] on link "close" at bounding box center [524, 165] width 11 height 11
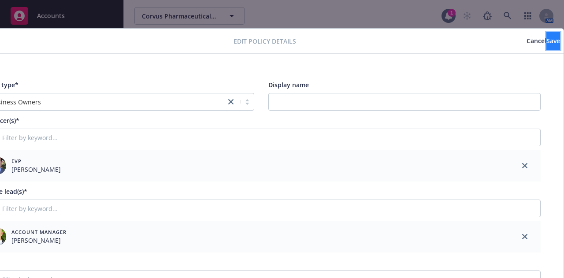
click at [546, 44] on button "Save" at bounding box center [553, 41] width 14 height 18
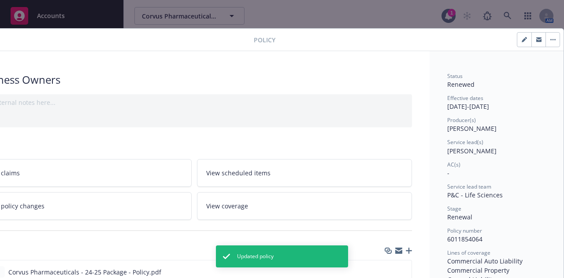
scroll to position [0, 0]
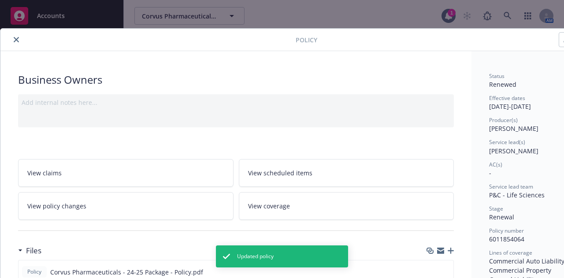
click at [14, 40] on icon "close" at bounding box center [16, 39] width 5 height 5
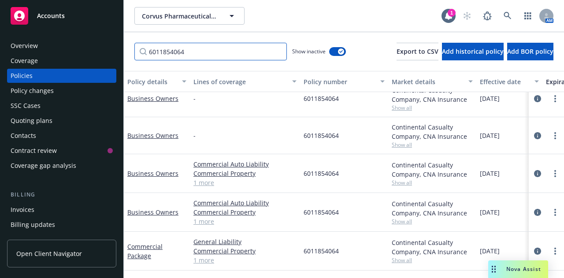
drag, startPoint x: 208, startPoint y: 50, endPoint x: 124, endPoint y: 48, distance: 84.6
click at [124, 48] on div "6011854064 Show inactive Export to CSV Add historical policy Add BOR policy" at bounding box center [344, 51] width 440 height 39
paste input "FAL-V14SPB24PNGF"
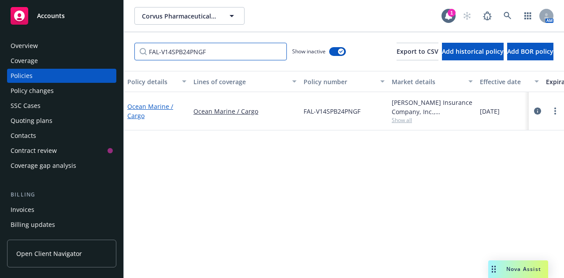
type input "FAL-V14SPB24PNGF"
click at [165, 107] on link "Ocean Marine / Cargo" at bounding box center [150, 111] width 46 height 18
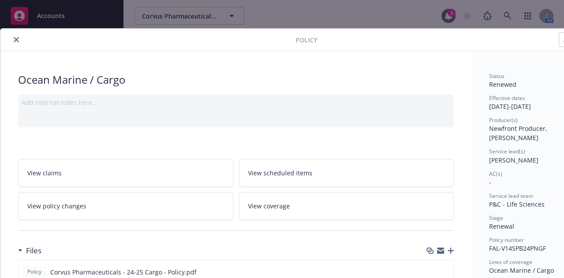
scroll to position [0, 49]
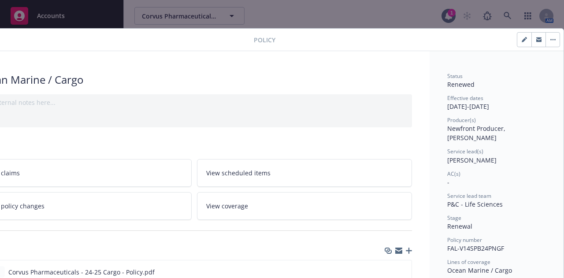
click at [517, 45] on button "button" at bounding box center [524, 40] width 14 height 14
select select "RENEWAL"
select select "12"
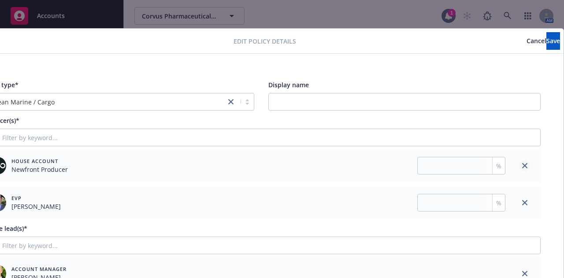
click at [522, 165] on icon "close" at bounding box center [524, 165] width 5 height 5
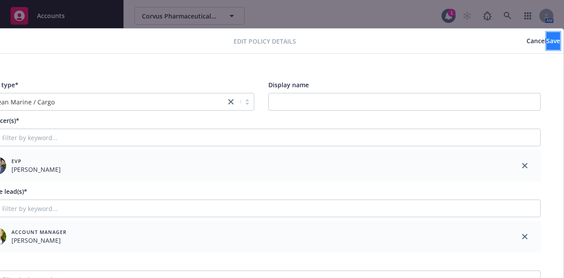
click at [546, 47] on button "Save" at bounding box center [553, 41] width 14 height 18
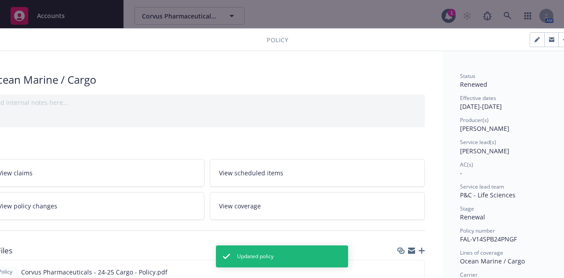
scroll to position [0, 0]
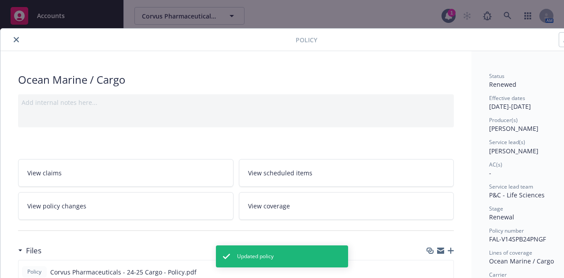
click at [13, 41] on button "close" at bounding box center [16, 39] width 11 height 11
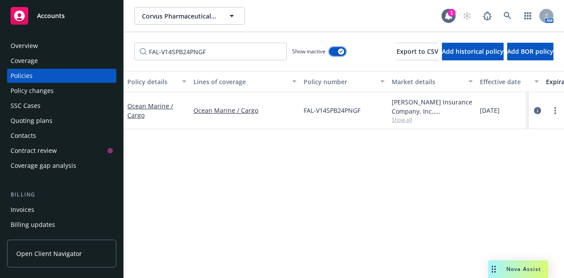
click at [329, 52] on button "button" at bounding box center [337, 51] width 17 height 9
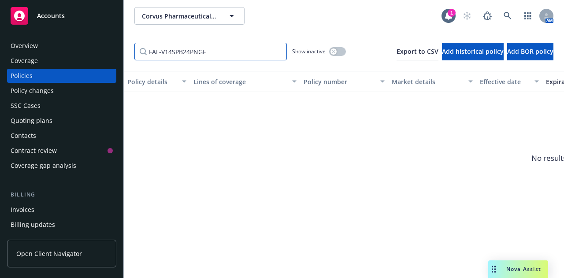
drag, startPoint x: 216, startPoint y: 49, endPoint x: 143, endPoint y: 47, distance: 73.6
click at [143, 47] on input "FAL-V14SPB24PNGF" at bounding box center [210, 52] width 152 height 18
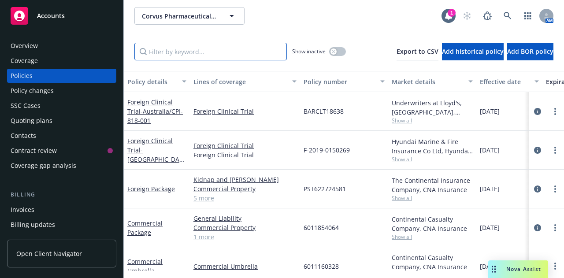
paste input "SAA F241949 01"
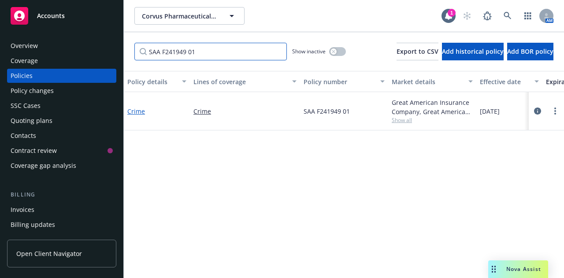
type input "SAA F241949 01"
click at [133, 110] on link "Crime" at bounding box center [136, 111] width 18 height 8
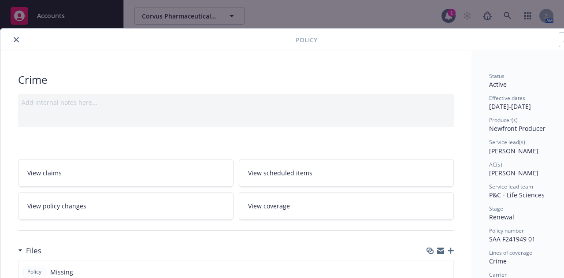
scroll to position [0, 49]
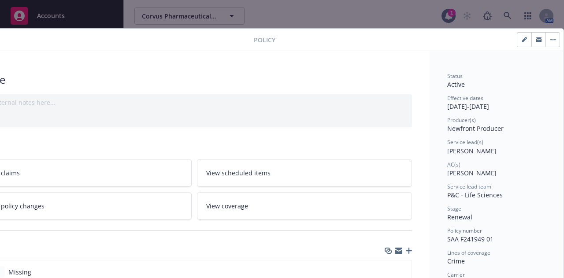
click at [517, 36] on button "button" at bounding box center [524, 40] width 14 height 14
select select "RENEWAL"
select select "12"
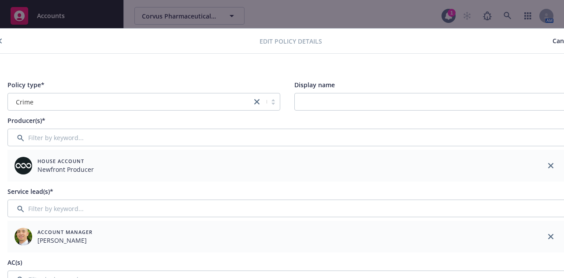
scroll to position [0, 0]
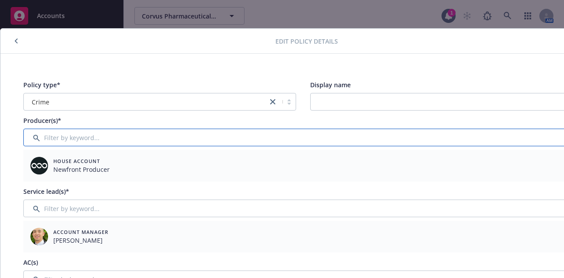
click at [92, 133] on input "Filter by keyword..." at bounding box center [302, 138] width 559 height 18
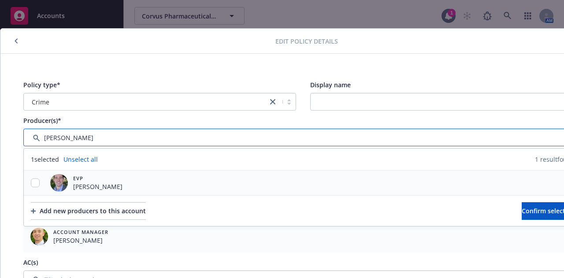
type input "[PERSON_NAME]"
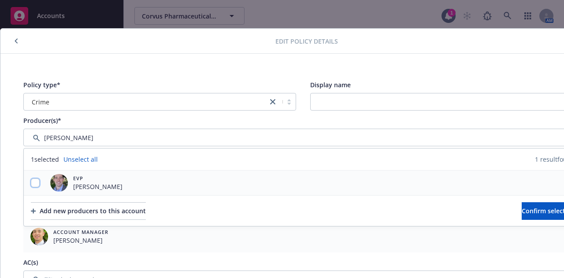
click at [35, 182] on input "checkbox" at bounding box center [35, 182] width 9 height 9
checkbox input "true"
click at [522, 212] on span "Confirm selection" at bounding box center [548, 211] width 53 height 8
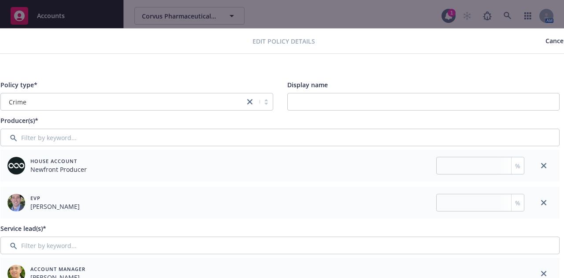
scroll to position [0, 49]
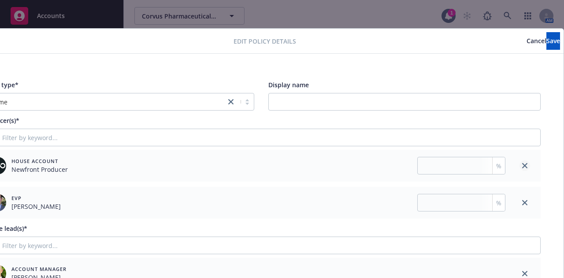
click at [520, 166] on link "close" at bounding box center [524, 165] width 11 height 11
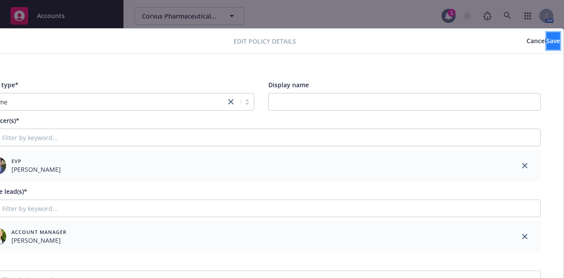
click at [546, 41] on button "Save" at bounding box center [553, 41] width 14 height 18
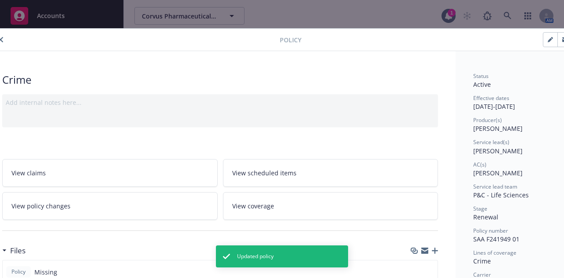
scroll to position [0, 0]
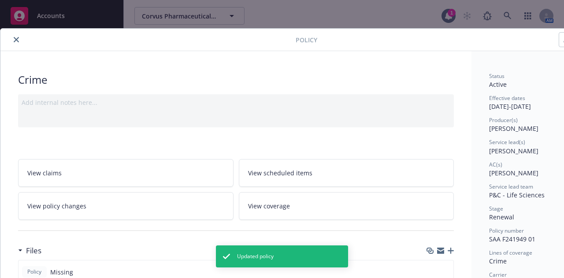
click at [17, 37] on icon "close" at bounding box center [16, 39] width 5 height 5
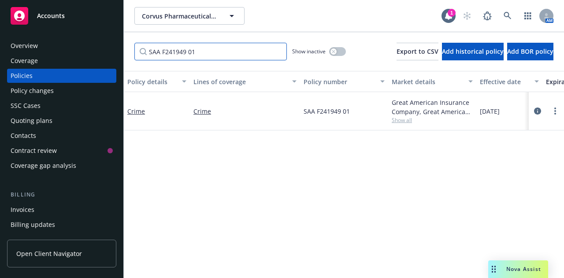
drag, startPoint x: 211, startPoint y: 53, endPoint x: 135, endPoint y: 49, distance: 75.4
click at [135, 49] on input "SAA F241949 01" at bounding box center [210, 52] width 152 height 18
paste input "C-4LUP-039228-CYBER-2025"
type input "C-4LUP-039228-CYBER-2025"
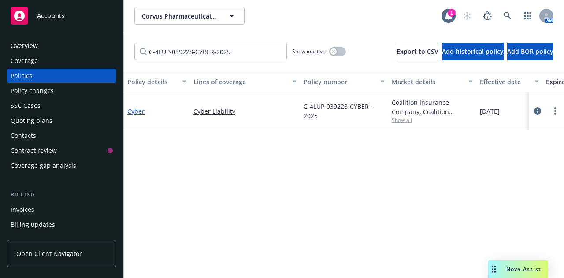
click at [138, 113] on link "Cyber" at bounding box center [135, 111] width 17 height 8
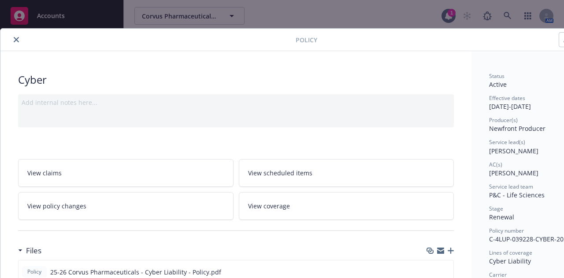
scroll to position [0, 49]
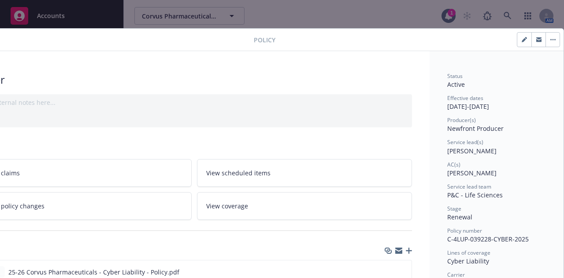
click at [517, 42] on button "button" at bounding box center [524, 40] width 14 height 14
select select "RENEWAL"
select select "12"
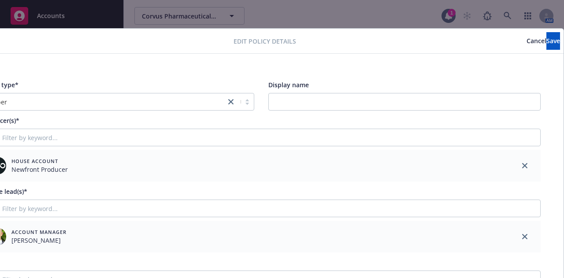
scroll to position [0, 0]
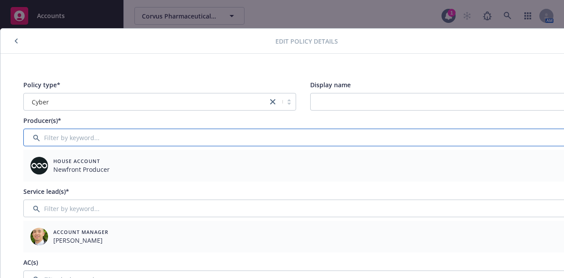
click at [192, 140] on input "Filter by keyword..." at bounding box center [302, 138] width 559 height 18
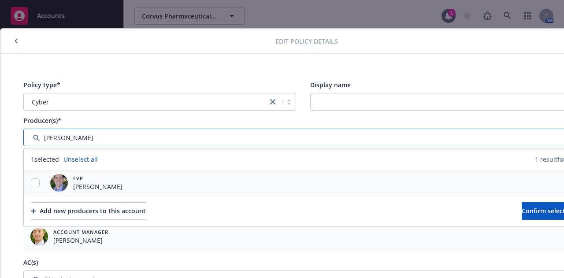
type input "[PERSON_NAME]"
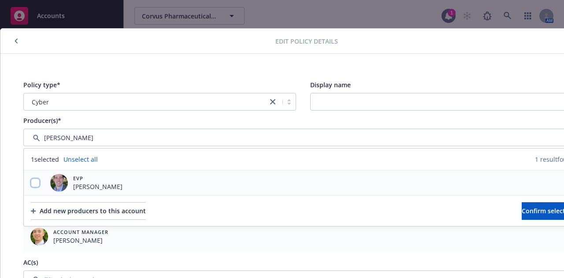
click at [33, 182] on input "checkbox" at bounding box center [35, 182] width 9 height 9
checkbox input "true"
click at [522, 210] on span "Confirm selection" at bounding box center [548, 211] width 53 height 8
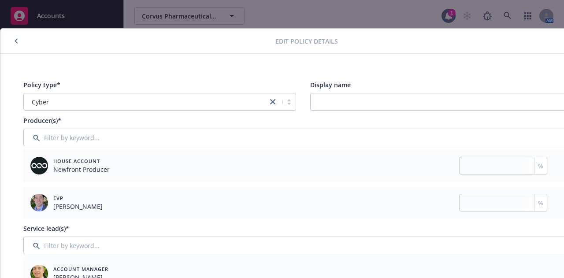
scroll to position [0, 49]
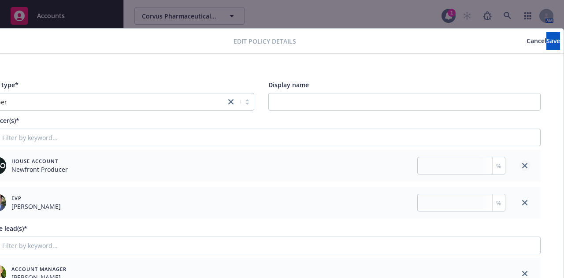
click at [521, 163] on link "close" at bounding box center [524, 165] width 11 height 11
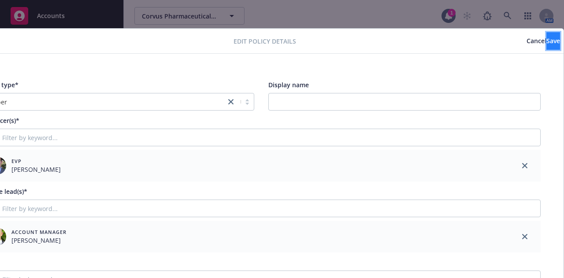
click at [546, 44] on button "Save" at bounding box center [553, 41] width 14 height 18
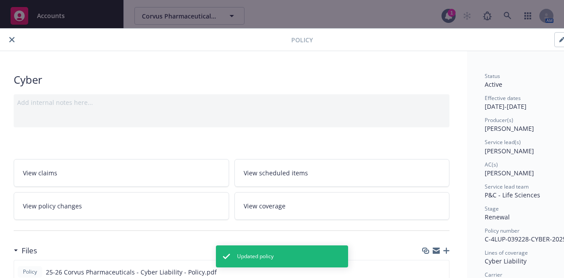
scroll to position [0, 0]
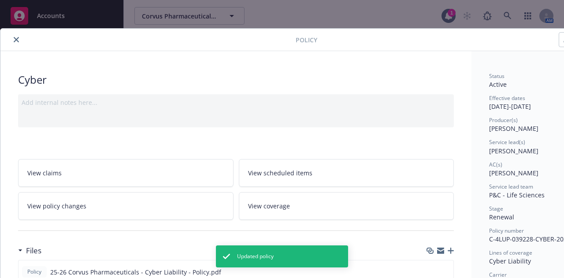
click at [16, 40] on icon "close" at bounding box center [16, 39] width 5 height 5
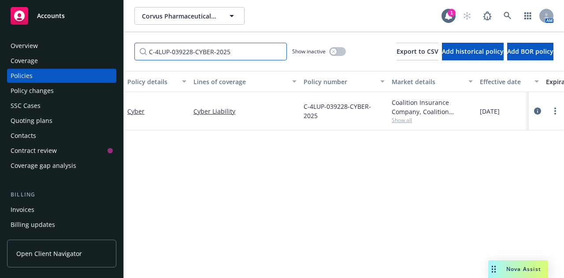
drag, startPoint x: 232, startPoint y: 50, endPoint x: 129, endPoint y: 47, distance: 102.7
click at [129, 47] on div "C-4LUP-039228-CYBER-2025 Show inactive Export to CSV Add historical policy Add …" at bounding box center [344, 51] width 440 height 39
paste input "PST622724581"
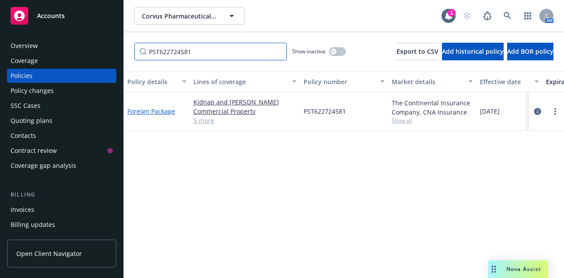
type input "PST622724581"
click at [151, 111] on link "Foreign Package" at bounding box center [151, 111] width 48 height 8
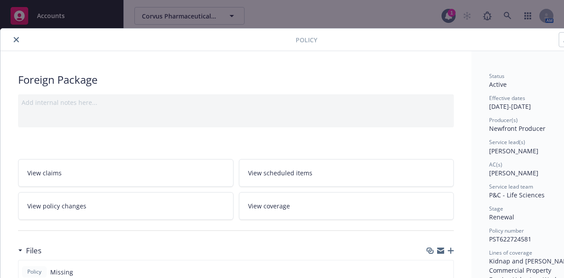
scroll to position [0, 49]
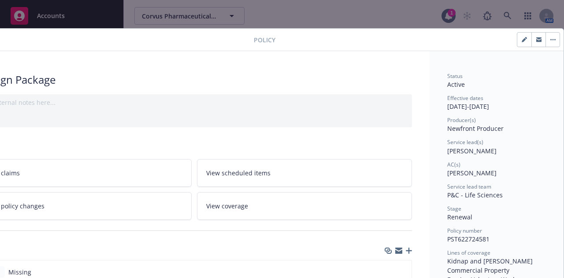
click at [517, 42] on button "button" at bounding box center [524, 40] width 14 height 14
select select "RENEWAL"
select select "12"
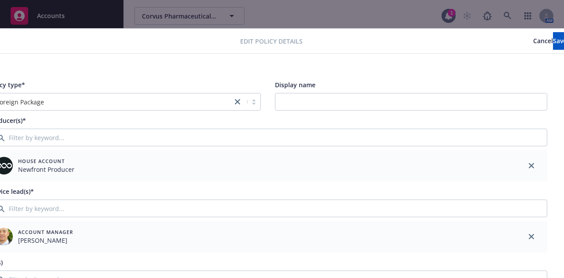
scroll to position [0, 0]
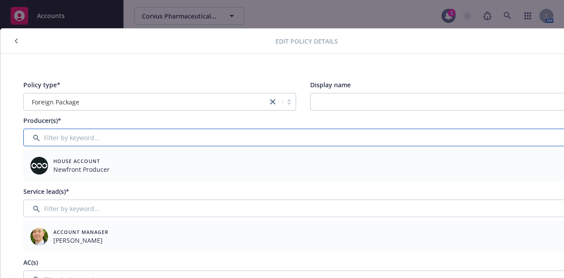
click at [96, 138] on input "Filter by keyword..." at bounding box center [302, 138] width 559 height 18
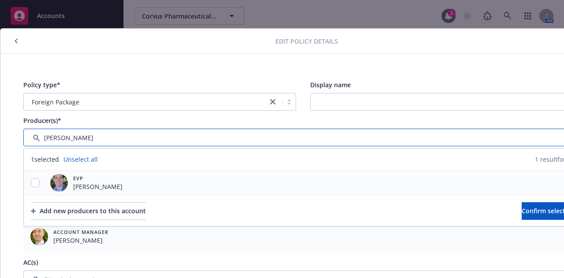
type input "[PERSON_NAME]"
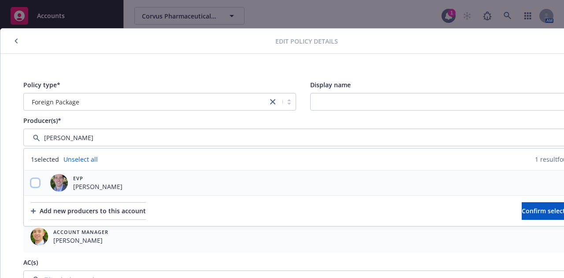
click at [37, 182] on input "checkbox" at bounding box center [35, 182] width 9 height 9
checkbox input "true"
click at [522, 208] on button "Confirm selection" at bounding box center [548, 211] width 53 height 18
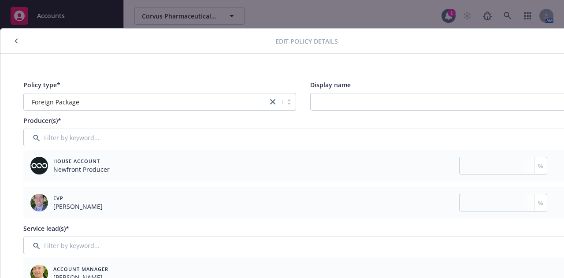
scroll to position [0, 49]
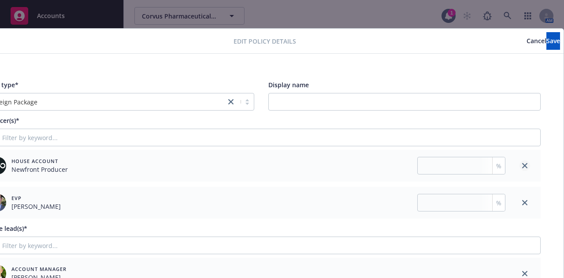
click at [522, 163] on icon "close" at bounding box center [524, 165] width 5 height 5
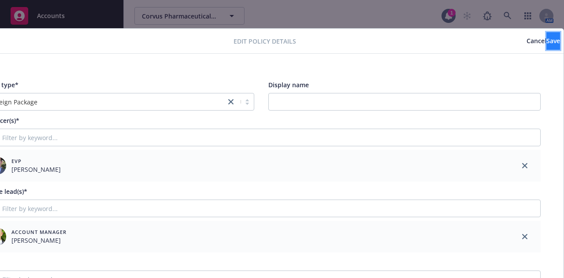
click at [546, 43] on span "Save" at bounding box center [553, 41] width 14 height 8
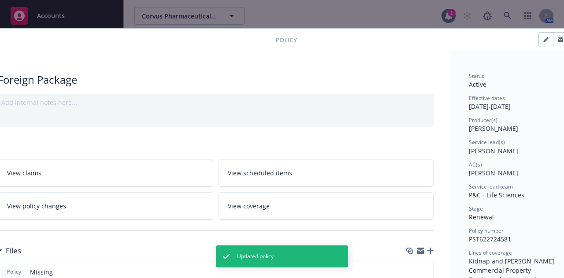
scroll to position [0, 0]
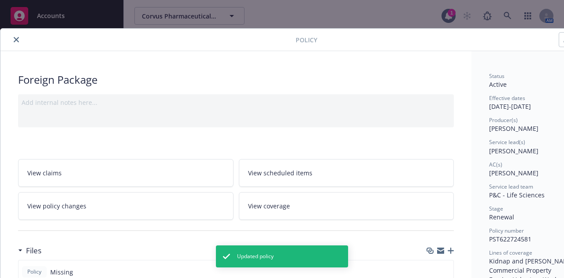
click at [15, 37] on icon "close" at bounding box center [16, 39] width 5 height 5
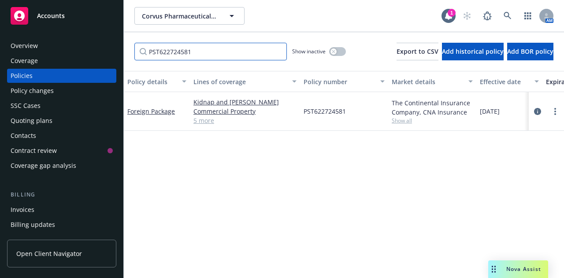
drag, startPoint x: 196, startPoint y: 49, endPoint x: 129, endPoint y: 47, distance: 67.9
click at [129, 47] on div "PST622724581 Show inactive Export to CSV Add historical policy Add BOR policy" at bounding box center [344, 51] width 440 height 39
paste input "FAL-50666"
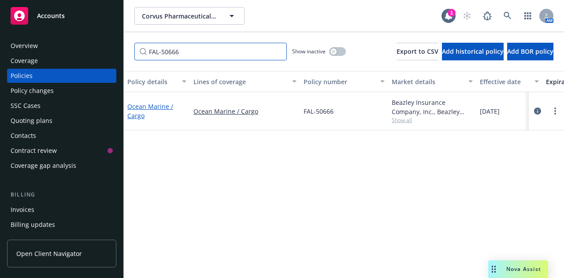
type input "FAL-50666"
click at [160, 105] on link "Ocean Marine / Cargo" at bounding box center [150, 111] width 46 height 18
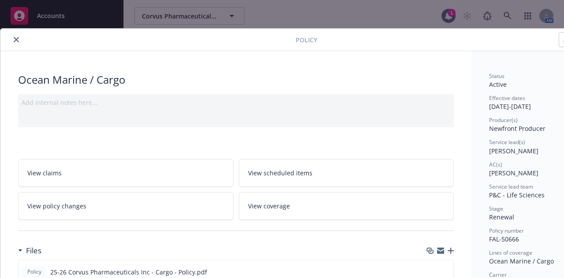
scroll to position [0, 49]
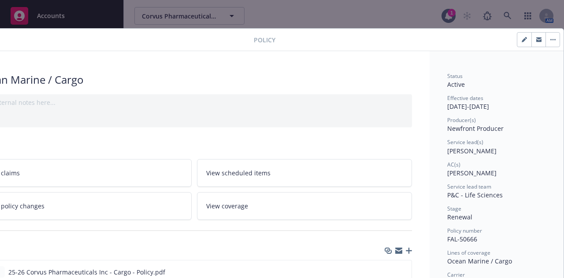
click at [517, 40] on button "button" at bounding box center [524, 40] width 14 height 14
select select "RENEWAL"
select select "12"
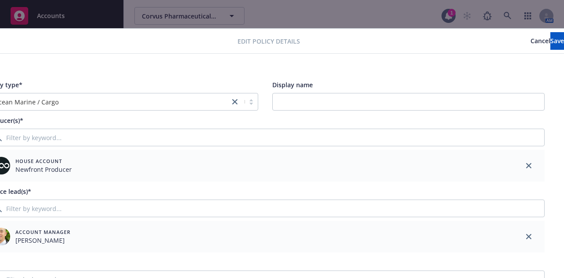
scroll to position [0, 0]
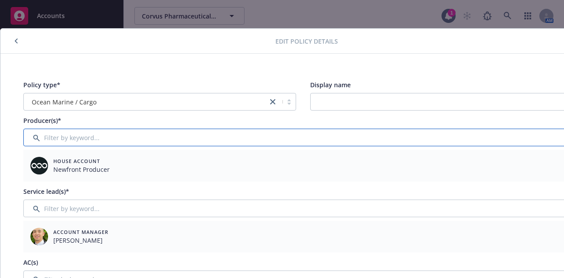
click at [149, 139] on input "Filter by keyword..." at bounding box center [302, 138] width 559 height 18
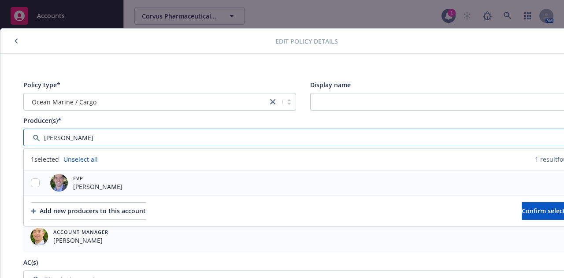
type input "[PERSON_NAME]"
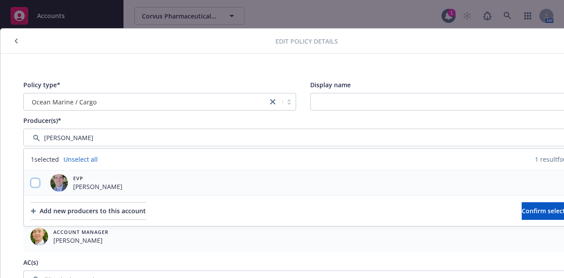
click at [33, 184] on input "checkbox" at bounding box center [35, 182] width 9 height 9
checkbox input "true"
click at [522, 214] on button "Confirm selection" at bounding box center [548, 211] width 53 height 18
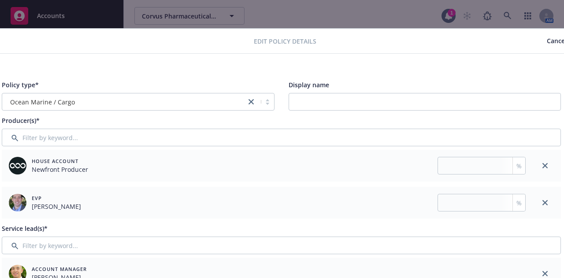
scroll to position [0, 49]
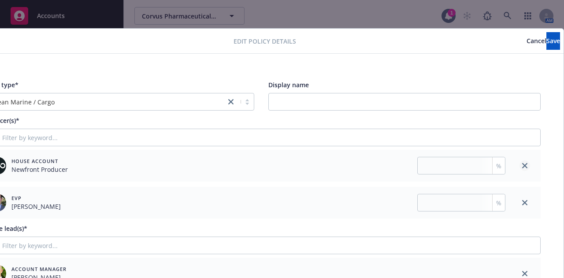
click at [520, 167] on link "close" at bounding box center [524, 165] width 11 height 11
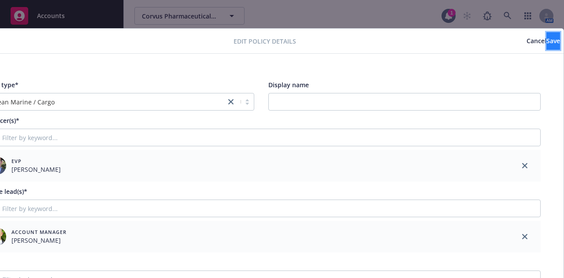
click at [546, 46] on button "Save" at bounding box center [553, 41] width 14 height 18
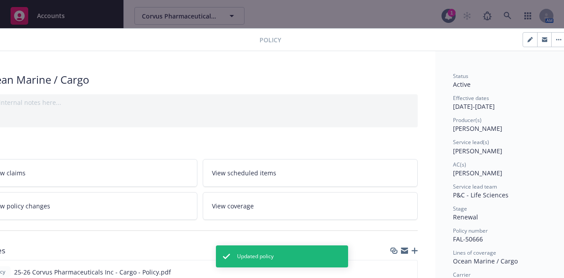
scroll to position [0, 0]
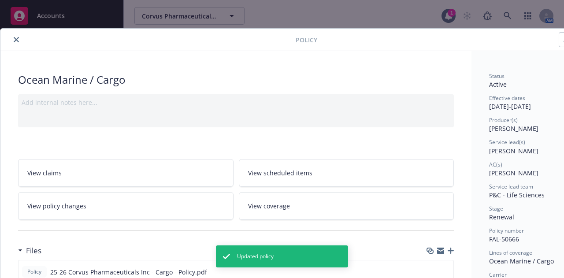
click at [15, 41] on icon "close" at bounding box center [16, 39] width 5 height 5
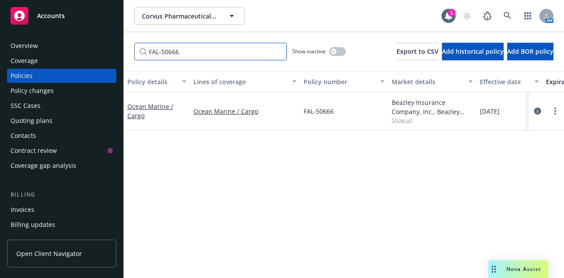
drag, startPoint x: 206, startPoint y: 53, endPoint x: 140, endPoint y: 51, distance: 66.1
click at [140, 51] on input "FAL-50666" at bounding box center [210, 52] width 152 height 18
paste input "WIBCLT25248"
type input "WIBCLT25248"
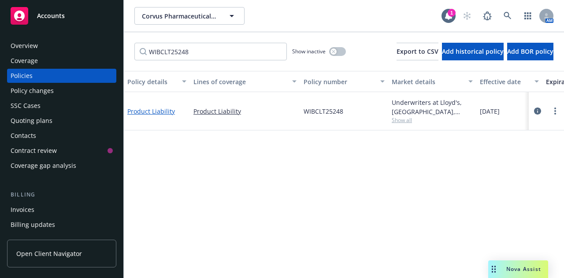
click at [164, 112] on link "Product Liability" at bounding box center [151, 111] width 48 height 8
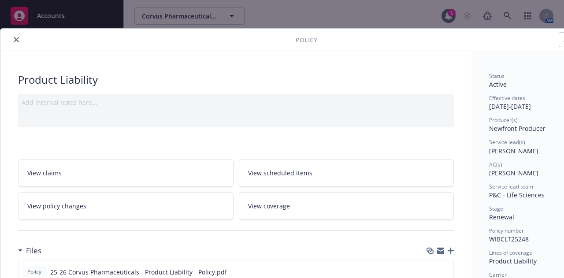
scroll to position [0, 49]
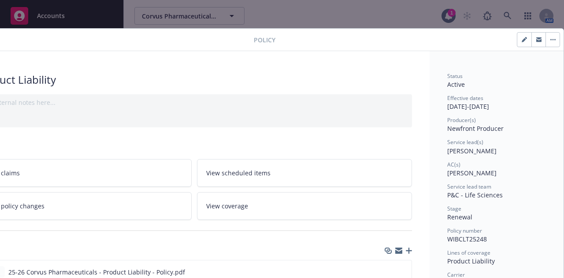
click at [508, 37] on div at bounding box center [417, 39] width 285 height 15
click at [517, 38] on button "button" at bounding box center [524, 40] width 14 height 14
select select "RENEWAL"
select select "12"
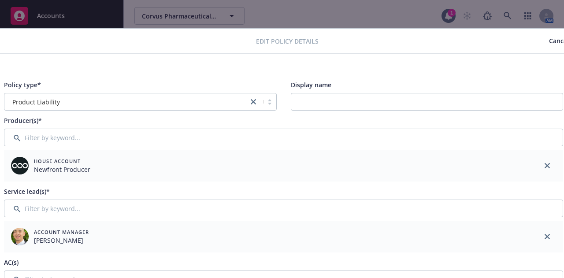
scroll to position [0, 0]
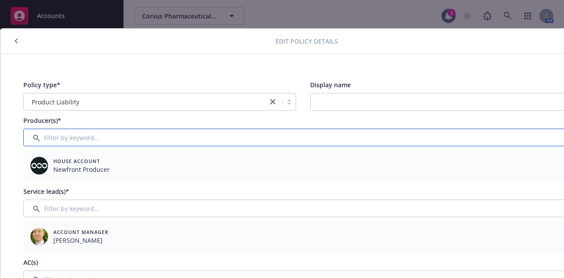
click at [192, 137] on input "Filter by keyword..." at bounding box center [302, 138] width 559 height 18
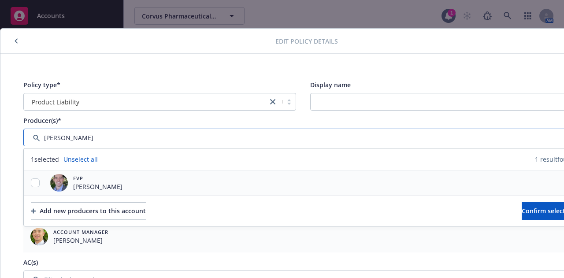
type input "[PERSON_NAME]"
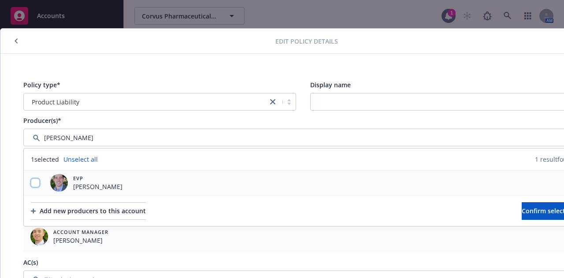
click at [37, 182] on input "checkbox" at bounding box center [35, 182] width 9 height 9
checkbox input "true"
click at [540, 210] on span "Confirm selection" at bounding box center [548, 211] width 53 height 8
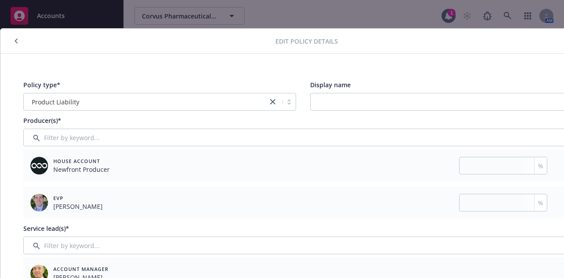
scroll to position [0, 49]
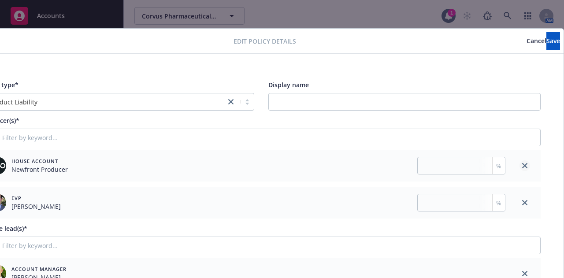
click at [520, 166] on link "close" at bounding box center [524, 165] width 11 height 11
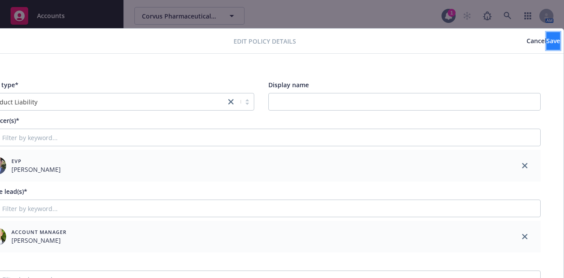
click at [546, 43] on button "Save" at bounding box center [553, 41] width 14 height 18
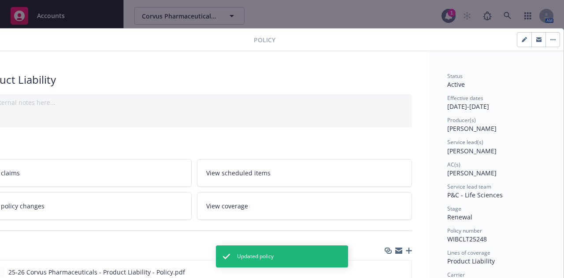
scroll to position [0, 0]
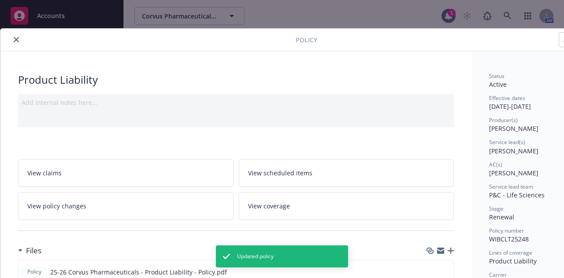
click at [17, 38] on icon "close" at bounding box center [16, 39] width 5 height 5
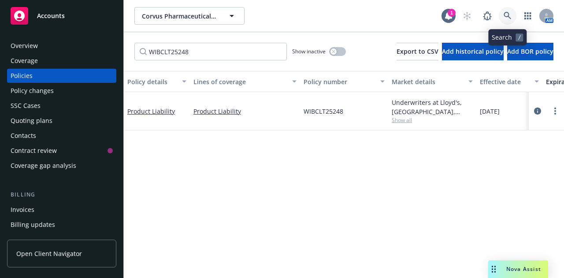
click at [509, 15] on icon at bounding box center [507, 16] width 8 height 8
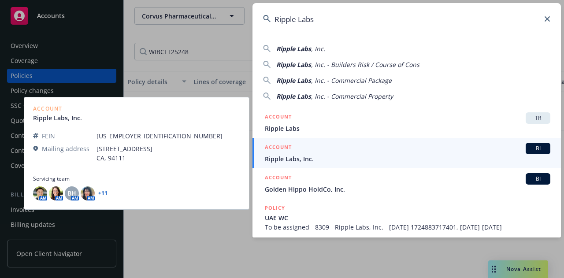
type input "Ripple Labs"
click at [399, 151] on div "ACCOUNT BI" at bounding box center [407, 148] width 285 height 11
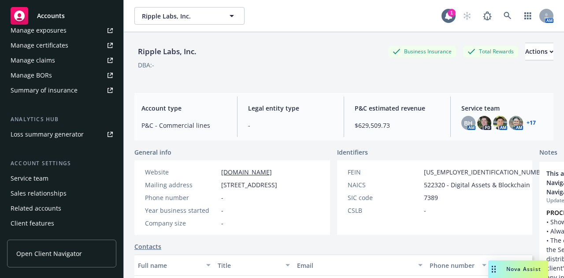
scroll to position [311, 0]
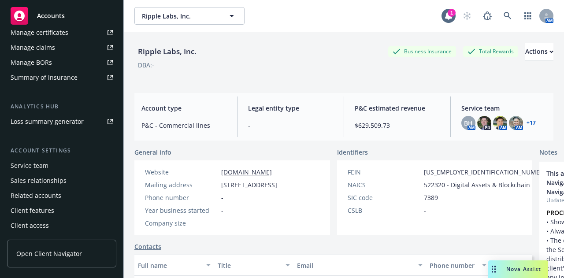
click at [19, 166] on div "Service team" at bounding box center [30, 166] width 38 height 14
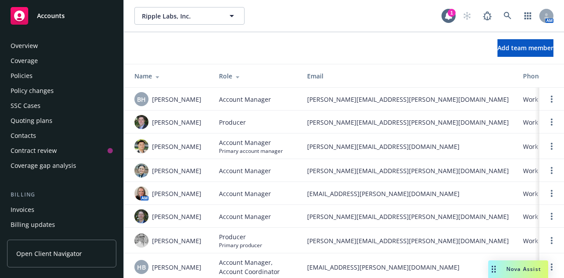
click at [34, 74] on div "Policies" at bounding box center [62, 76] width 102 height 14
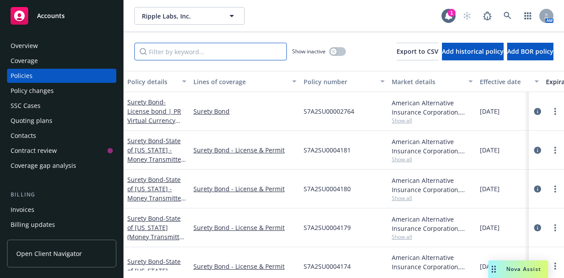
click at [238, 55] on input "Filter by keyword..." at bounding box center [210, 52] width 152 height 18
paste input "S7A2SU0004190"
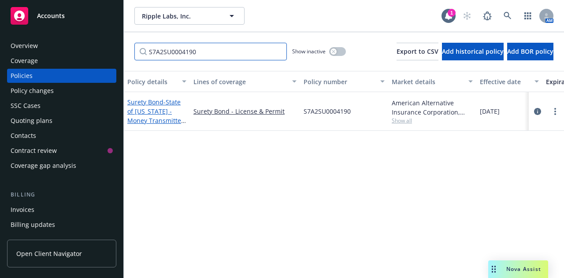
type input "S7A2SU0004190"
click at [157, 100] on link "Surety Bond - State of New Mexico - Money Transmitter License" at bounding box center [155, 116] width 56 height 36
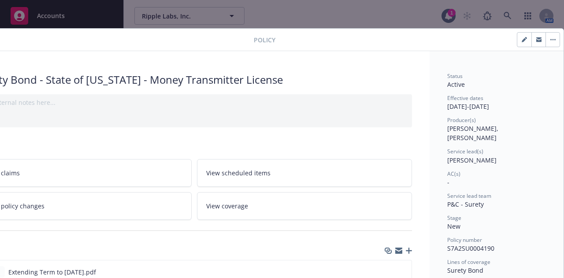
scroll to position [0, 49]
click at [517, 38] on button "button" at bounding box center [524, 40] width 14 height 14
select select "NEW"
select select "other"
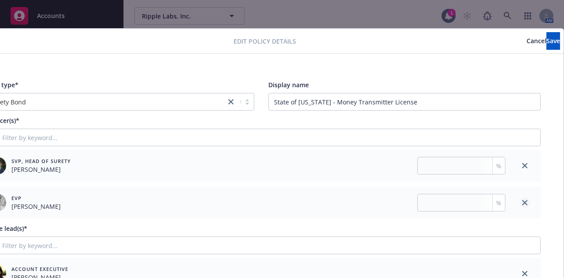
click at [522, 203] on icon "close" at bounding box center [524, 202] width 5 height 5
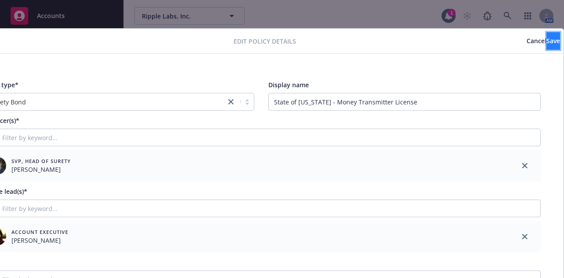
click at [546, 43] on span "Save" at bounding box center [553, 41] width 14 height 8
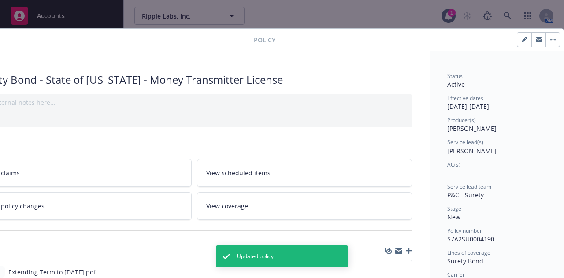
scroll to position [0, 0]
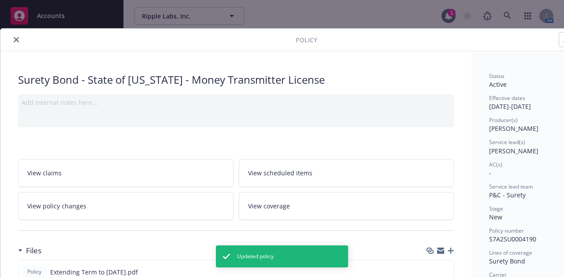
click at [16, 40] on icon "close" at bounding box center [16, 39] width 5 height 5
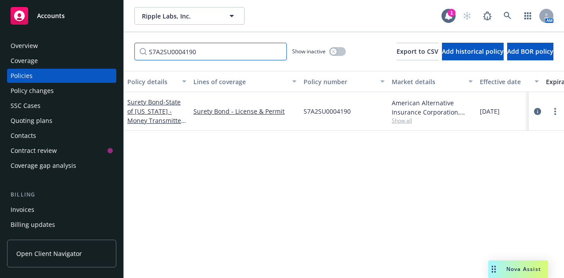
drag, startPoint x: 242, startPoint y: 52, endPoint x: 127, endPoint y: 53, distance: 115.0
click at [127, 53] on div "S7A2SU0004190 Show inactive Export to CSV Add historical policy Add BOR policy" at bounding box center [344, 51] width 440 height 39
paste input "89"
type input "S7A2SU0004189"
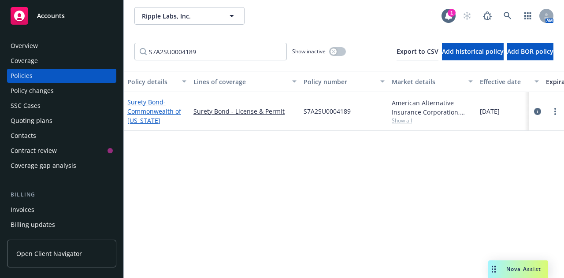
click at [156, 104] on link "Surety Bond - Commonwealth of Puerto Rico" at bounding box center [154, 111] width 54 height 27
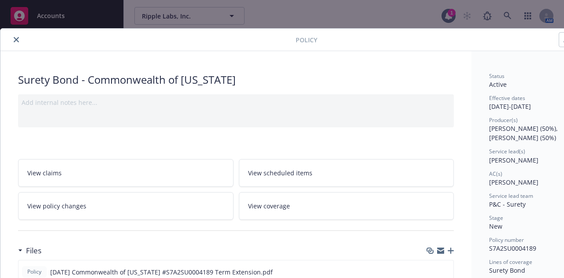
scroll to position [0, 49]
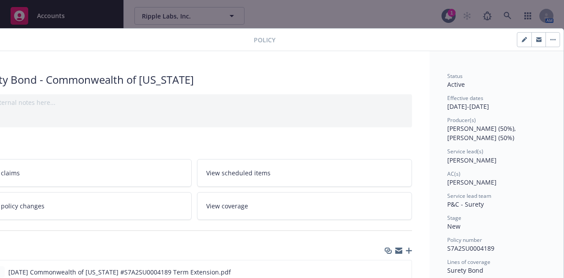
click at [519, 41] on button "button" at bounding box center [524, 40] width 14 height 14
select select "NEW"
select select "other"
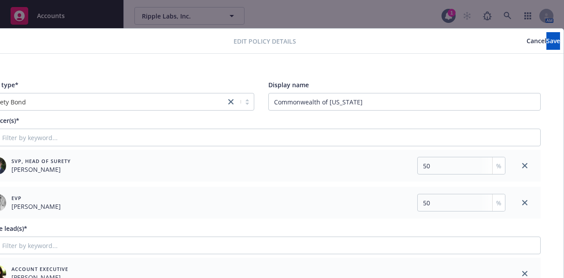
scroll to position [0, 49]
click at [520, 203] on link "close" at bounding box center [524, 202] width 11 height 11
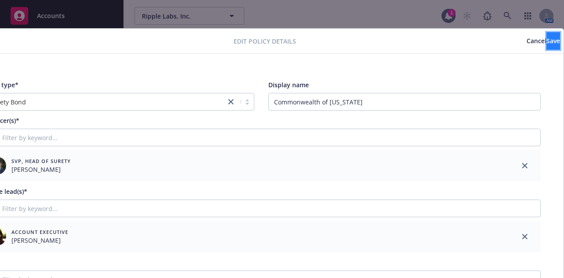
click at [546, 37] on button "Save" at bounding box center [553, 41] width 14 height 18
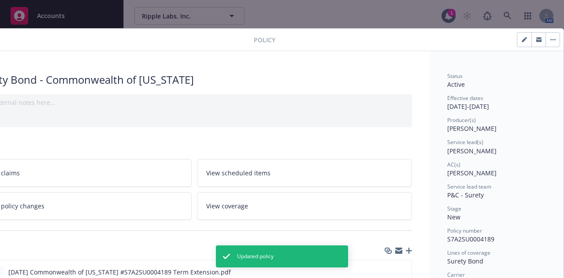
scroll to position [0, 0]
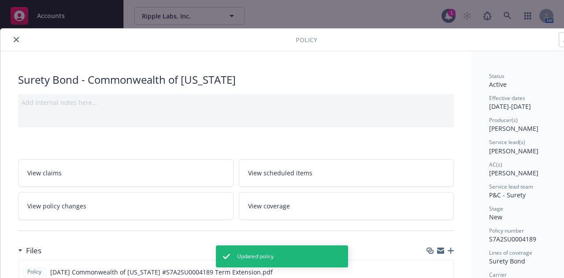
click at [19, 40] on button "close" at bounding box center [16, 39] width 11 height 11
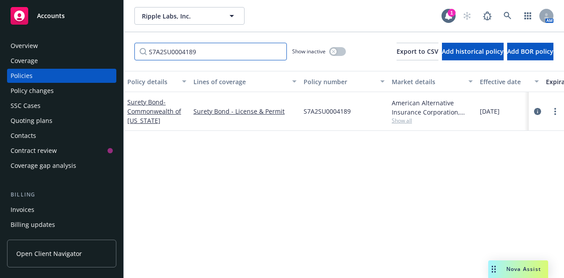
drag, startPoint x: 214, startPoint y: 56, endPoint x: 127, endPoint y: 54, distance: 86.8
click at [127, 54] on div "S7A2SU0004189 Show inactive Export to CSV Add historical policy Add BOR policy" at bounding box center [344, 51] width 440 height 39
paste input "1"
type input "S7A2SU0004181"
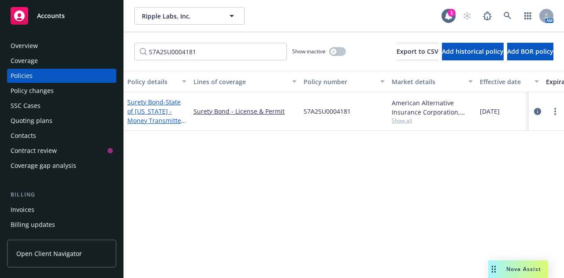
click at [155, 104] on link "Surety Bond - State of Louisiana - Money Transmitter License" at bounding box center [155, 116] width 56 height 36
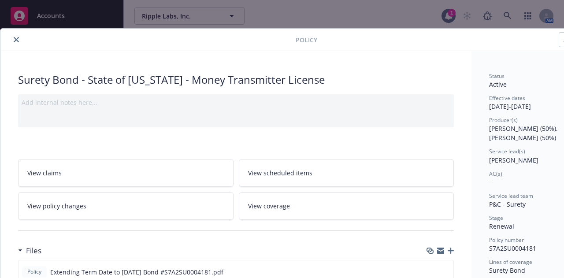
scroll to position [0, 49]
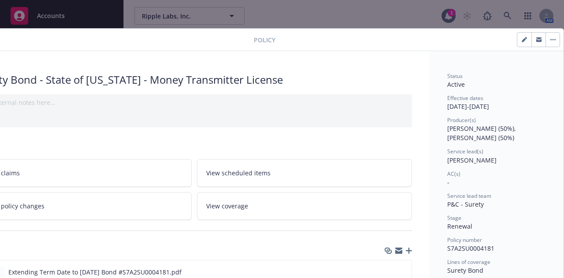
click at [522, 41] on icon "button" at bounding box center [524, 40] width 4 height 4
select select "RENEWAL"
select select "other"
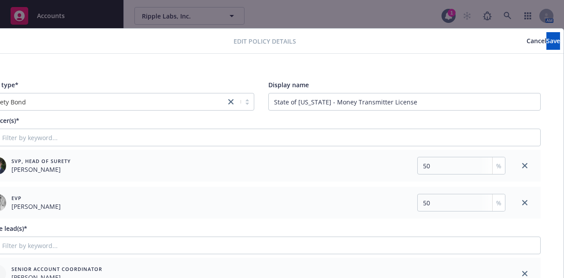
click at [518, 196] on div at bounding box center [525, 203] width 32 height 32
click at [522, 202] on icon "close" at bounding box center [524, 202] width 5 height 5
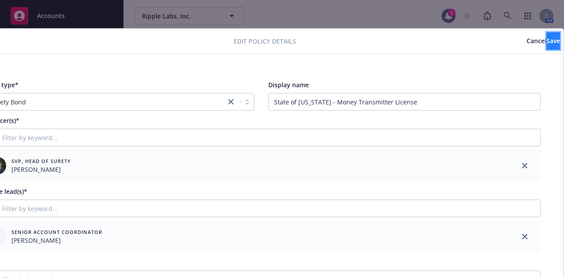
click at [546, 41] on span "Save" at bounding box center [553, 41] width 14 height 8
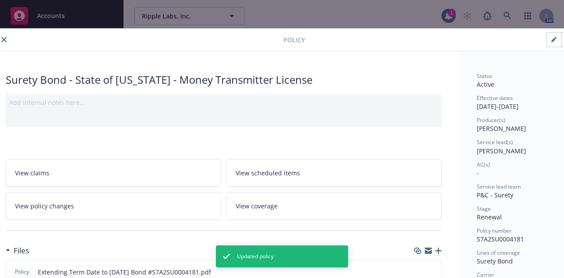
scroll to position [0, 0]
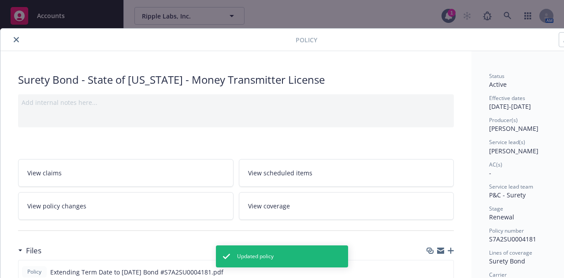
click at [15, 40] on icon "close" at bounding box center [16, 39] width 5 height 5
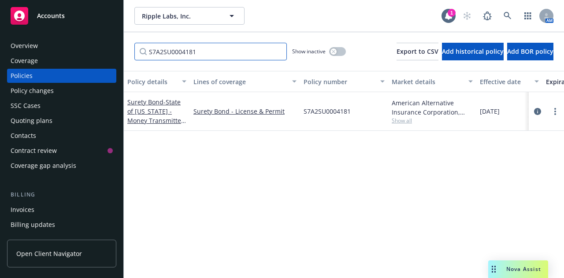
drag, startPoint x: 198, startPoint y: 51, endPoint x: 132, endPoint y: 51, distance: 65.6
click at [132, 51] on div "S7A2SU0004181 Show inactive Export to CSV Add historical policy Add BOR policy" at bounding box center [344, 51] width 440 height 39
paste input "90"
type input "S7A2SU0004190"
click at [155, 109] on span "- State of New Mexico - Money Transmitter License" at bounding box center [156, 116] width 59 height 36
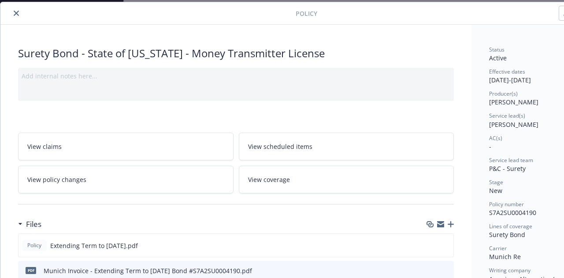
scroll to position [26, 49]
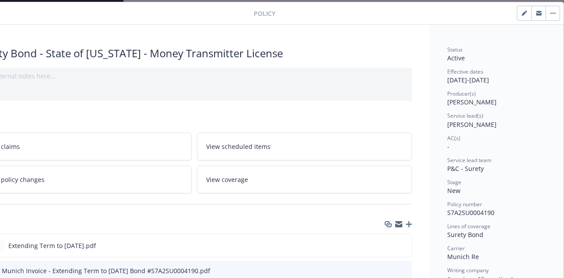
click at [522, 15] on icon "button" at bounding box center [524, 13] width 4 height 4
select select "NEW"
select select "other"
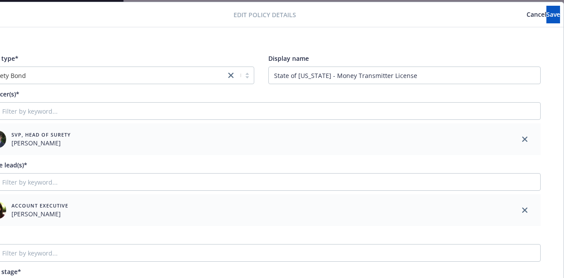
scroll to position [28, 49]
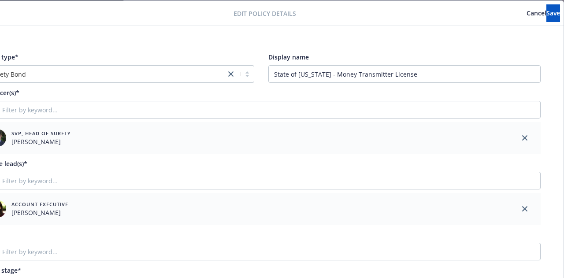
click at [526, 15] on span "Cancel" at bounding box center [536, 13] width 20 height 8
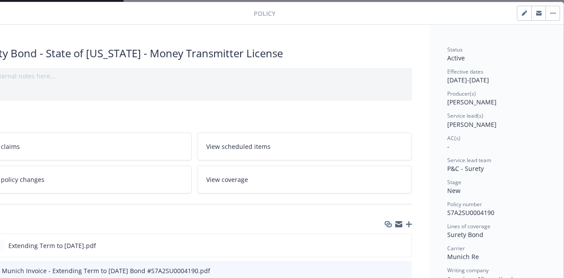
scroll to position [26, 0]
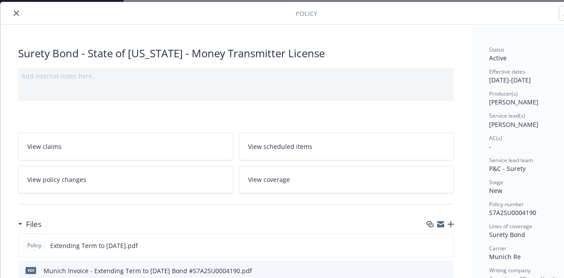
click at [15, 11] on icon "close" at bounding box center [16, 13] width 5 height 5
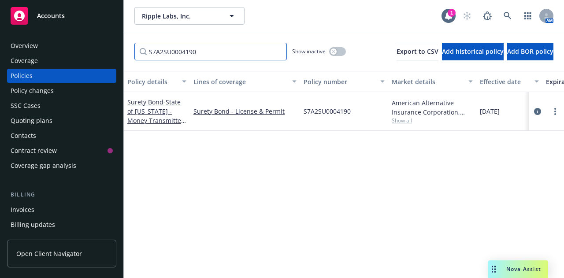
drag, startPoint x: 198, startPoint y: 49, endPoint x: 136, endPoint y: 48, distance: 62.1
click at [136, 48] on input "S7A2SU0004190" at bounding box center [210, 52] width 152 height 18
paste input "72"
type input "S7A2SU0004172"
click at [170, 107] on div "Surety Bond - State of Connecticut - Money Transmission License" at bounding box center [156, 111] width 59 height 28
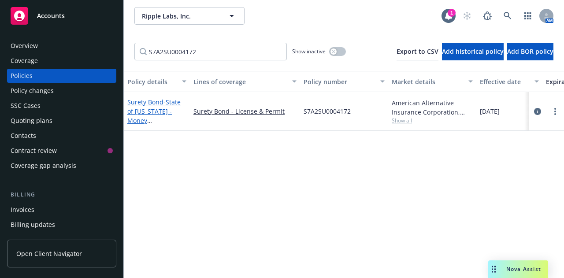
click at [168, 104] on span "- State of Connecticut - Money Transmission License" at bounding box center [153, 120] width 53 height 45
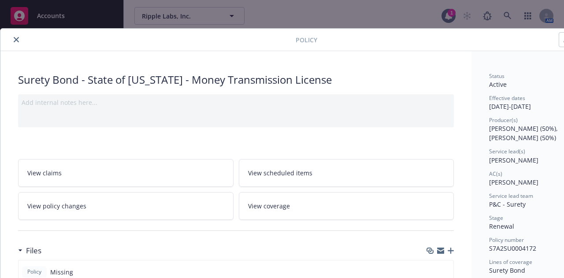
scroll to position [0, 49]
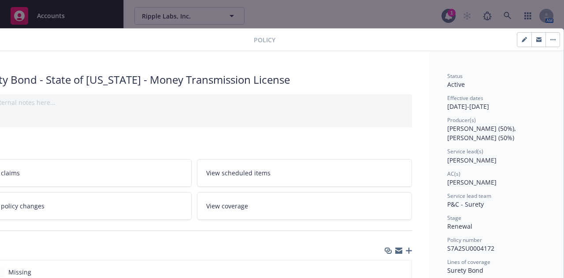
click at [517, 40] on button "button" at bounding box center [524, 40] width 14 height 14
select select "RENEWAL"
select select "other"
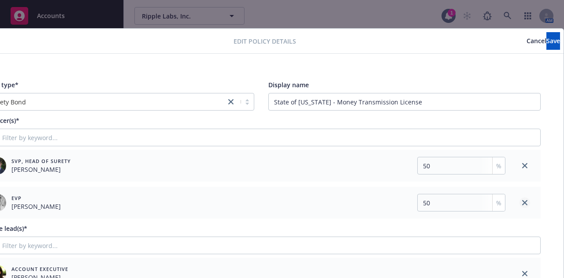
click at [522, 201] on icon "close" at bounding box center [524, 202] width 5 height 5
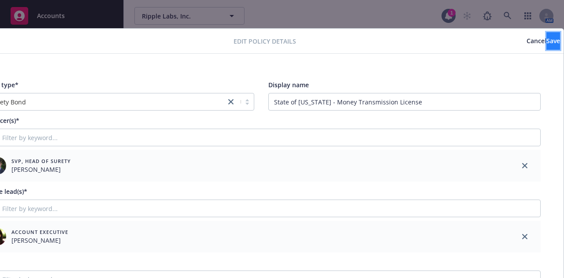
click at [546, 38] on span "Save" at bounding box center [553, 41] width 14 height 8
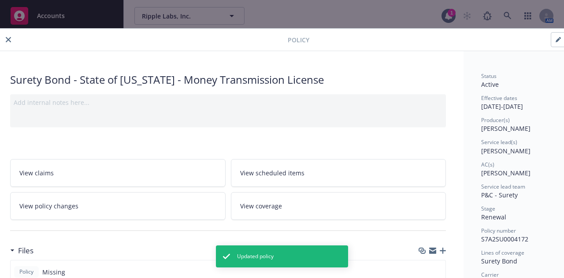
scroll to position [0, 7]
click at [7, 41] on icon "close" at bounding box center [8, 39] width 5 height 5
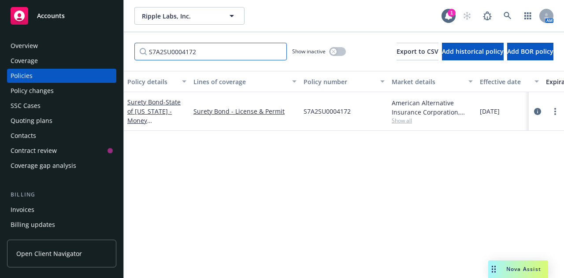
drag, startPoint x: 220, startPoint y: 50, endPoint x: 143, endPoint y: 50, distance: 77.5
click at [143, 50] on input "S7A2SU0004172" at bounding box center [210, 52] width 152 height 18
paste input "0"
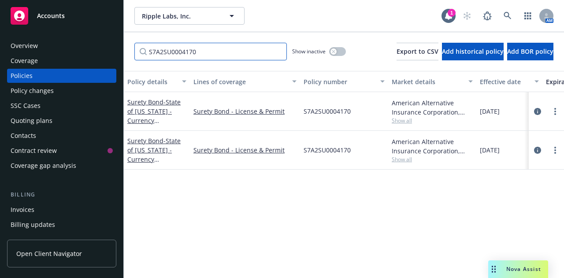
type input "S7A2SU0004170"
click at [167, 150] on span "- State of Rhode Island - Currency Transmitter" at bounding box center [153, 155] width 53 height 36
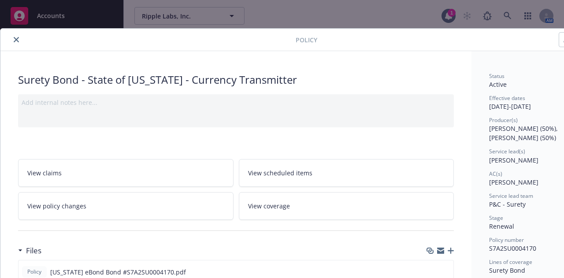
scroll to position [0, 49]
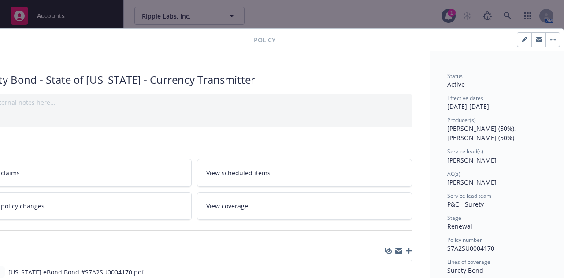
click at [517, 44] on button "button" at bounding box center [524, 40] width 14 height 14
select select "RENEWAL"
select select "12"
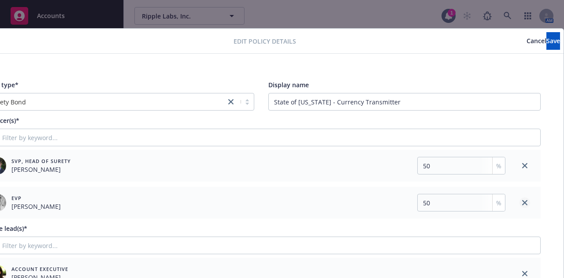
click at [519, 199] on link "close" at bounding box center [524, 202] width 11 height 11
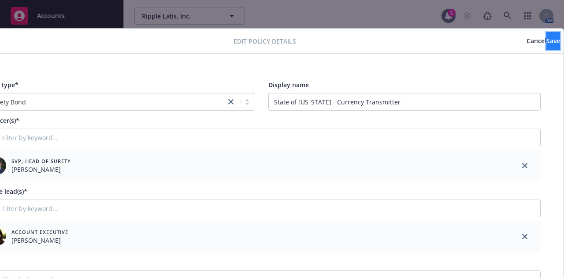
click at [546, 41] on span "Save" at bounding box center [553, 41] width 14 height 8
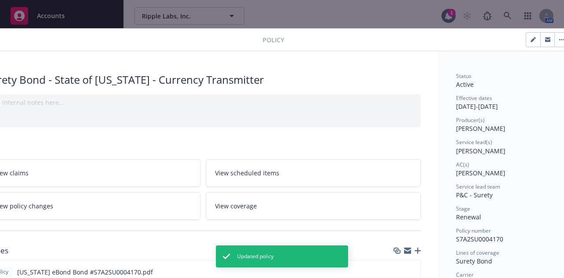
scroll to position [0, 0]
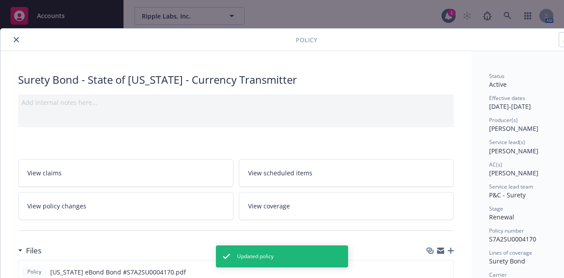
click at [19, 41] on button "close" at bounding box center [16, 39] width 11 height 11
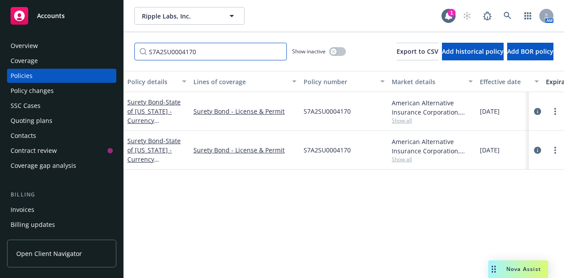
drag, startPoint x: 200, startPoint y: 53, endPoint x: 144, endPoint y: 53, distance: 55.9
click at [144, 53] on input "S7A2SU0004170" at bounding box center [210, 52] width 152 height 18
paste input "67"
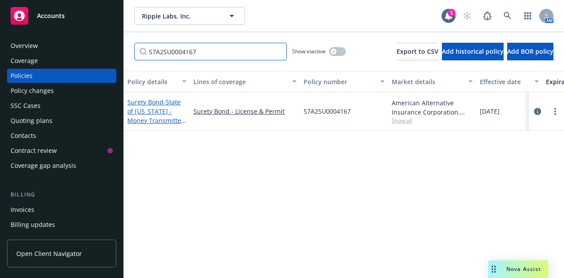
type input "S7A2SU0004167"
click at [159, 118] on span "- State of Minnesota - Money Transmitter License" at bounding box center [156, 116] width 59 height 36
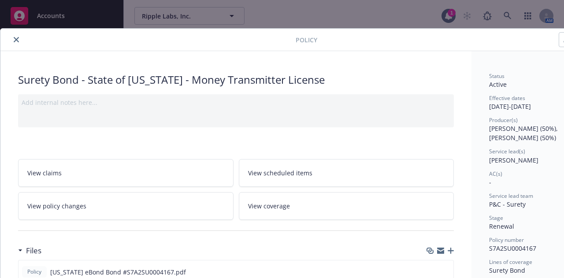
scroll to position [0, 49]
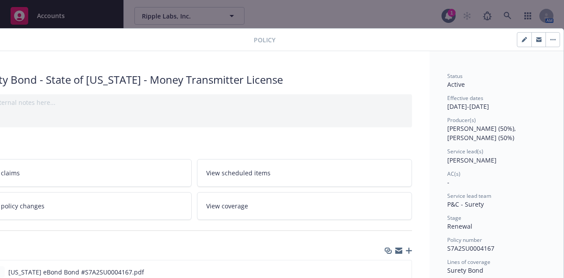
click at [522, 37] on button "button" at bounding box center [524, 40] width 14 height 14
select select "RENEWAL"
select select "other"
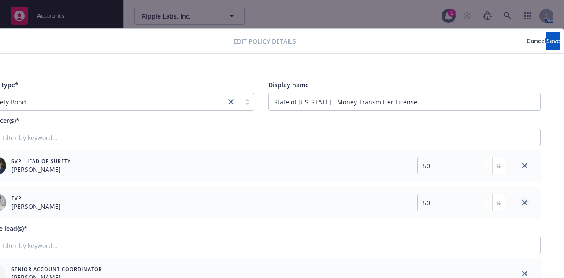
click at [522, 200] on icon "close" at bounding box center [524, 202] width 5 height 5
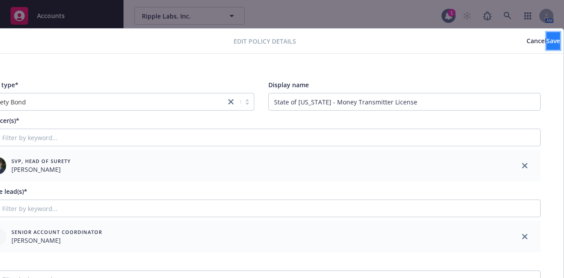
click at [546, 37] on button "Save" at bounding box center [553, 41] width 14 height 18
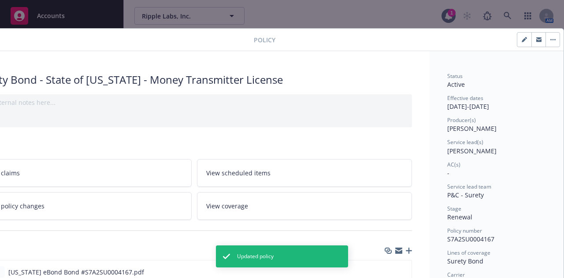
scroll to position [0, 0]
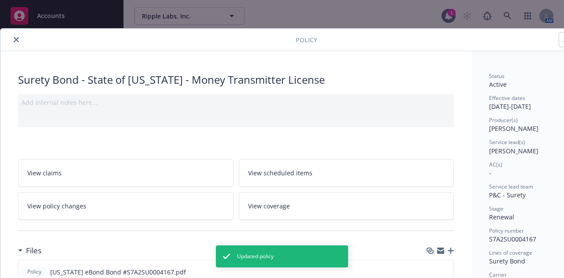
click at [12, 39] on button "close" at bounding box center [16, 39] width 11 height 11
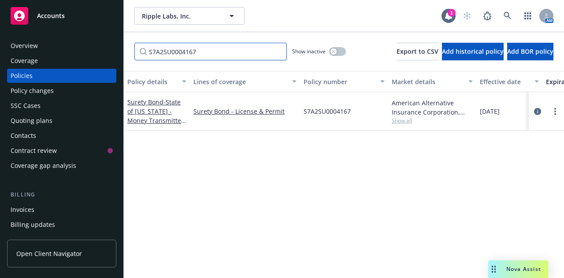
drag, startPoint x: 204, startPoint y: 52, endPoint x: 149, endPoint y: 53, distance: 55.1
click at [149, 53] on input "S7A2SU0004167" at bounding box center [210, 52] width 152 height 18
paste input "71"
type input "S7A2SU0004171"
click at [153, 113] on span "- State of Iowa - Money Transmitter License" at bounding box center [156, 116] width 59 height 36
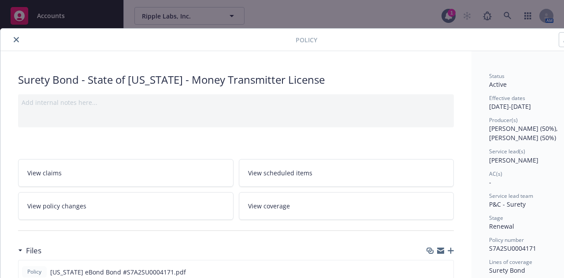
scroll to position [0, 49]
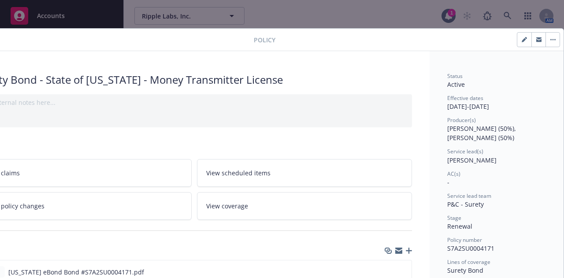
click at [517, 43] on button "button" at bounding box center [524, 40] width 14 height 14
select select "RENEWAL"
select select "other"
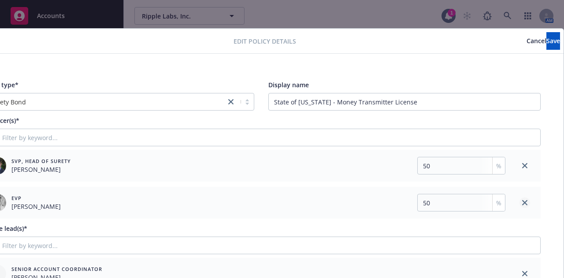
click at [522, 204] on icon "close" at bounding box center [524, 202] width 5 height 5
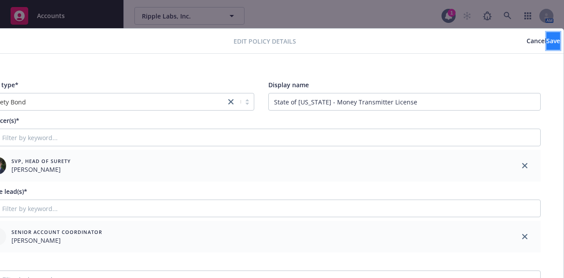
click at [546, 44] on span "Save" at bounding box center [553, 41] width 14 height 8
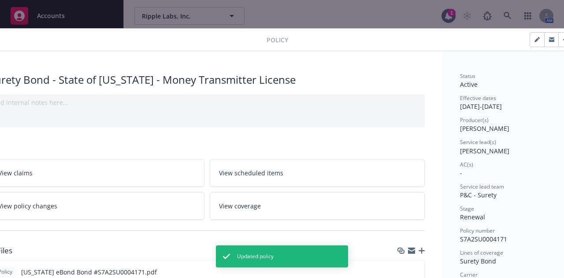
scroll to position [0, 0]
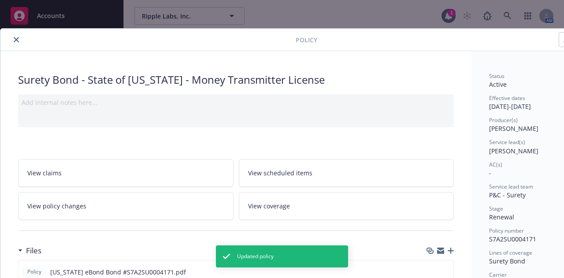
click at [15, 41] on icon "close" at bounding box center [16, 39] width 5 height 5
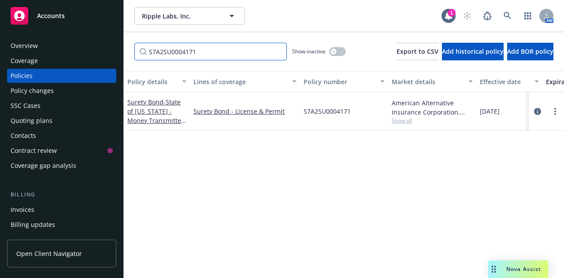
drag, startPoint x: 200, startPoint y: 50, endPoint x: 147, endPoint y: 48, distance: 52.4
click at [147, 48] on input "S7A2SU0004171" at bounding box center [210, 52] width 152 height 18
paste input "3"
type input "S7A2SU0004173"
click at [170, 110] on span "- State of Vermont - Money Transmitter License" at bounding box center [156, 116] width 59 height 36
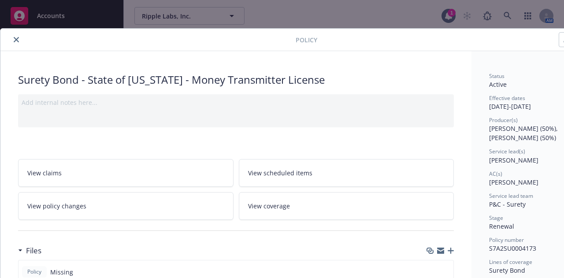
scroll to position [0, 49]
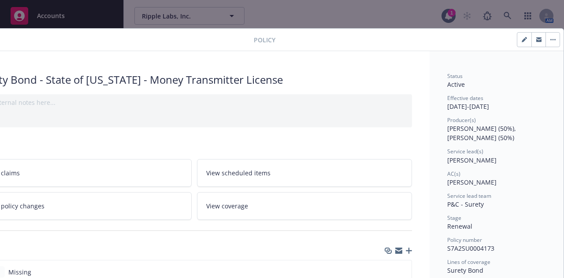
click at [517, 43] on button "button" at bounding box center [524, 40] width 14 height 14
select select "RENEWAL"
select select "other"
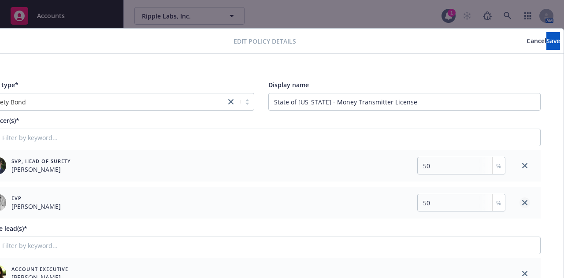
click at [519, 201] on link "close" at bounding box center [524, 202] width 11 height 11
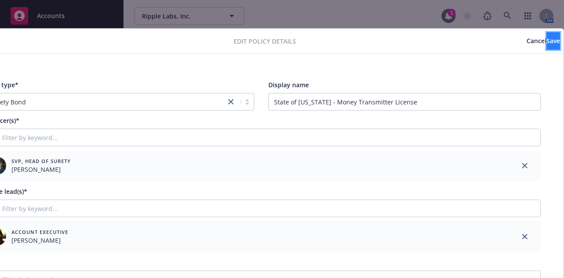
click at [546, 38] on span "Save" at bounding box center [553, 41] width 14 height 8
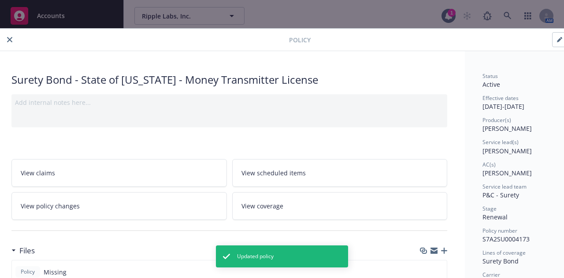
scroll to position [0, 0]
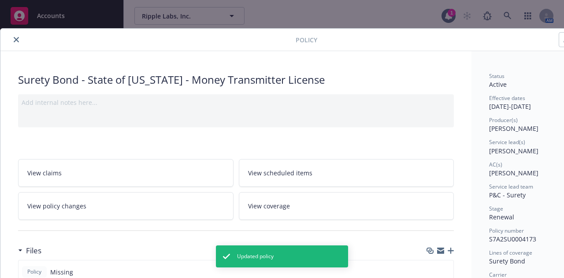
click at [18, 38] on icon "close" at bounding box center [16, 39] width 5 height 5
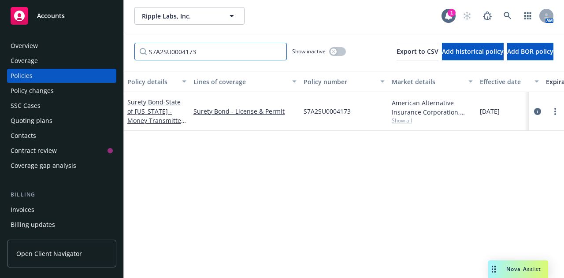
drag, startPoint x: 211, startPoint y: 52, endPoint x: 146, endPoint y: 56, distance: 64.4
click at [146, 56] on input "S7A2SU0004173" at bounding box center [210, 52] width 152 height 18
paste input "9"
type input "S7A2SU0004179"
click at [160, 110] on span "- State of Kansas (Money Transmitter License)" at bounding box center [156, 116] width 58 height 36
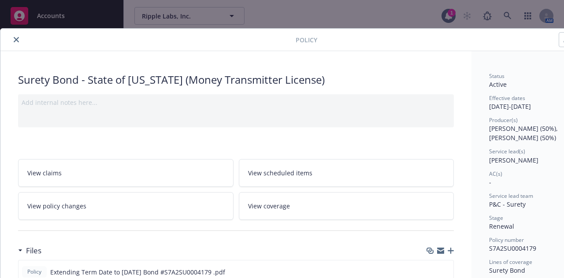
scroll to position [0, 49]
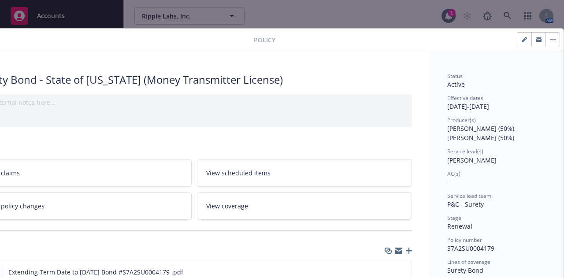
click at [517, 41] on button "button" at bounding box center [524, 40] width 14 height 14
select select "RENEWAL"
select select "other"
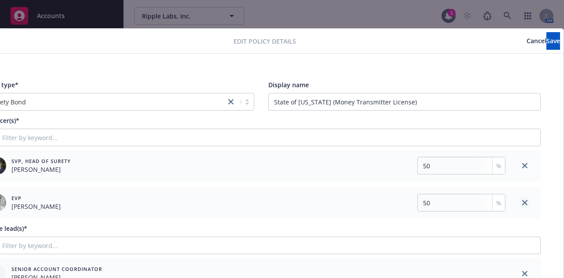
click at [519, 202] on link "close" at bounding box center [524, 202] width 11 height 11
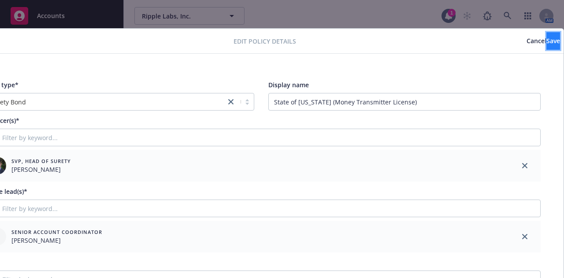
click at [546, 40] on span "Save" at bounding box center [553, 41] width 14 height 8
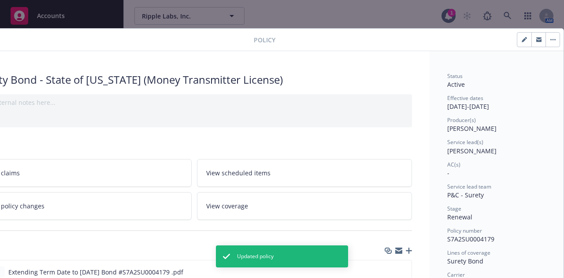
scroll to position [0, 0]
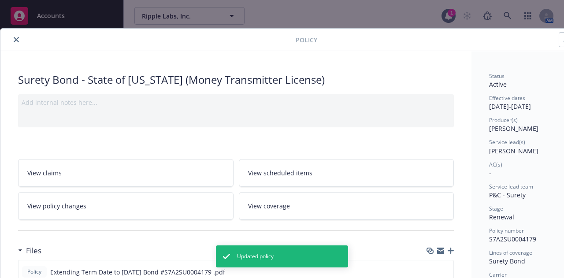
click at [14, 41] on icon "close" at bounding box center [16, 39] width 5 height 5
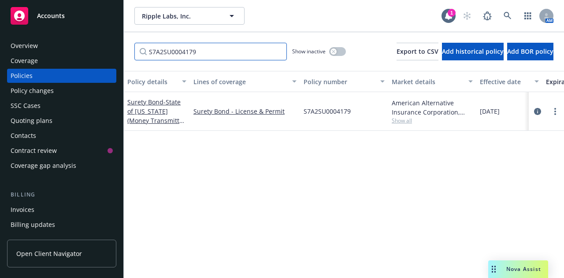
drag, startPoint x: 209, startPoint y: 54, endPoint x: 143, endPoint y: 55, distance: 65.6
click at [143, 55] on input "S7A2SU0004179" at bounding box center [210, 52] width 152 height 18
paste input "80"
type input "S7A2SU0004180"
click at [172, 114] on span "- State of Kentucky - Money Transmitter License" at bounding box center [156, 116] width 59 height 36
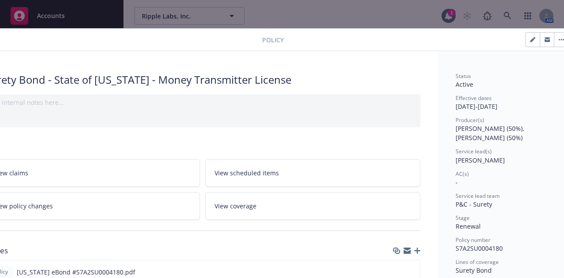
scroll to position [0, 49]
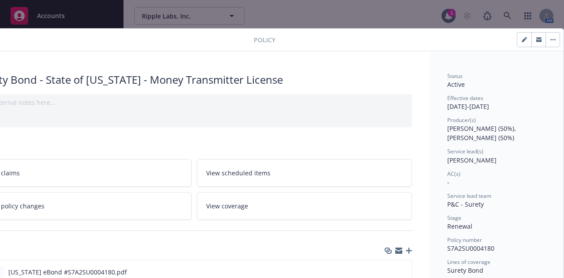
click at [517, 41] on button "button" at bounding box center [524, 40] width 14 height 14
select select "RENEWAL"
select select "other"
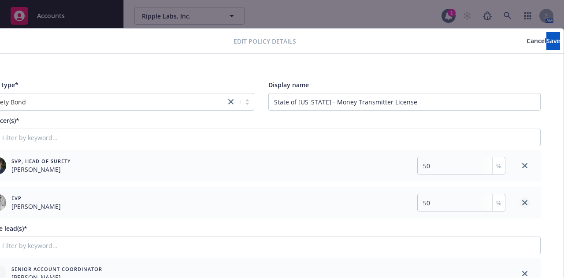
click at [520, 204] on link "close" at bounding box center [524, 202] width 11 height 11
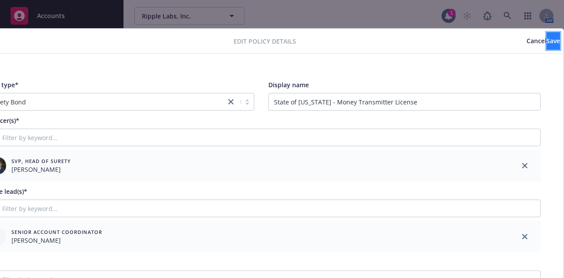
click at [546, 44] on span "Save" at bounding box center [553, 41] width 14 height 8
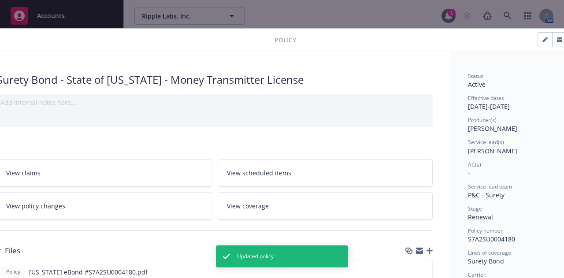
scroll to position [0, 0]
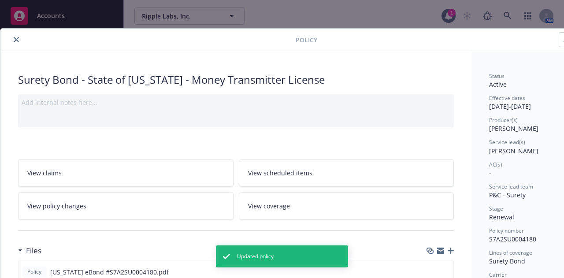
click at [17, 39] on icon "close" at bounding box center [16, 39] width 5 height 5
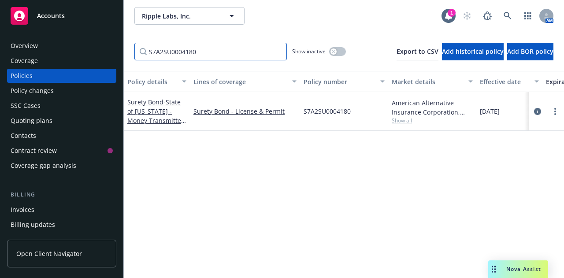
drag, startPoint x: 200, startPoint y: 52, endPoint x: 148, endPoint y: 53, distance: 52.0
click at [148, 53] on input "S7A2SU0004180" at bounding box center [210, 52] width 152 height 18
paste input "74"
type input "S7A2SU0004174"
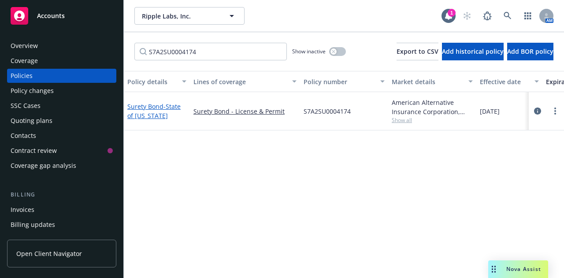
click at [165, 116] on span "- State of North Dakota" at bounding box center [153, 111] width 53 height 18
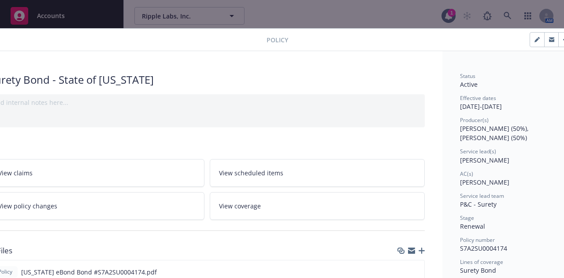
scroll to position [0, 49]
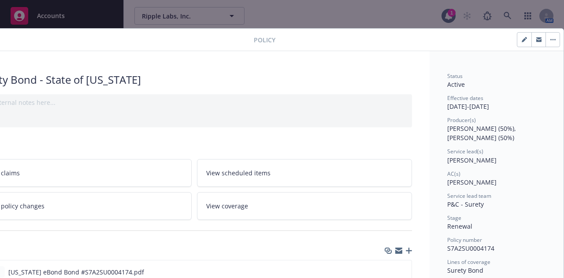
click at [522, 41] on icon "button" at bounding box center [524, 40] width 4 height 4
select select "RENEWAL"
select select "other"
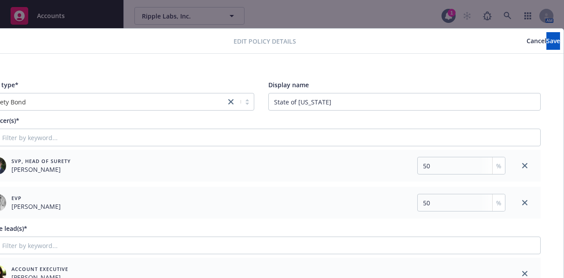
click at [522, 204] on div at bounding box center [525, 203] width 32 height 32
click at [522, 204] on icon "close" at bounding box center [524, 202] width 5 height 5
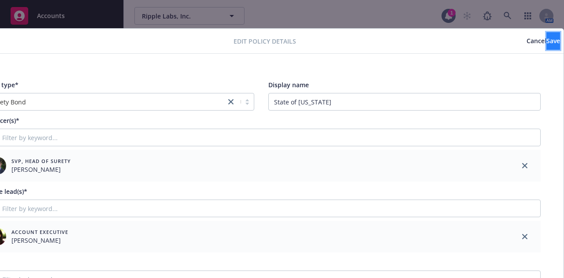
click at [546, 45] on button "Save" at bounding box center [553, 41] width 14 height 18
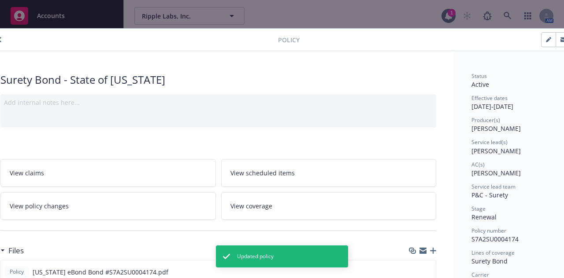
scroll to position [0, 0]
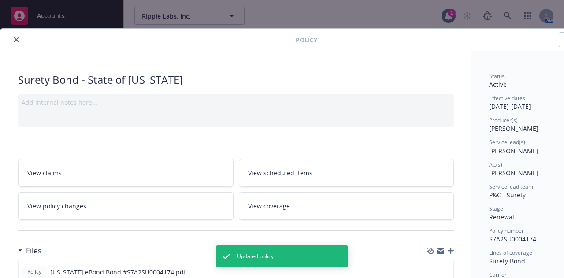
click at [16, 38] on icon "close" at bounding box center [16, 39] width 5 height 5
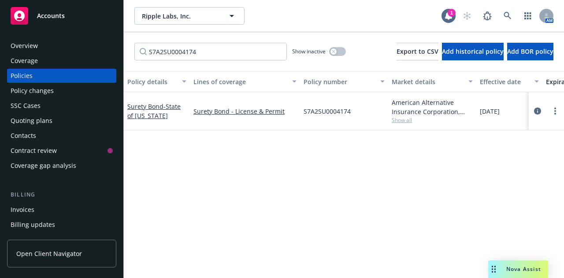
click at [231, 167] on div "Policy details Lines of coverage Policy number Market details Effective date Ex…" at bounding box center [344, 171] width 440 height 200
click at [59, 17] on span "Accounts" at bounding box center [51, 15] width 28 height 7
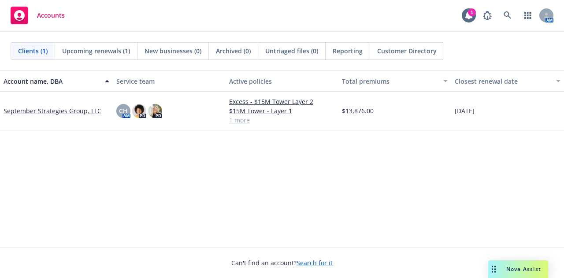
click at [211, 158] on div "Account name, DBA Service team Active policies Total premiums Closest renewal d…" at bounding box center [282, 158] width 564 height 177
